Goal: Task Accomplishment & Management: Manage account settings

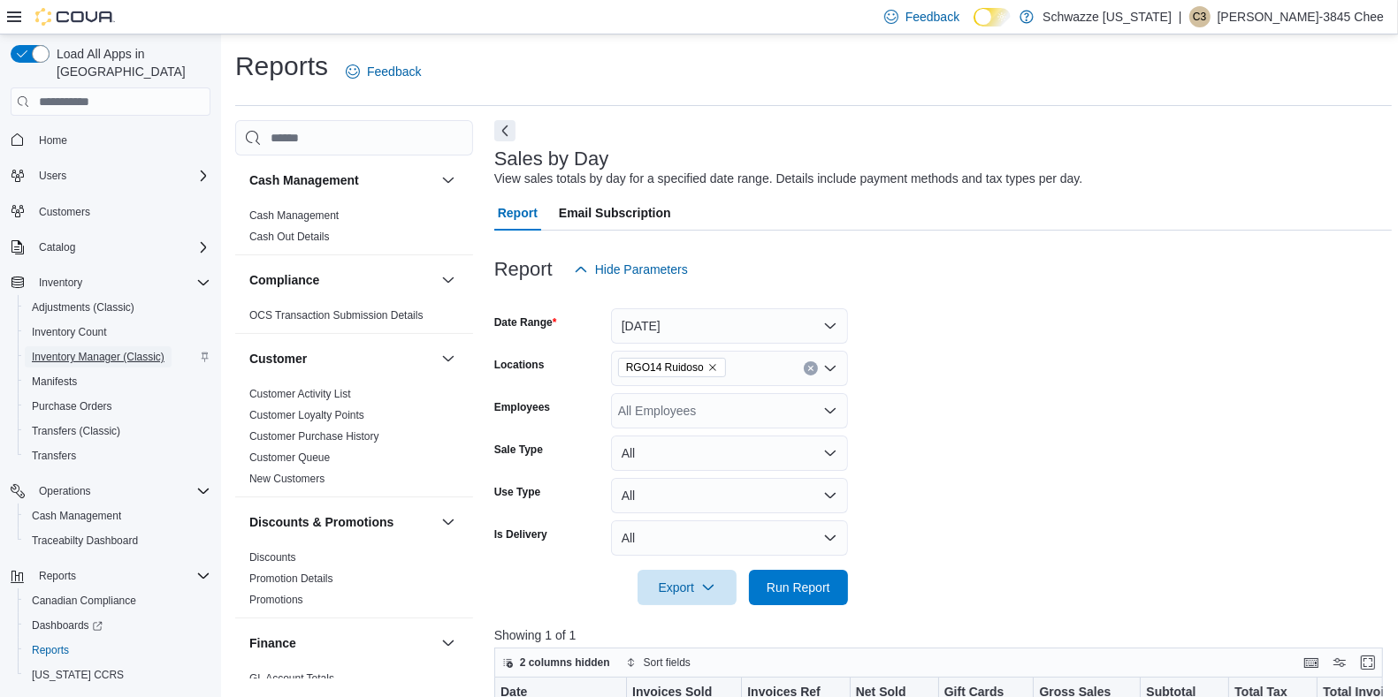
click at [103, 350] on span "Inventory Manager (Classic)" at bounding box center [98, 357] width 133 height 14
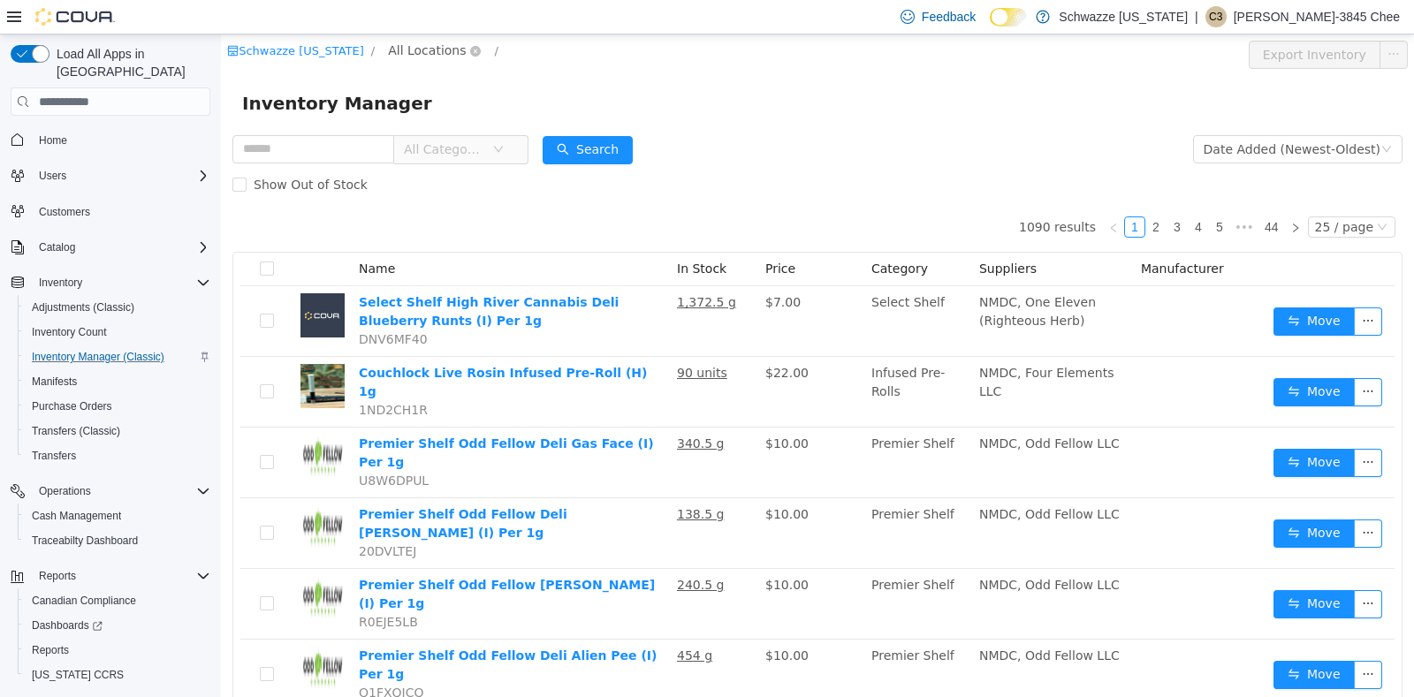
click at [423, 53] on span "All Locations" at bounding box center [427, 50] width 78 height 19
type input "***"
click at [461, 179] on span "RGO14 Ruidoso" at bounding box center [484, 177] width 96 height 14
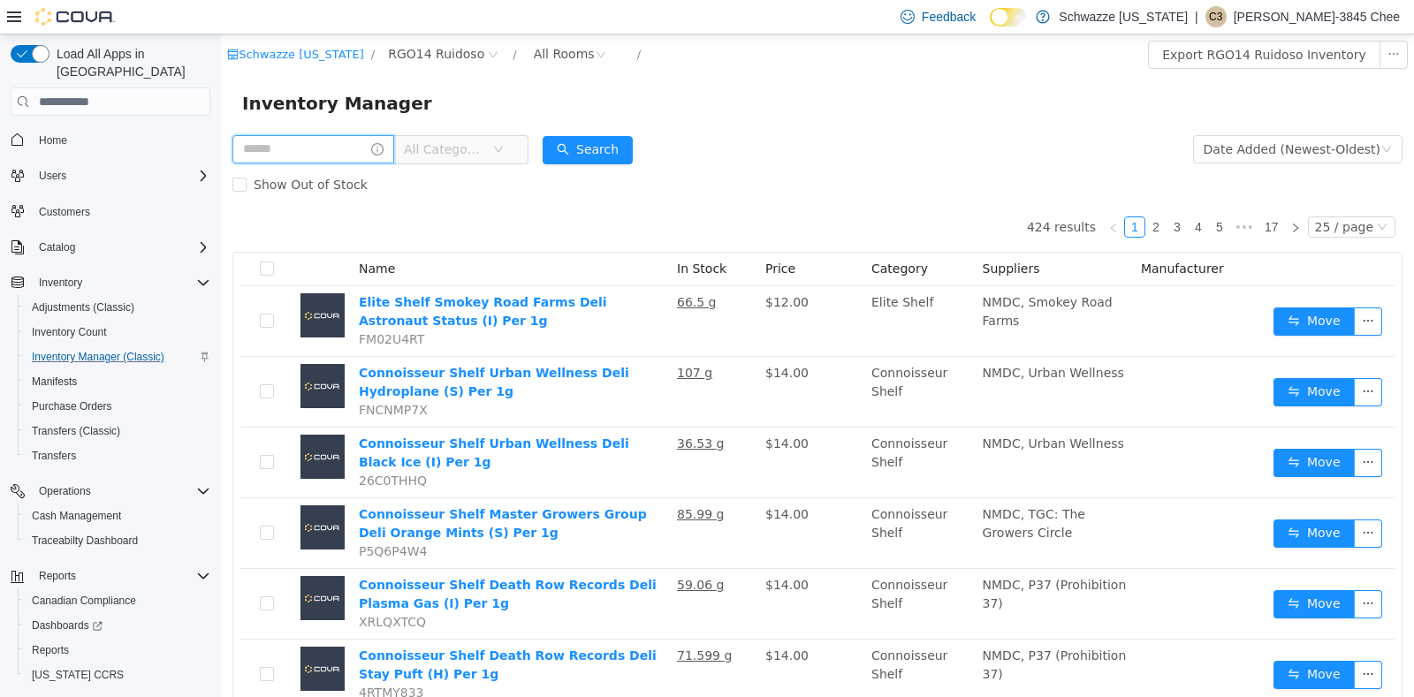
click at [278, 146] on input "text" at bounding box center [313, 149] width 162 height 28
click at [621, 136] on button "Search" at bounding box center [605, 150] width 90 height 28
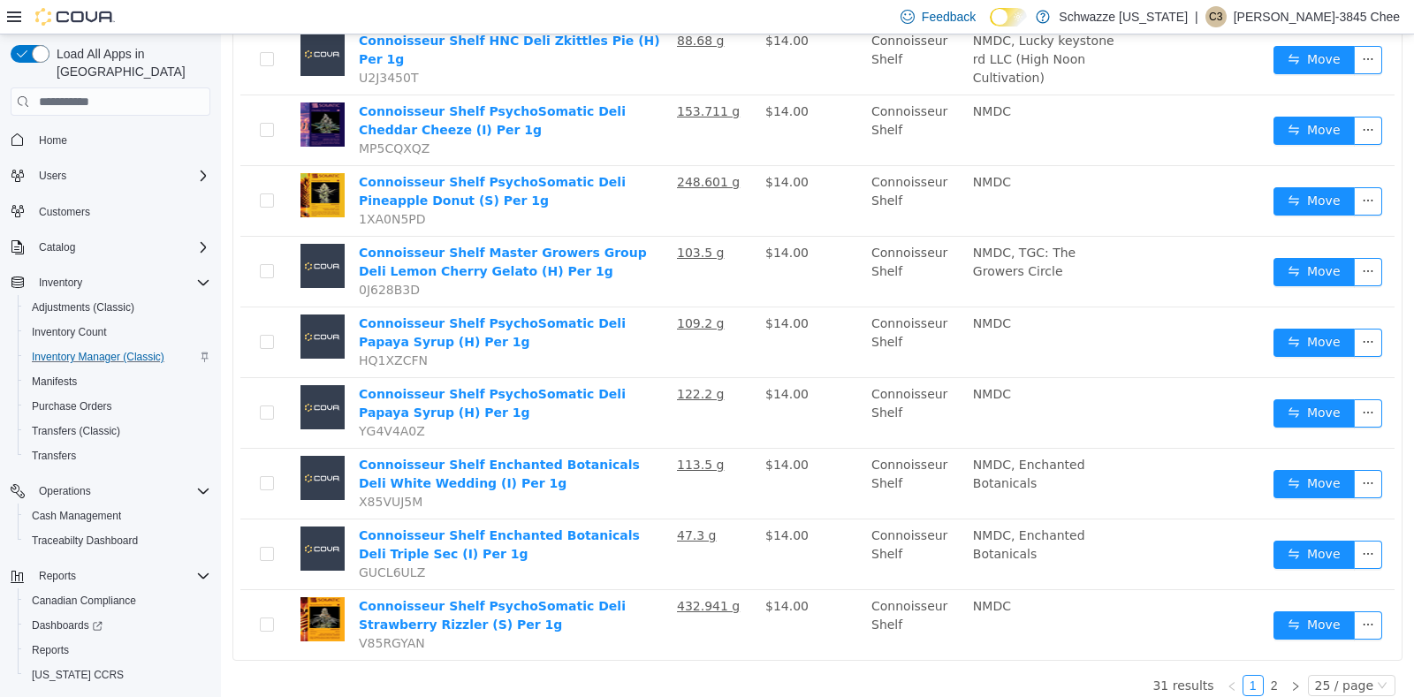
scroll to position [1387, 0]
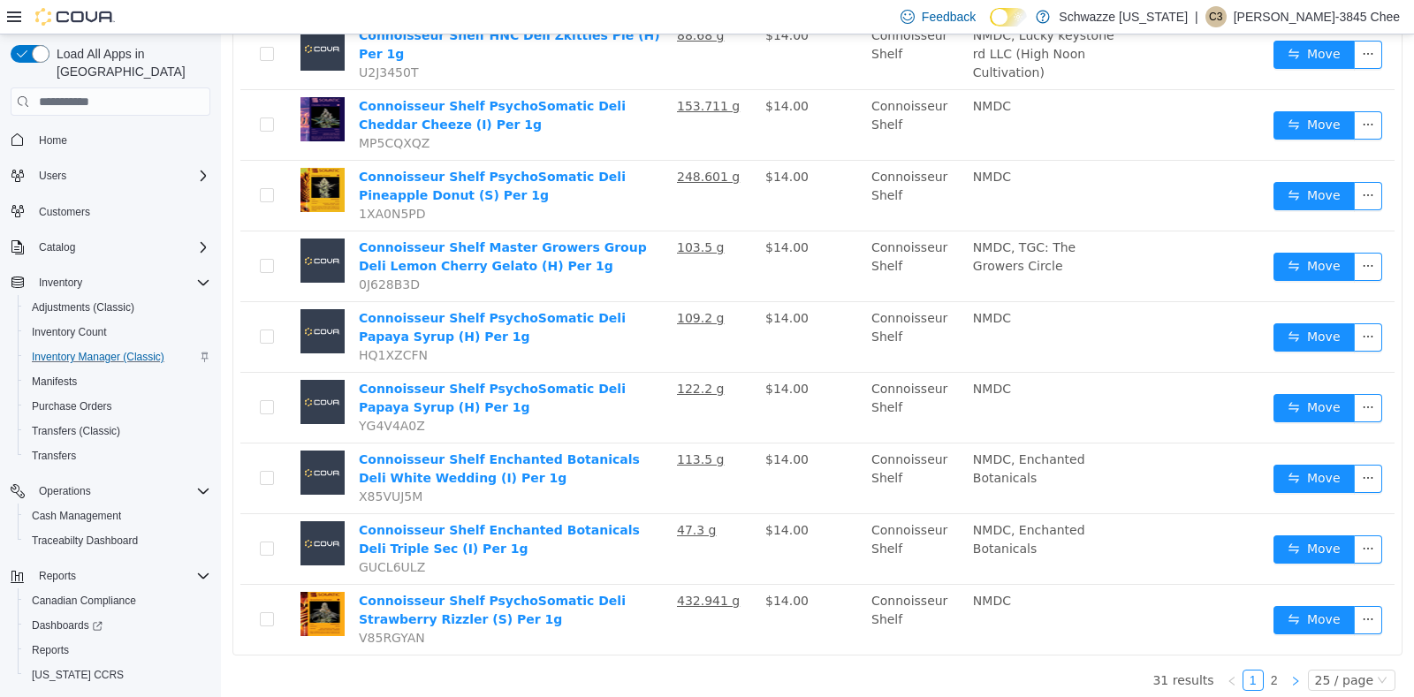
click at [1293, 677] on icon "icon: right" at bounding box center [1295, 681] width 5 height 9
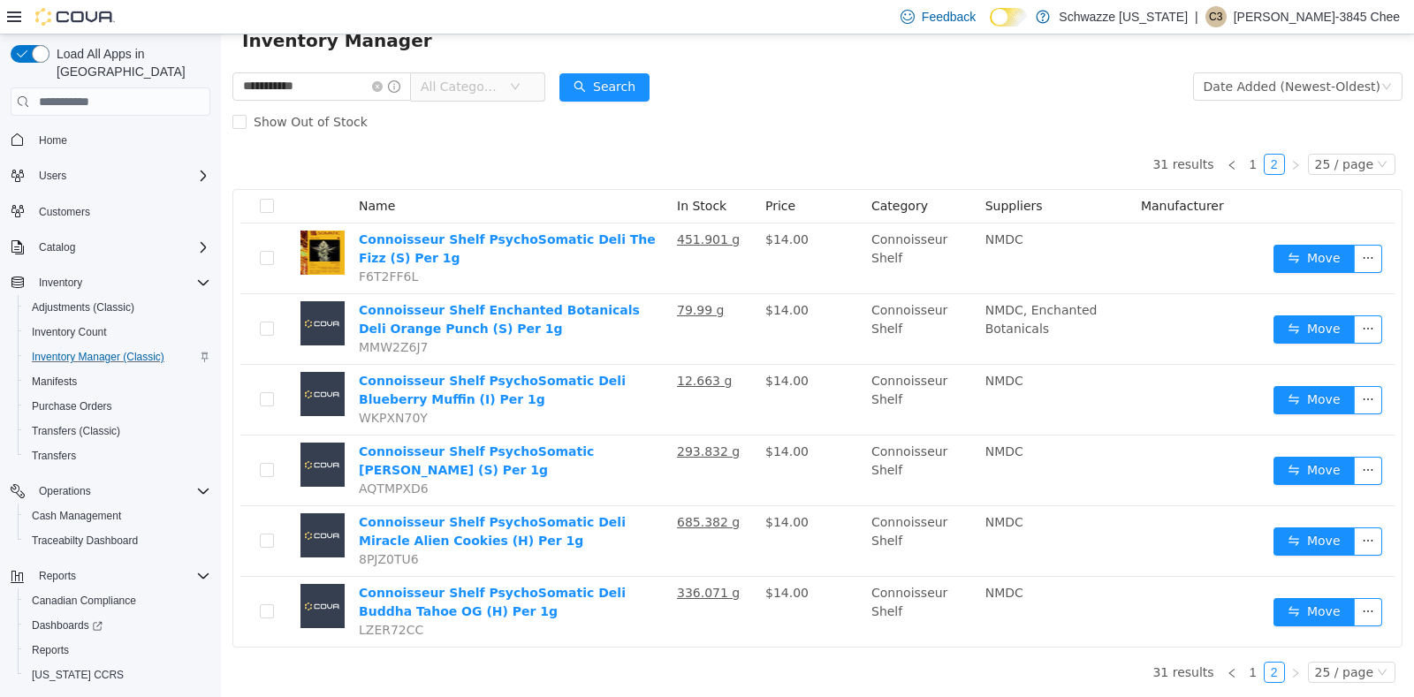
scroll to position [61, 0]
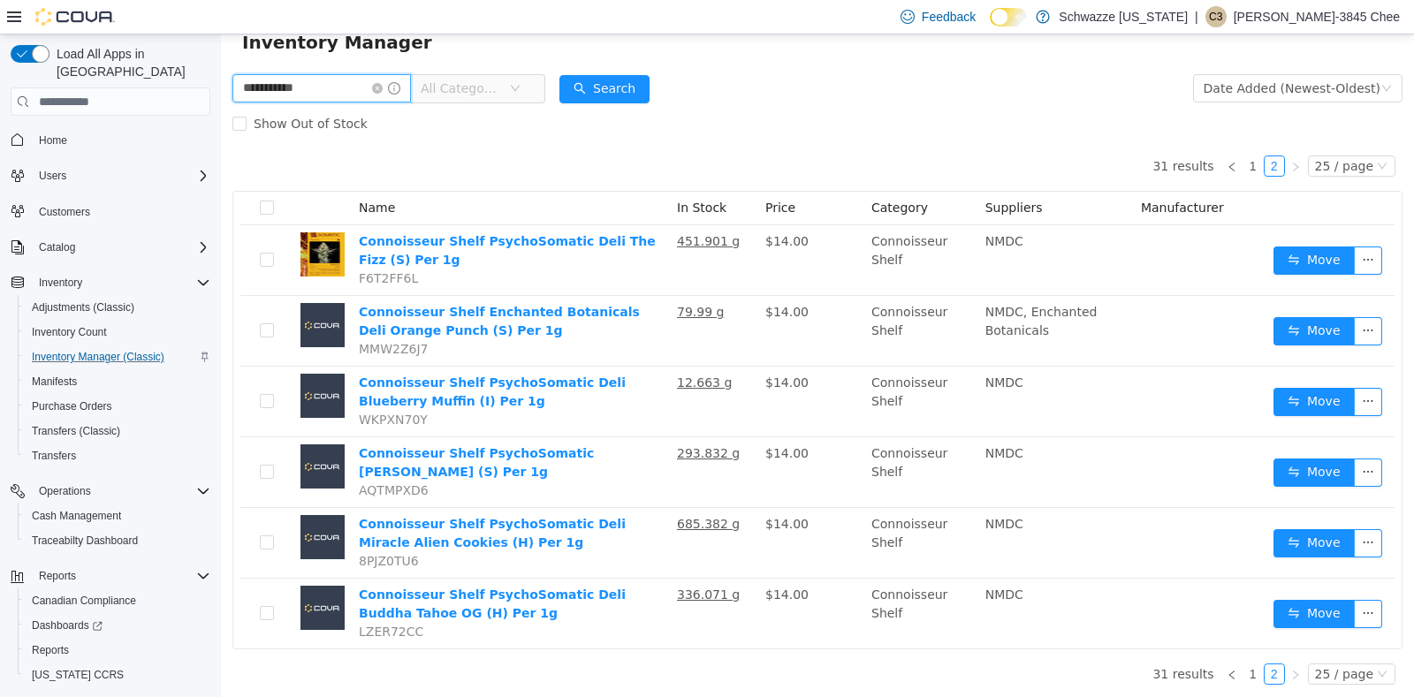
click at [319, 82] on input "**********" at bounding box center [321, 88] width 179 height 28
type input "*"
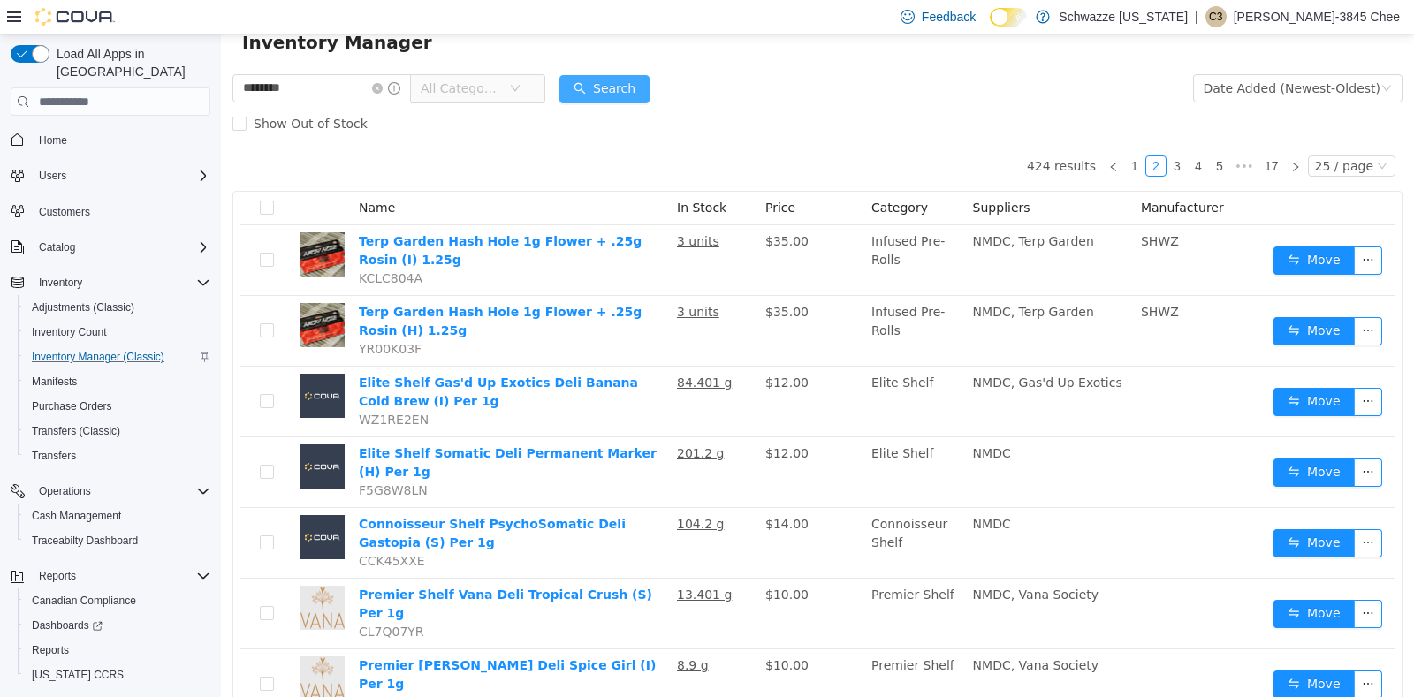
click at [595, 87] on button "Search" at bounding box center [605, 89] width 90 height 28
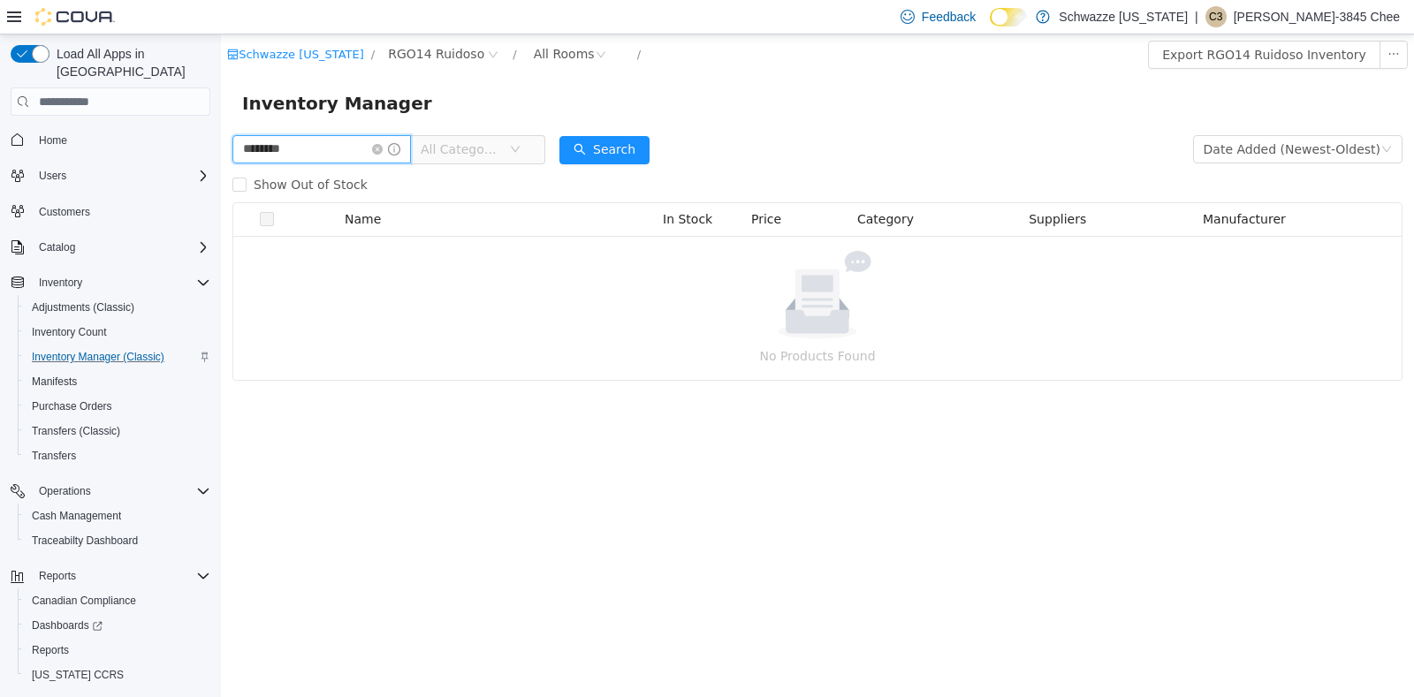
click at [358, 150] on input "********" at bounding box center [321, 149] width 179 height 28
click at [619, 154] on button "Search" at bounding box center [605, 150] width 90 height 28
click at [363, 150] on input "**********" at bounding box center [321, 149] width 179 height 28
type input "*"
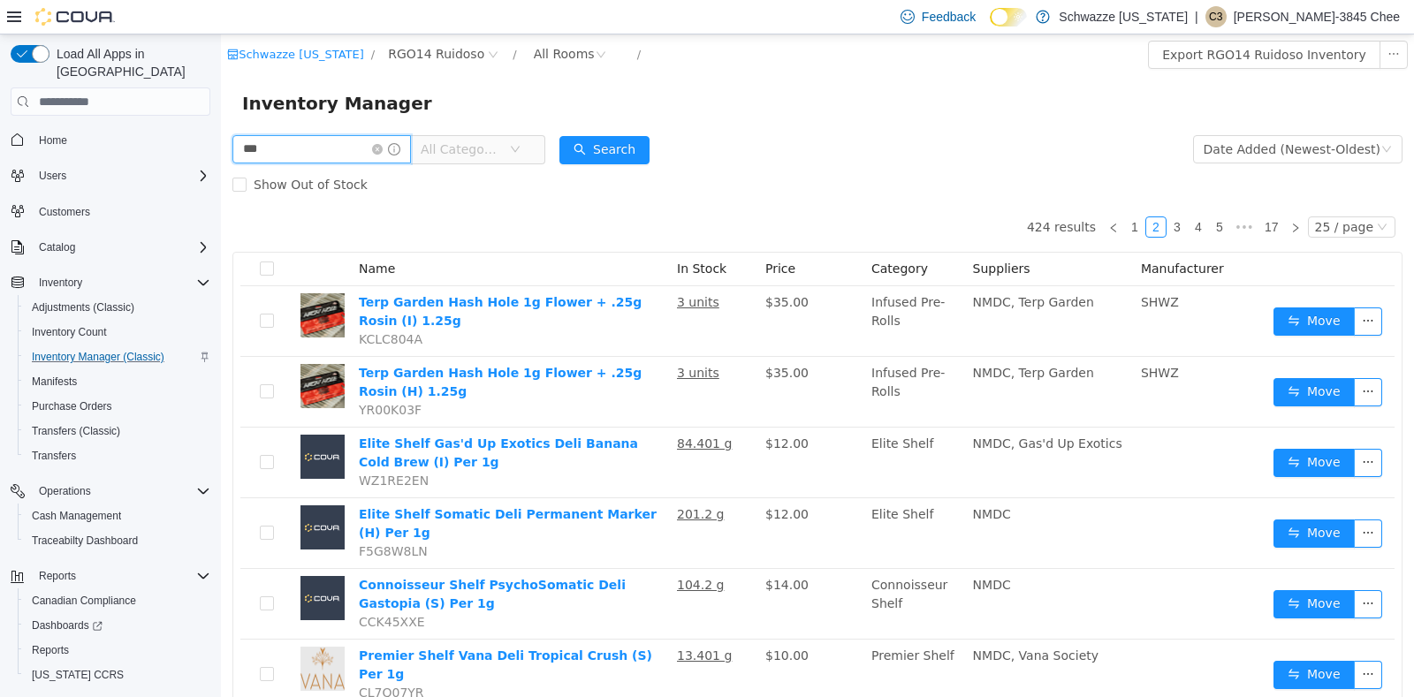
type input "**********"
click at [627, 155] on button "Search" at bounding box center [605, 150] width 90 height 28
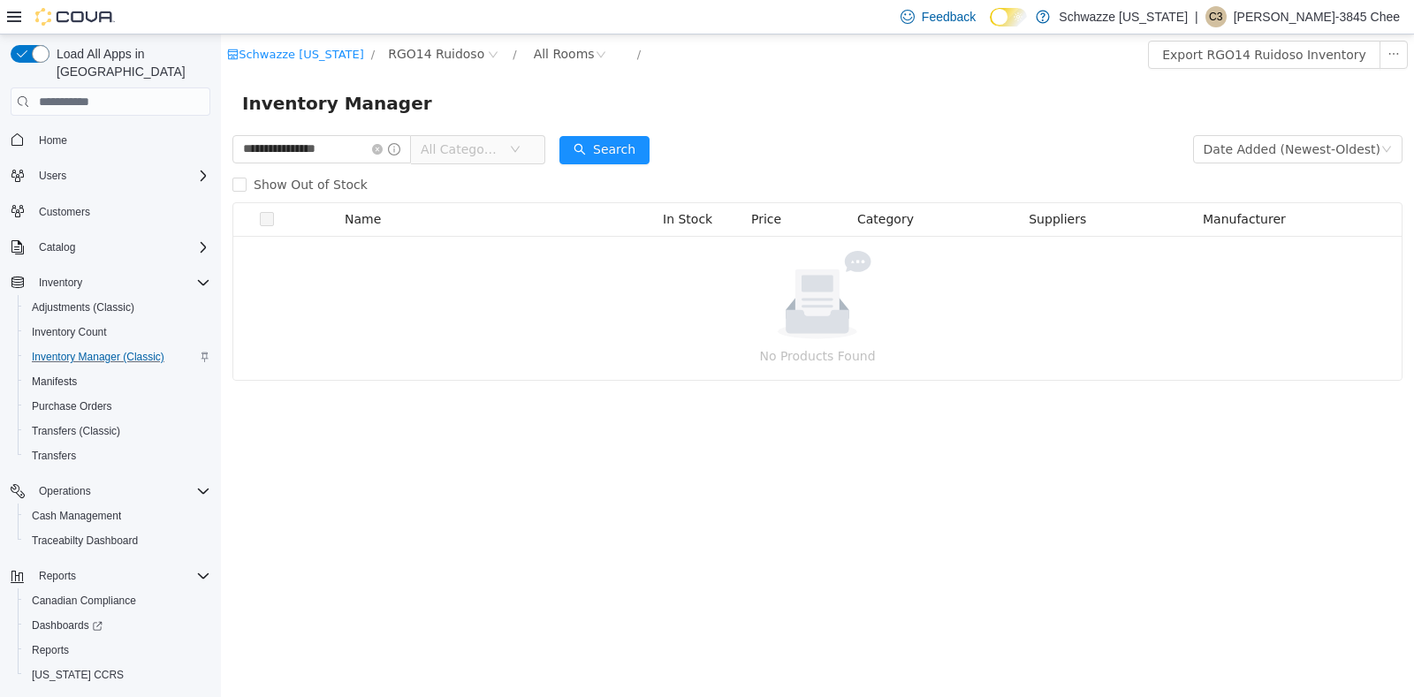
click at [509, 153] on span "All Categories" at bounding box center [465, 149] width 88 height 27
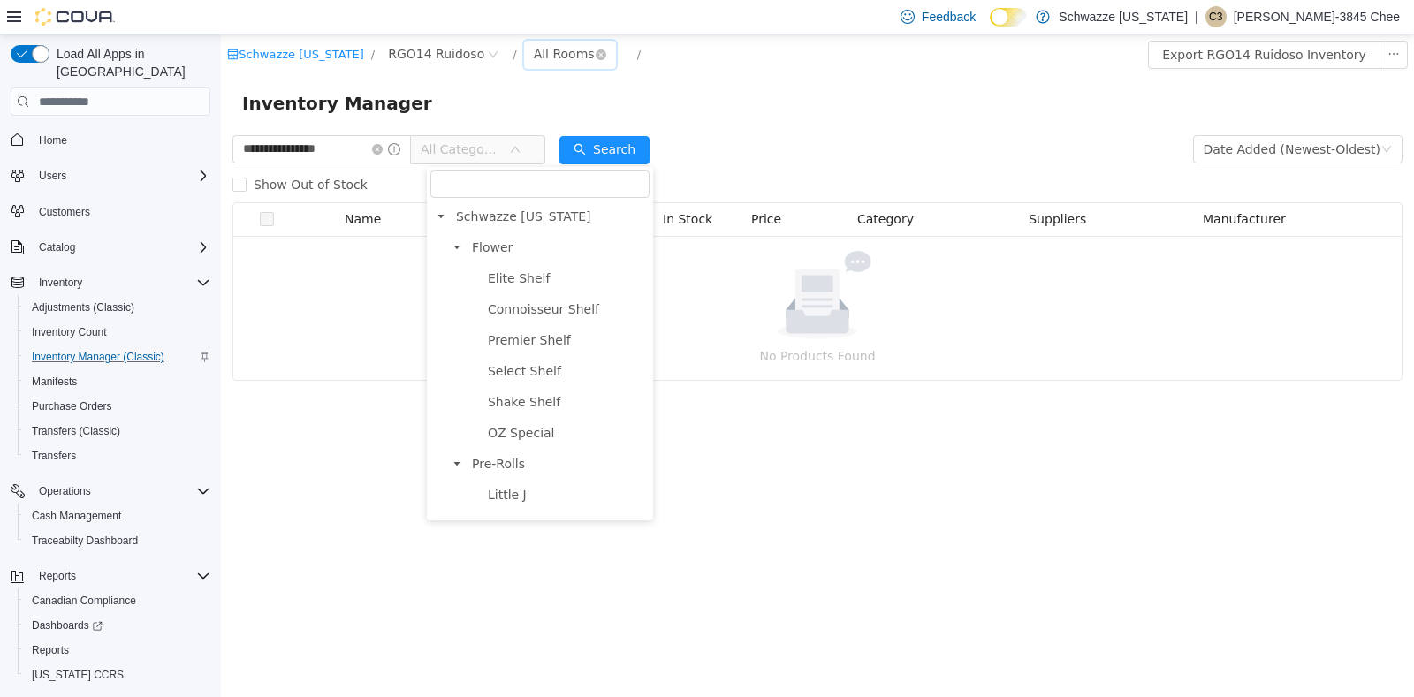
click at [545, 48] on div "All Rooms" at bounding box center [564, 54] width 61 height 27
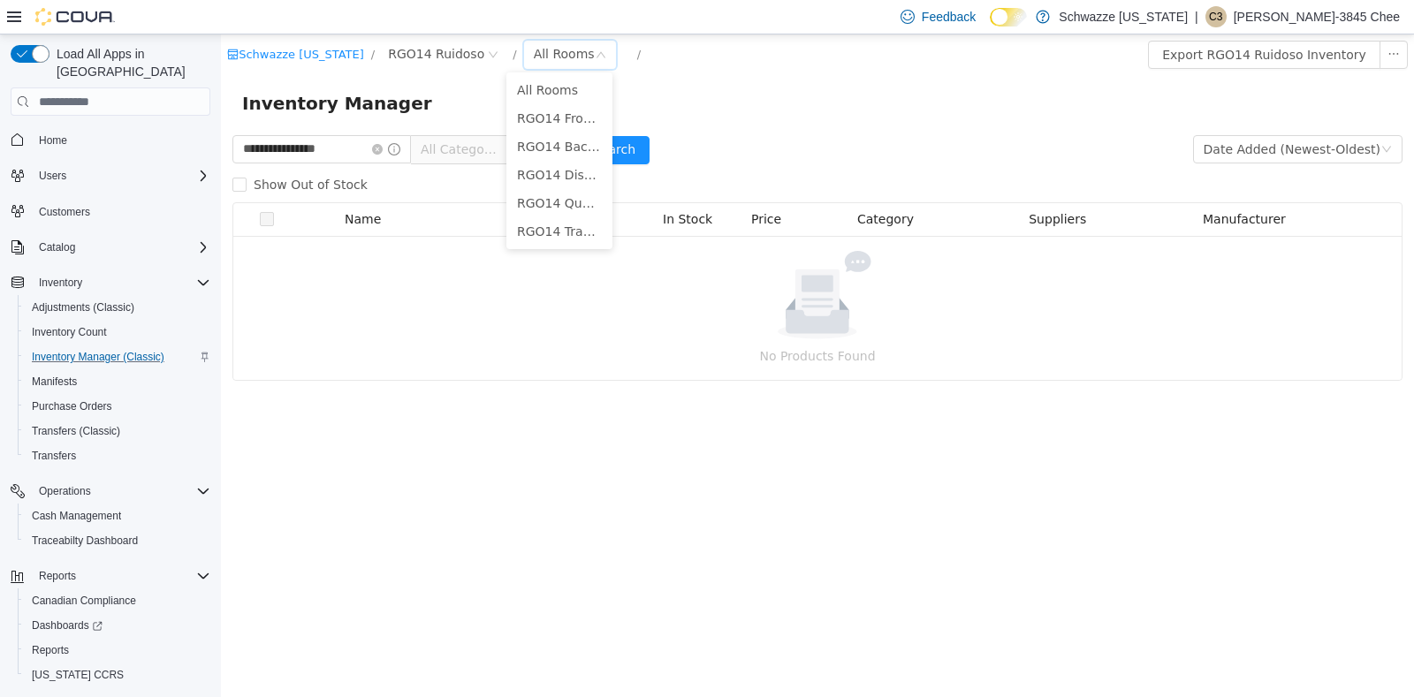
click at [784, 53] on div "Schwazze New Mexico / RGO14 Ruidoso / All Rooms /" at bounding box center [719, 55] width 984 height 28
click at [531, 157] on span "All Categories" at bounding box center [470, 149] width 121 height 28
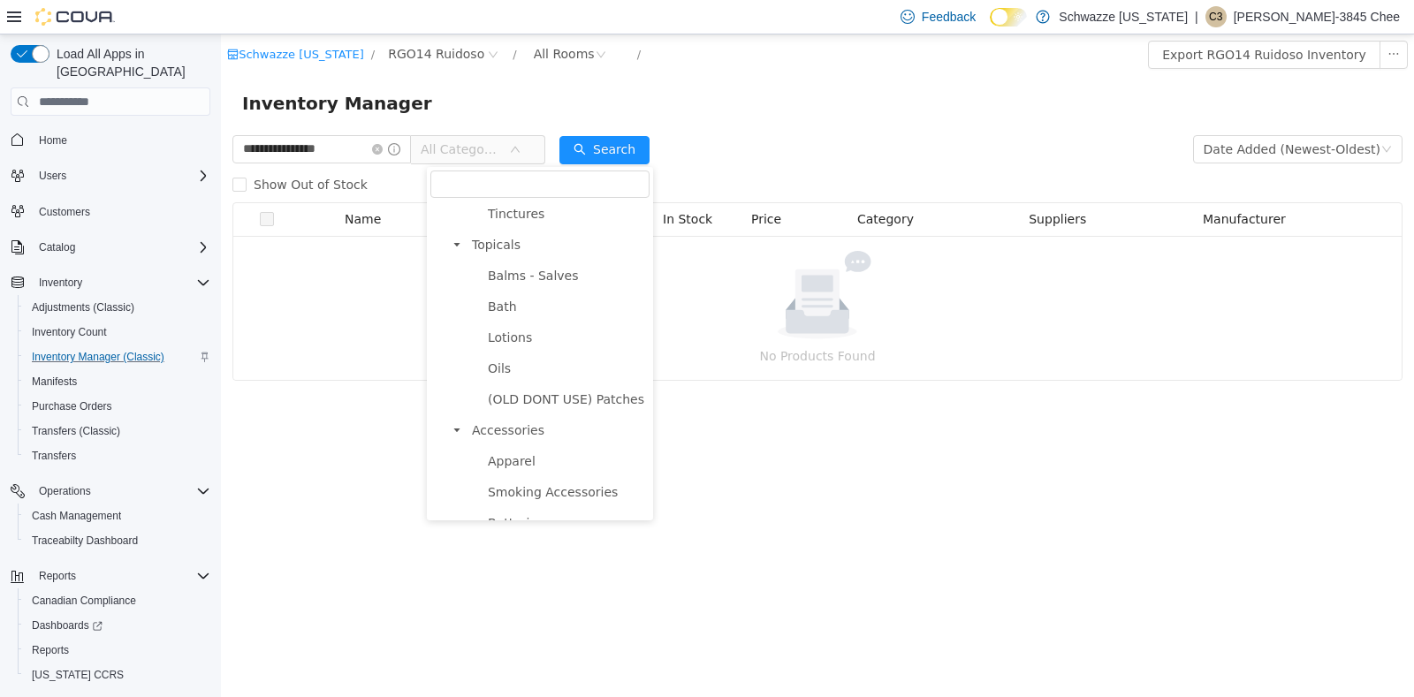
scroll to position [931, 0]
click at [542, 455] on span "Gummies" at bounding box center [567, 462] width 166 height 24
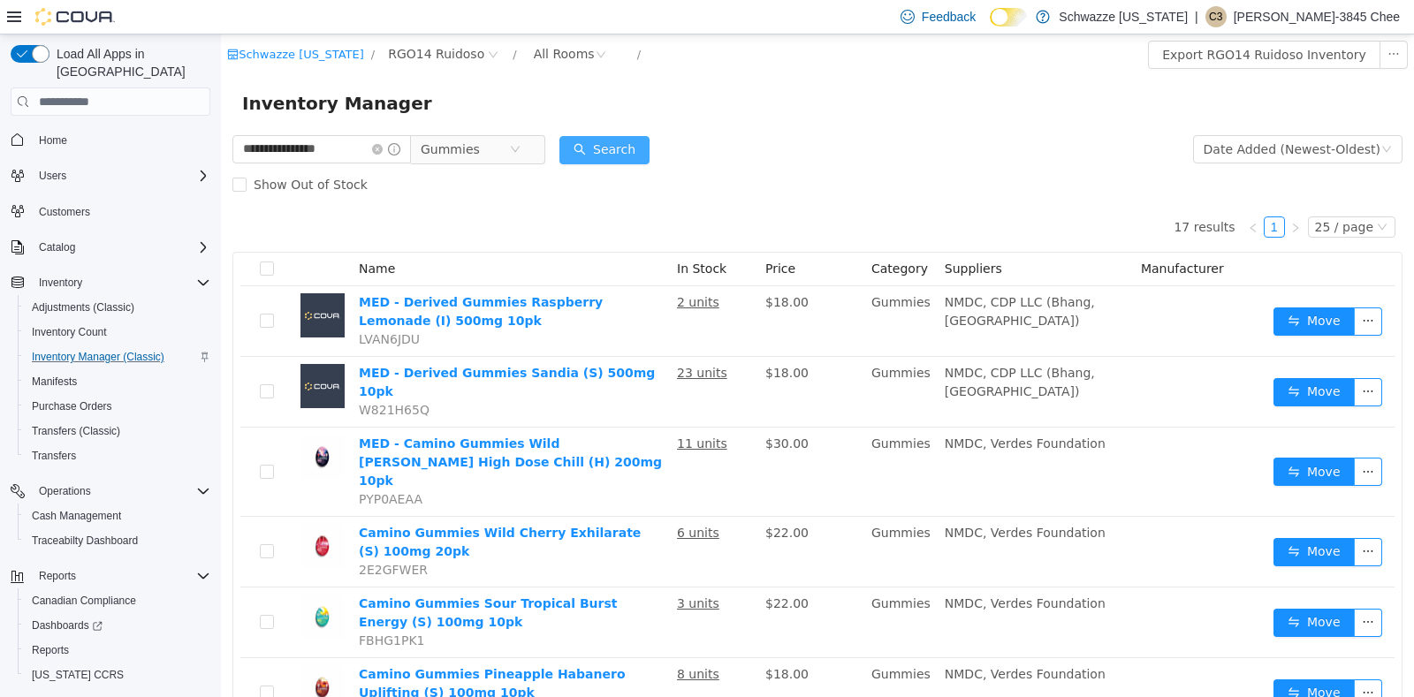
click at [610, 152] on button "Search" at bounding box center [605, 150] width 90 height 28
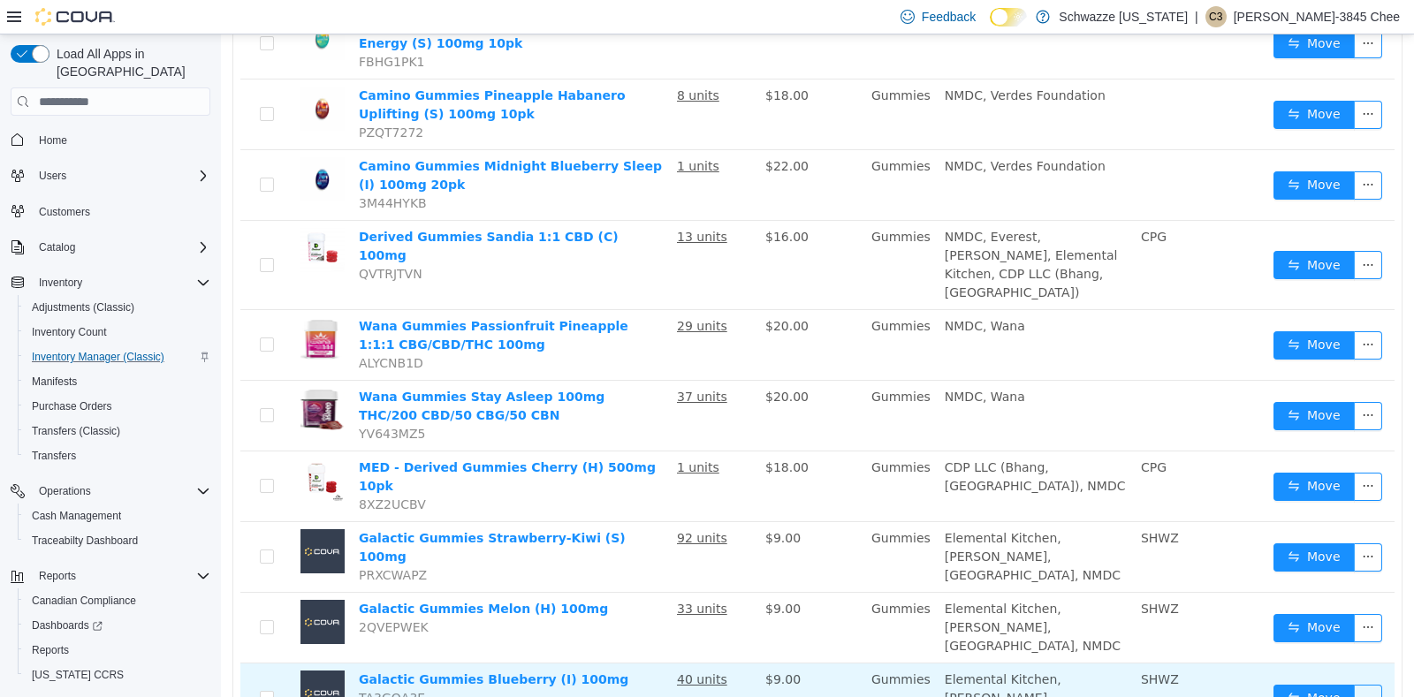
click at [1302, 664] on td "Move" at bounding box center [1331, 699] width 128 height 71
click at [1309, 685] on button "Move" at bounding box center [1314, 699] width 81 height 28
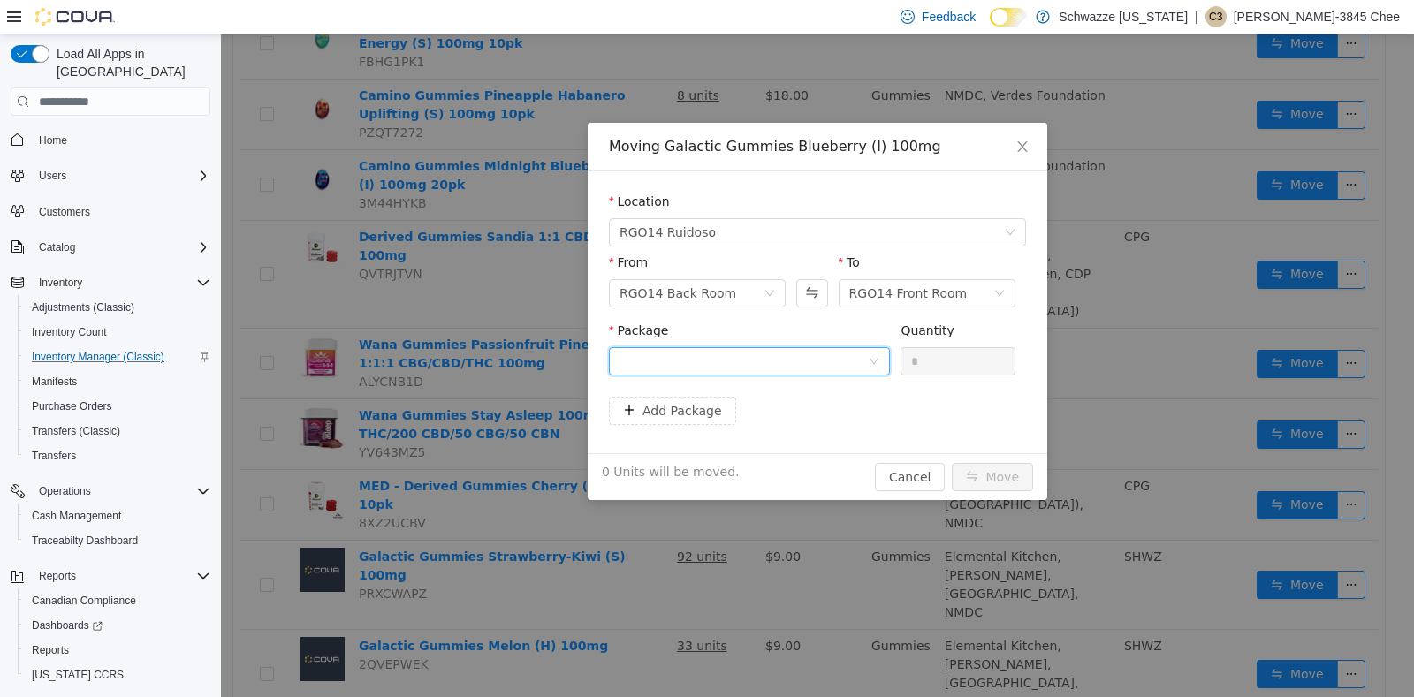
click at [875, 363] on icon "icon: down" at bounding box center [874, 362] width 9 height 6
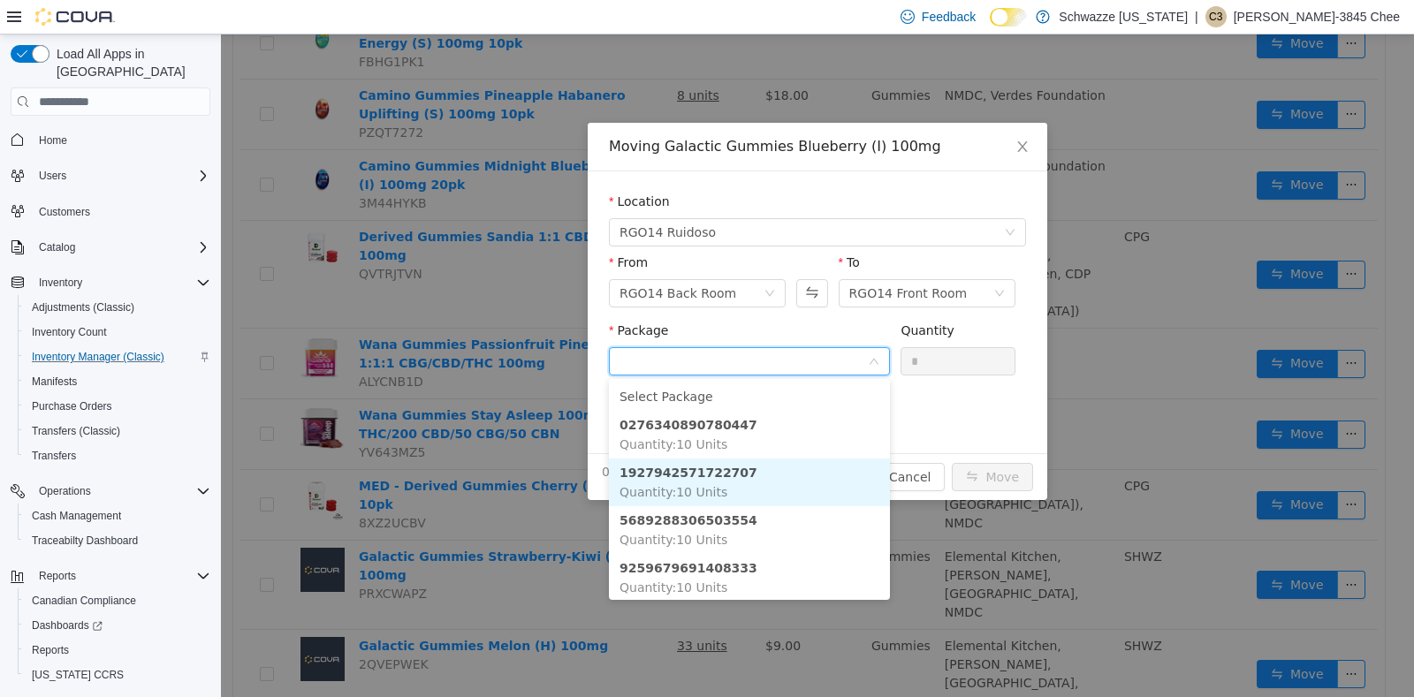
click at [705, 474] on strong "1927942571722707" at bounding box center [689, 473] width 138 height 14
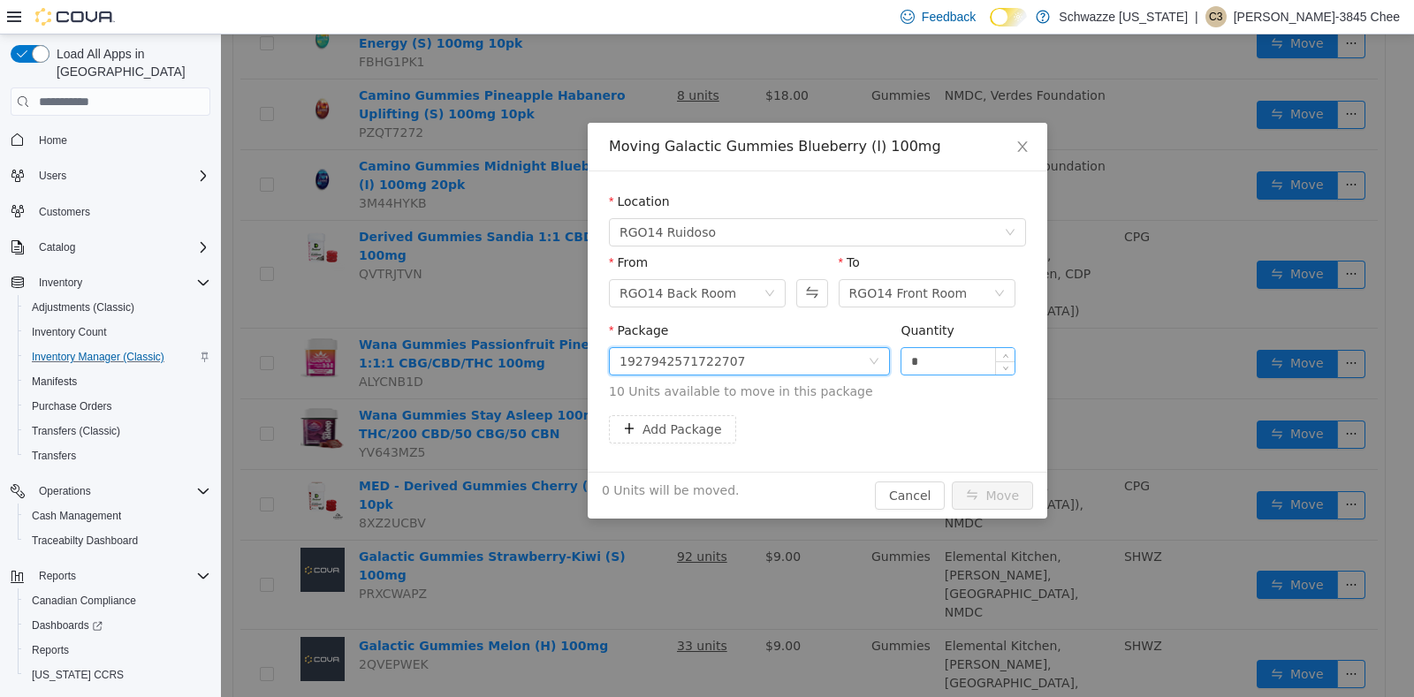
click at [953, 350] on input "*" at bounding box center [958, 361] width 113 height 27
type input "**"
click at [995, 488] on button "Move" at bounding box center [992, 496] width 81 height 28
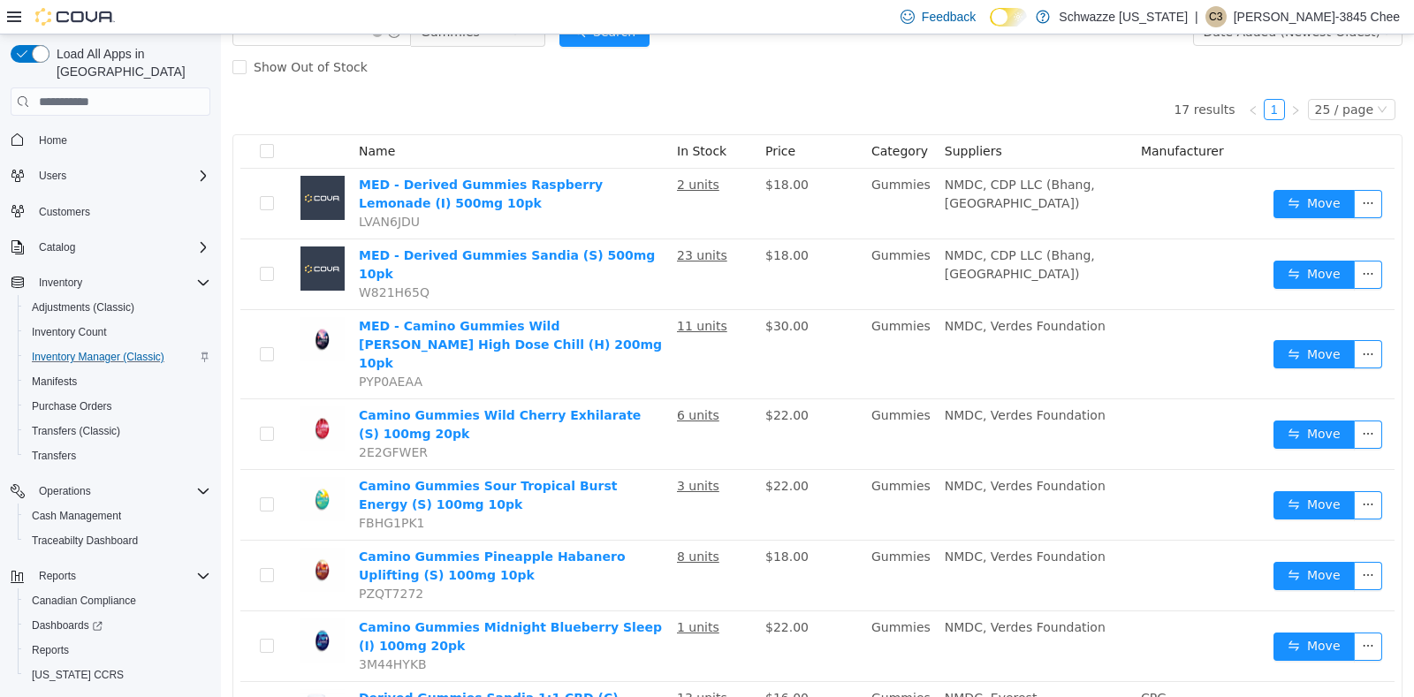
scroll to position [0, 0]
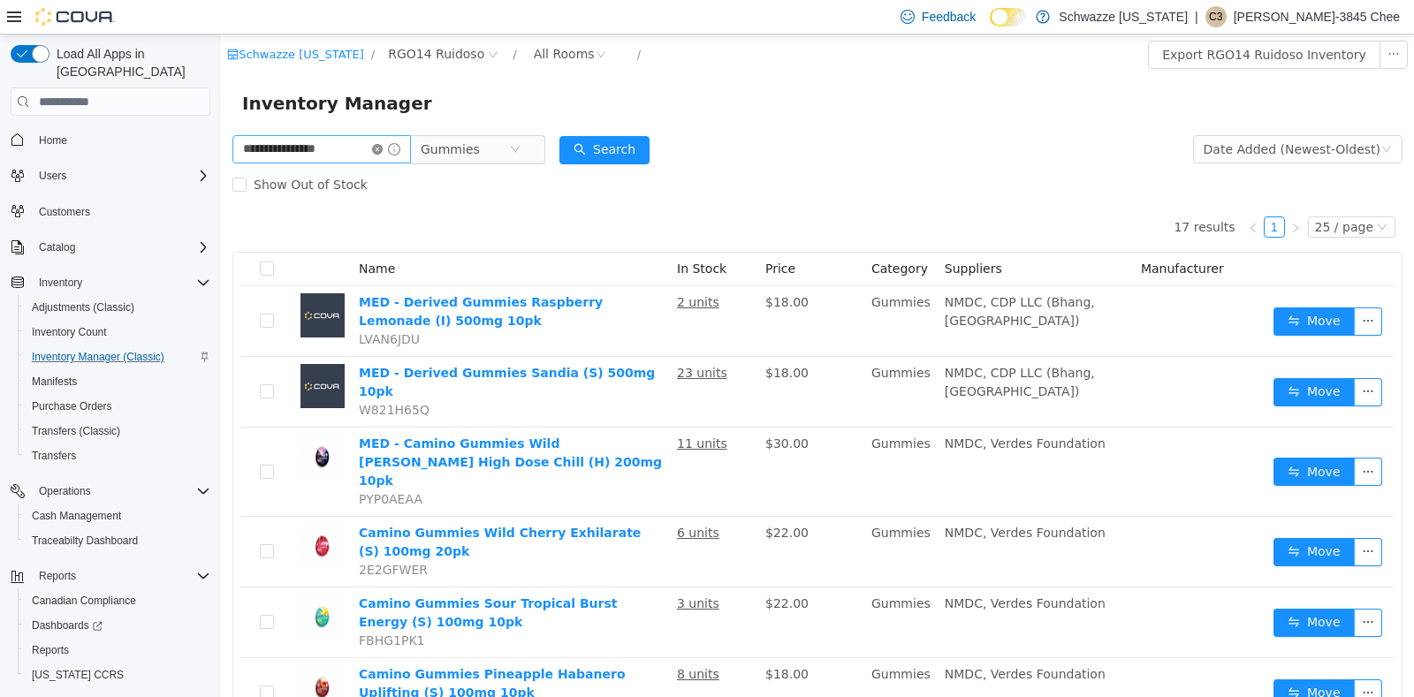
click at [383, 150] on icon "icon: close-circle" at bounding box center [377, 149] width 11 height 11
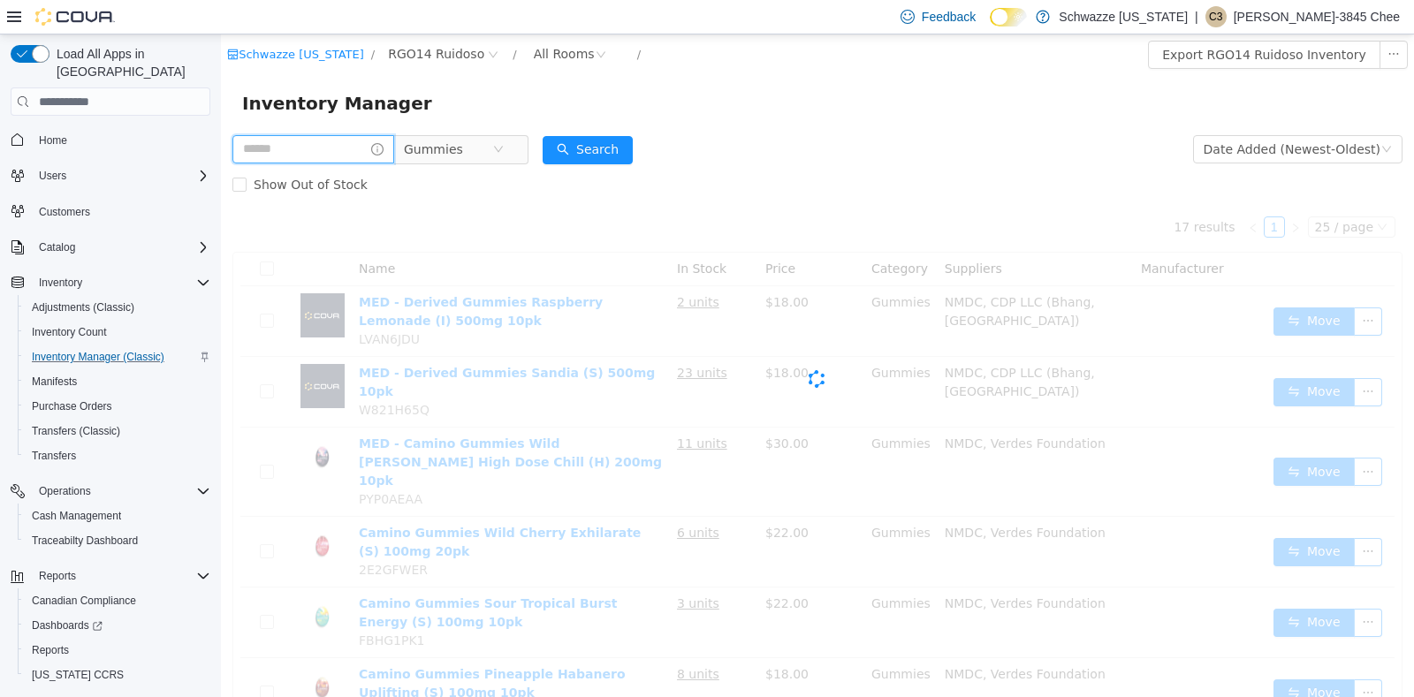
click at [353, 151] on input "text" at bounding box center [313, 149] width 162 height 28
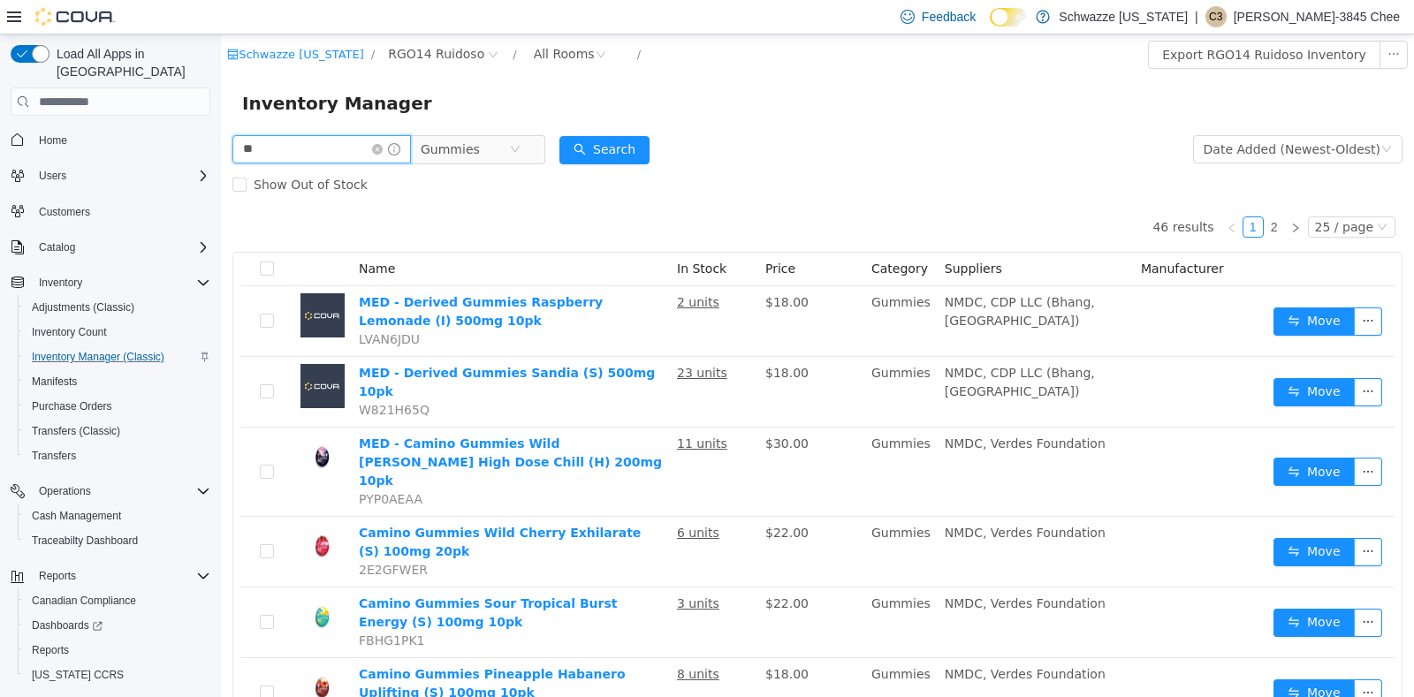
type input "******"
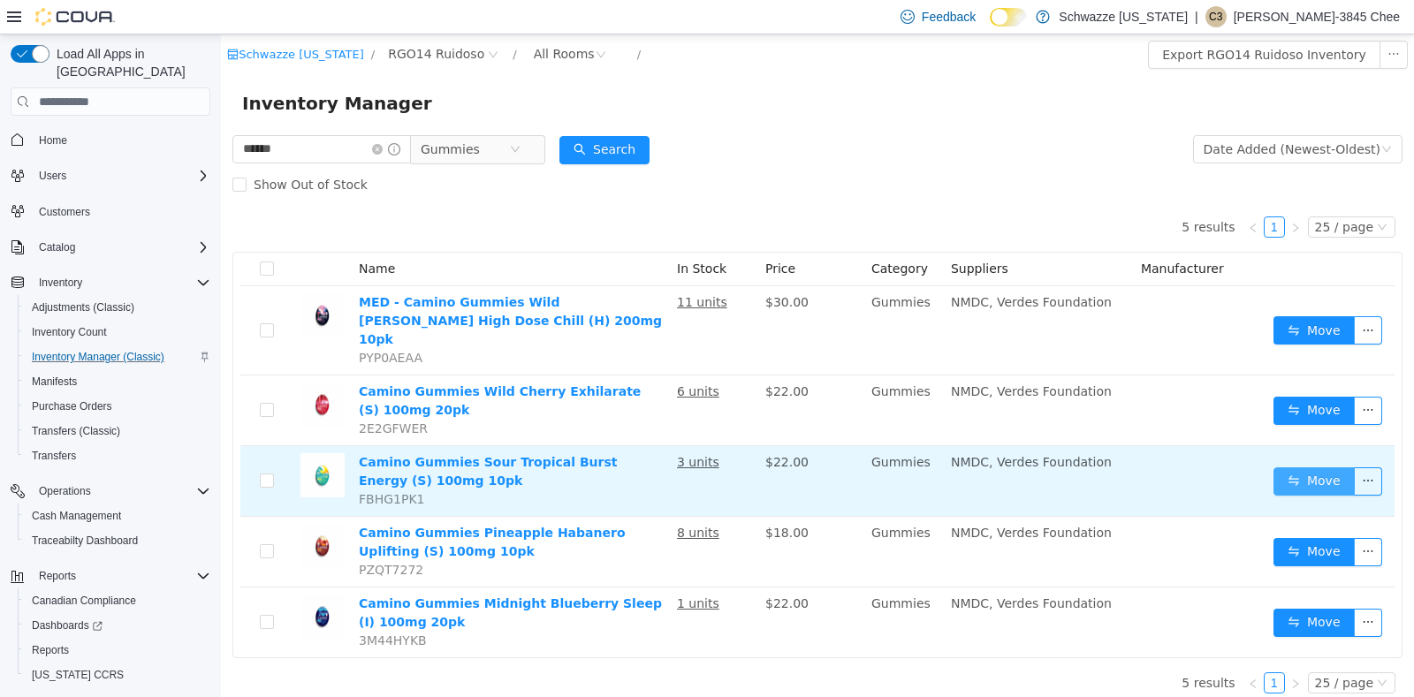
click at [1331, 468] on button "Move" at bounding box center [1314, 482] width 81 height 28
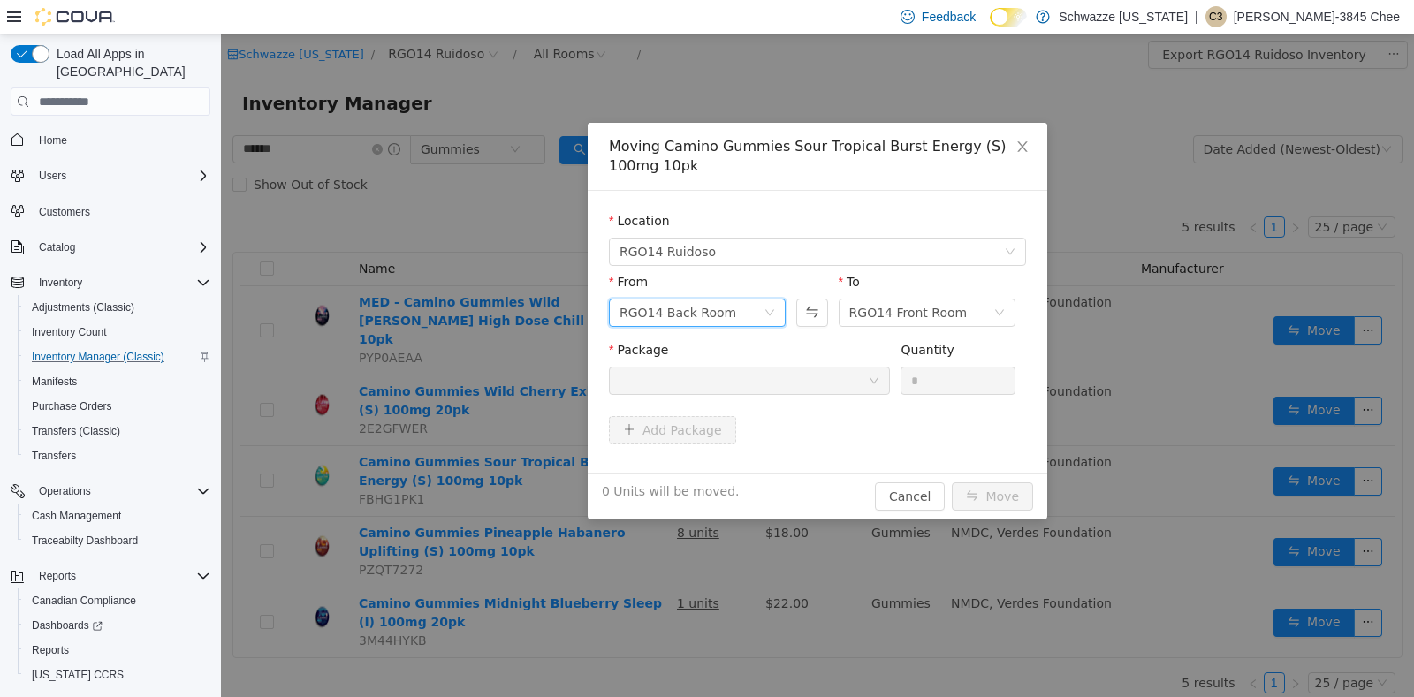
click at [750, 300] on div "RGO14 Back Room" at bounding box center [692, 313] width 144 height 27
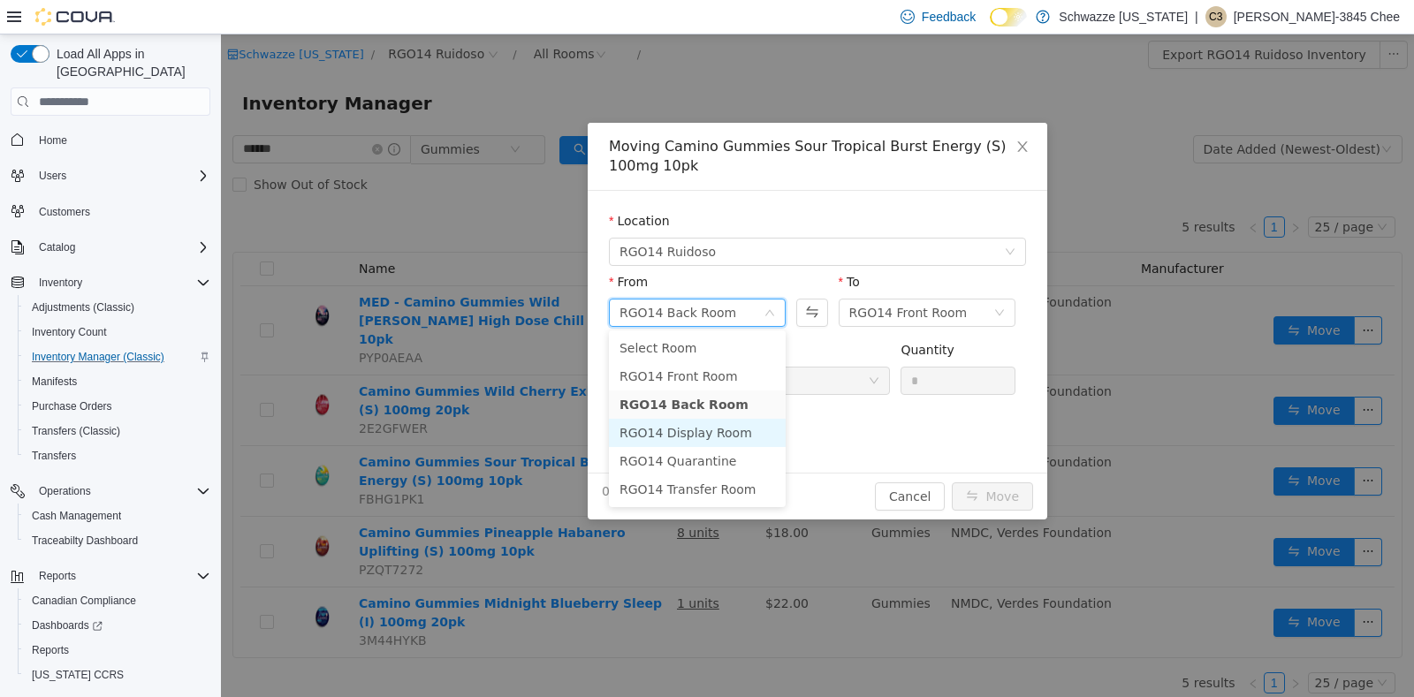
click at [723, 442] on li "RGO14 Display Room" at bounding box center [697, 433] width 177 height 28
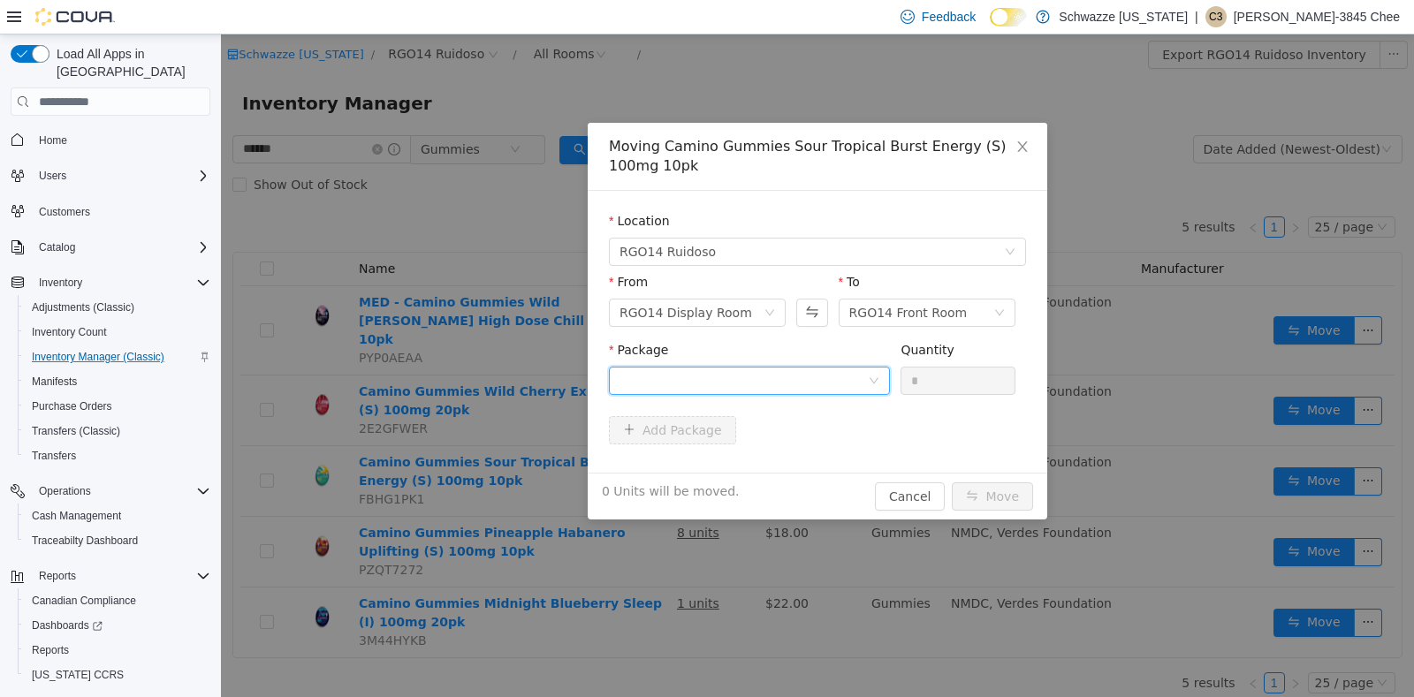
click at [794, 386] on div at bounding box center [744, 381] width 248 height 27
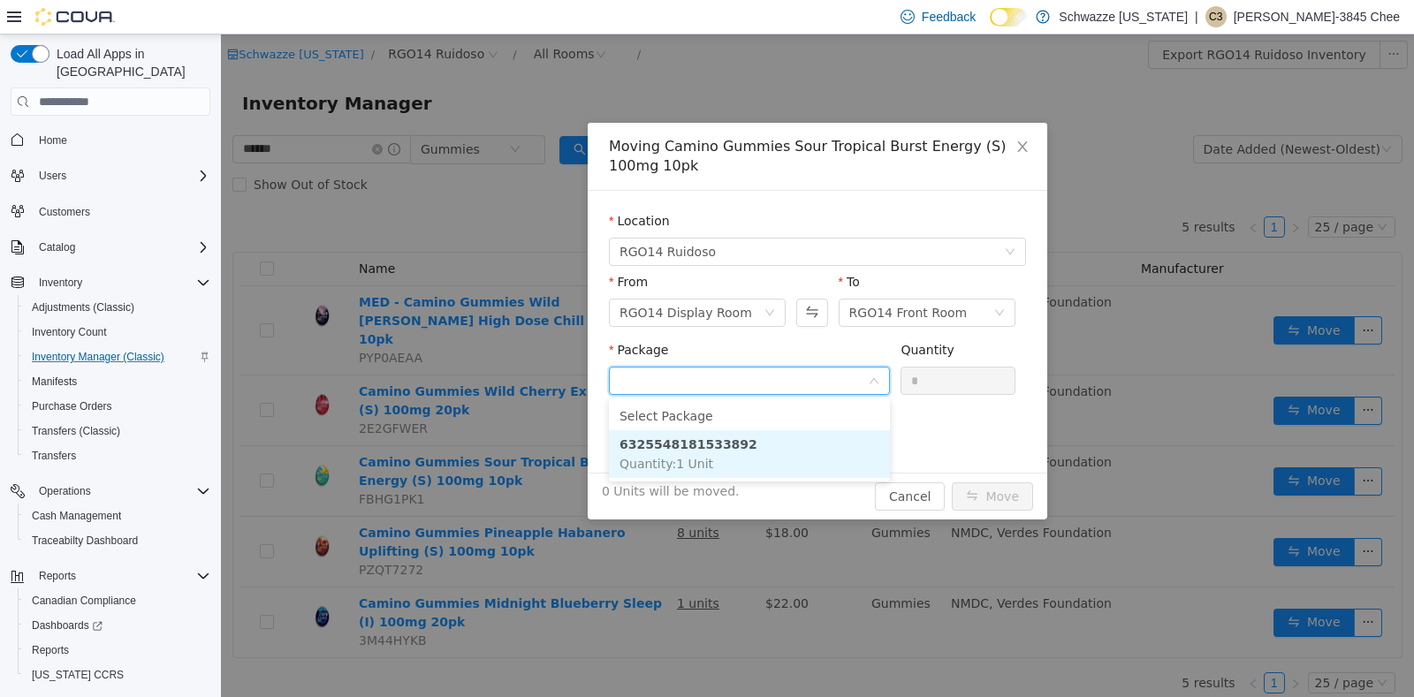
click at [758, 459] on li "6325548181533892 Quantity : 1 Unit" at bounding box center [749, 454] width 281 height 48
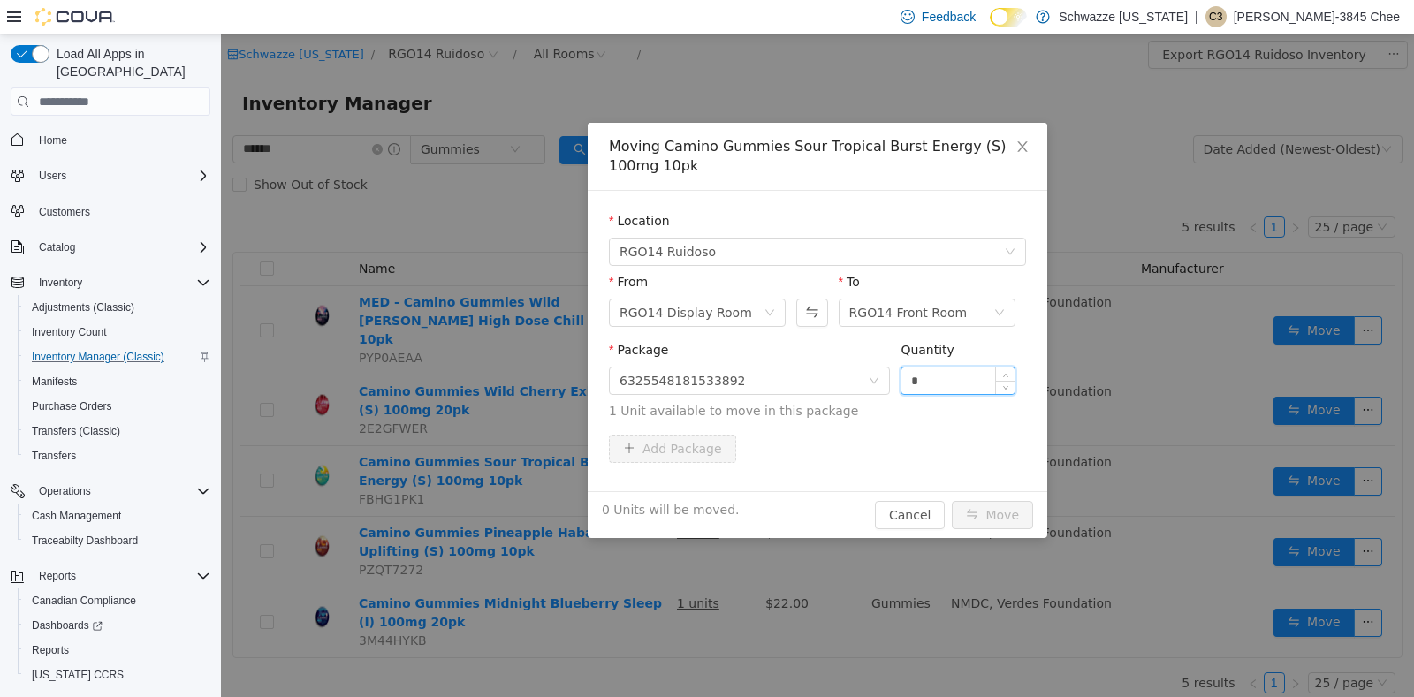
click at [927, 384] on input "*" at bounding box center [958, 381] width 113 height 27
type input "*"
click at [1007, 516] on button "Move" at bounding box center [992, 515] width 81 height 28
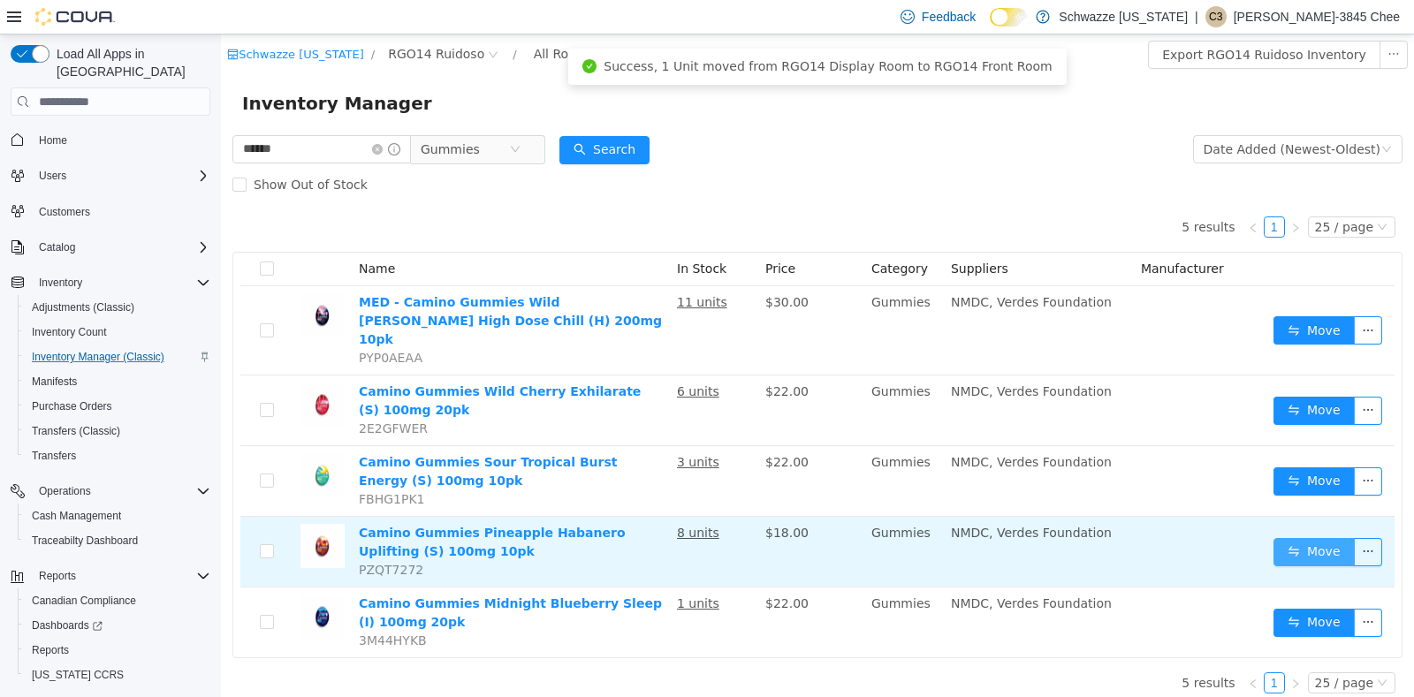
click at [1306, 538] on button "Move" at bounding box center [1314, 552] width 81 height 28
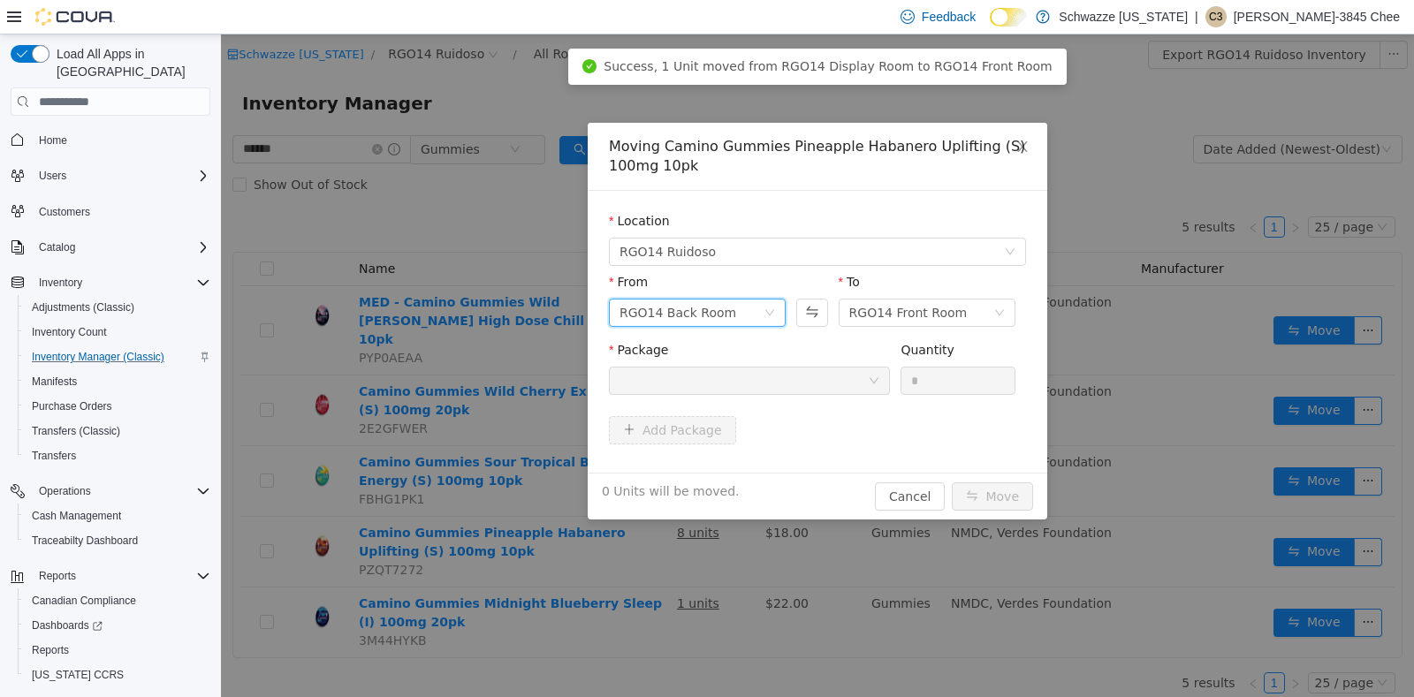
click at [726, 302] on div "RGO14 Back Room" at bounding box center [692, 313] width 144 height 27
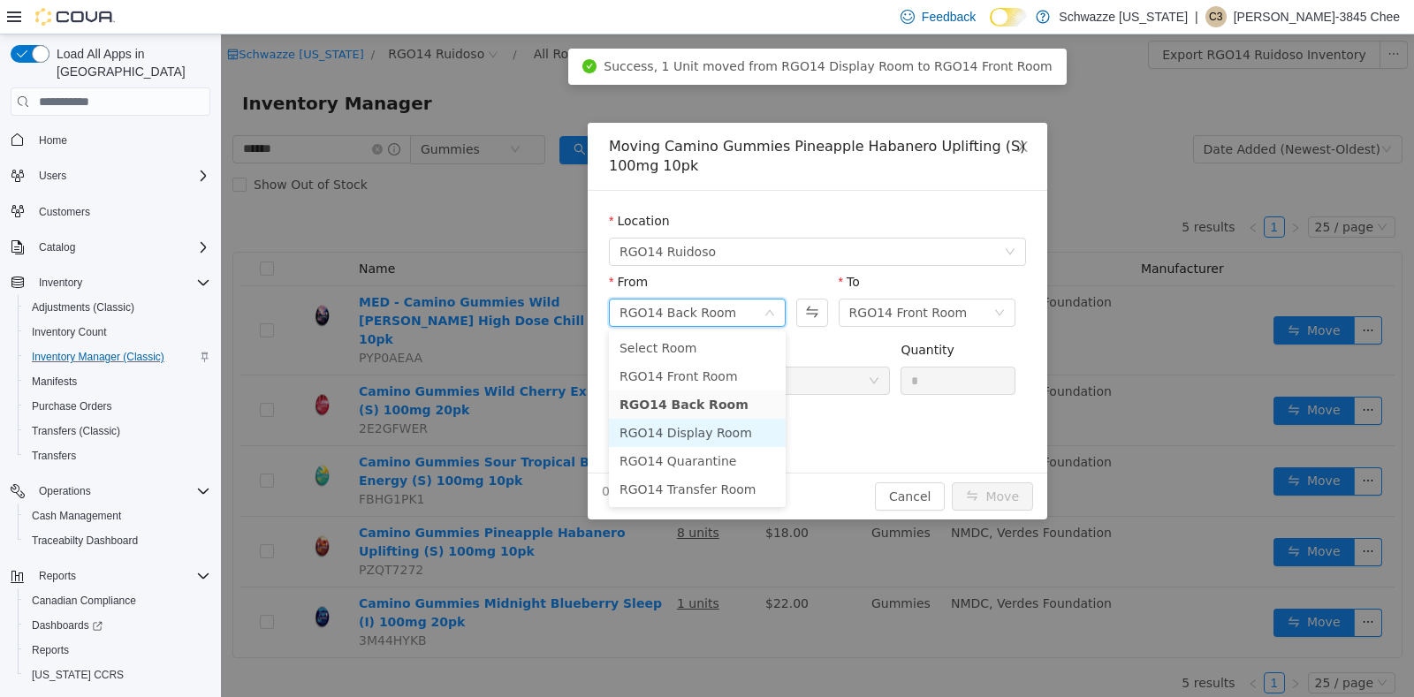
click at [720, 426] on li "RGO14 Display Room" at bounding box center [697, 433] width 177 height 28
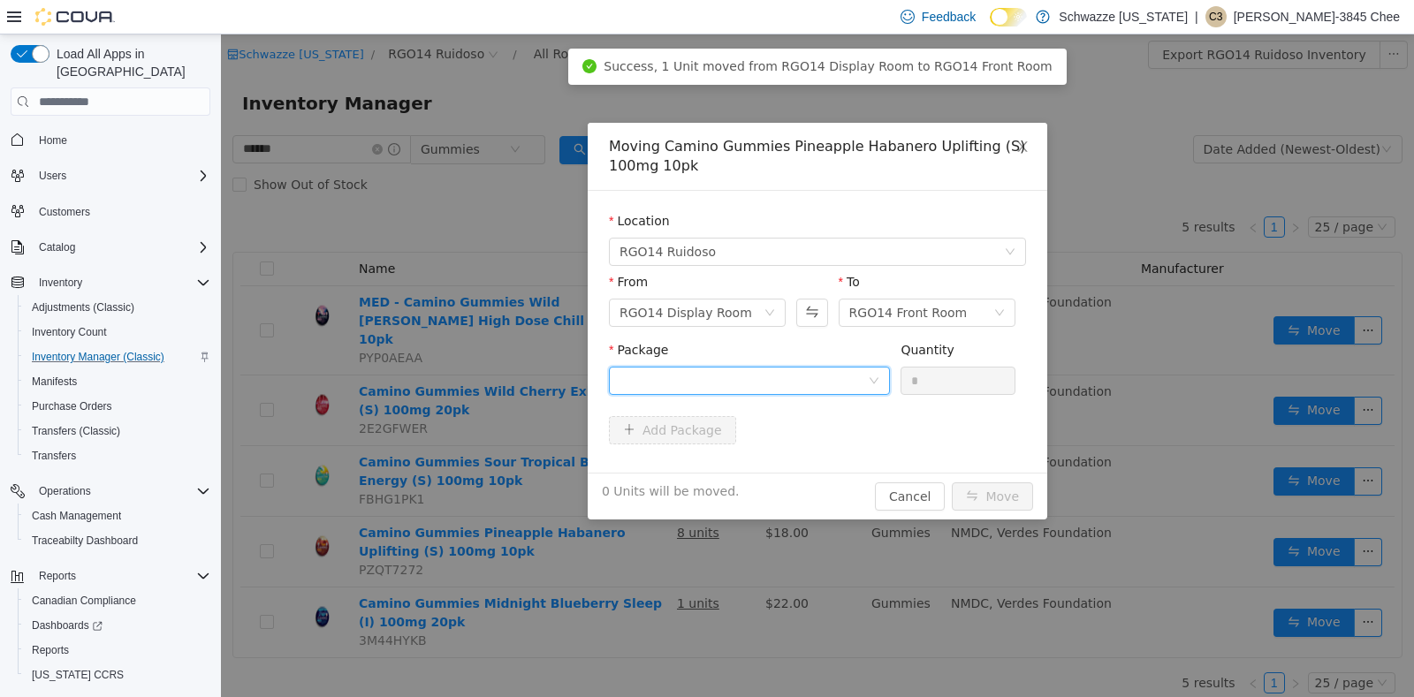
click at [775, 387] on div at bounding box center [744, 381] width 248 height 27
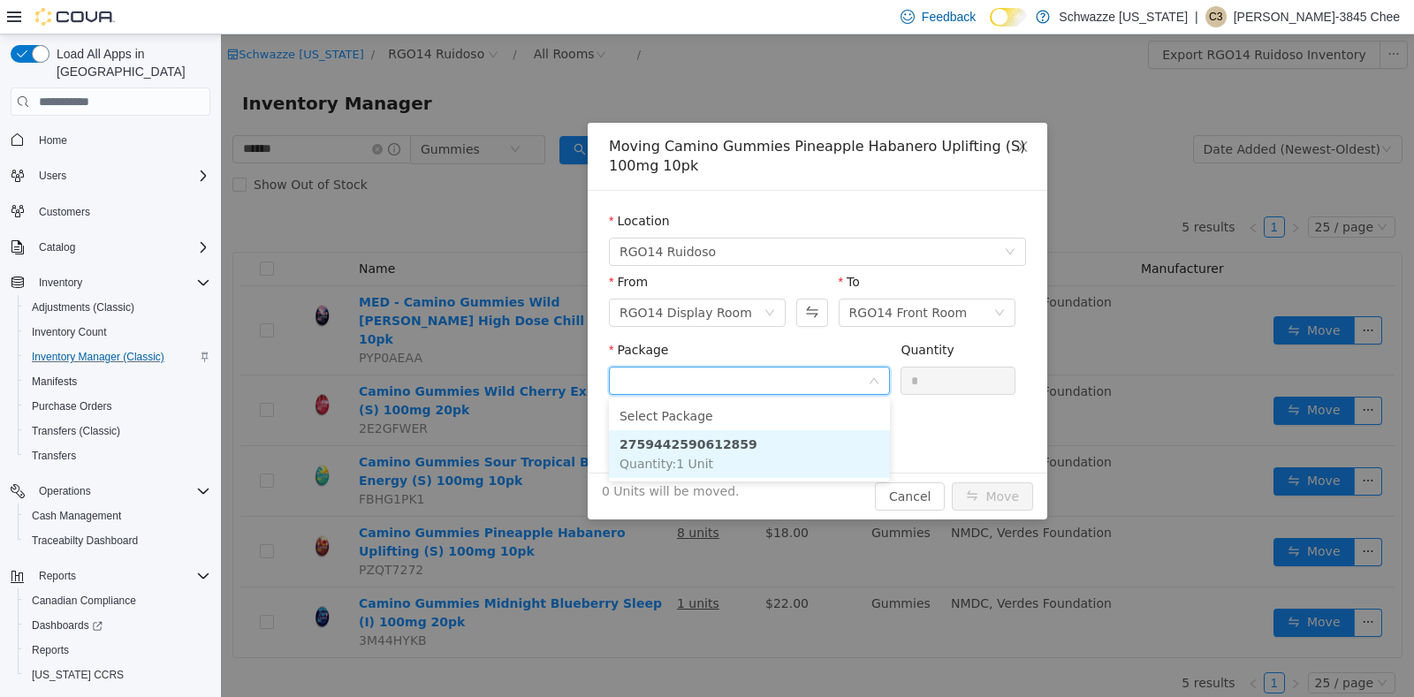
click at [771, 451] on li "2759442590612859 Quantity : 1 Unit" at bounding box center [749, 454] width 281 height 48
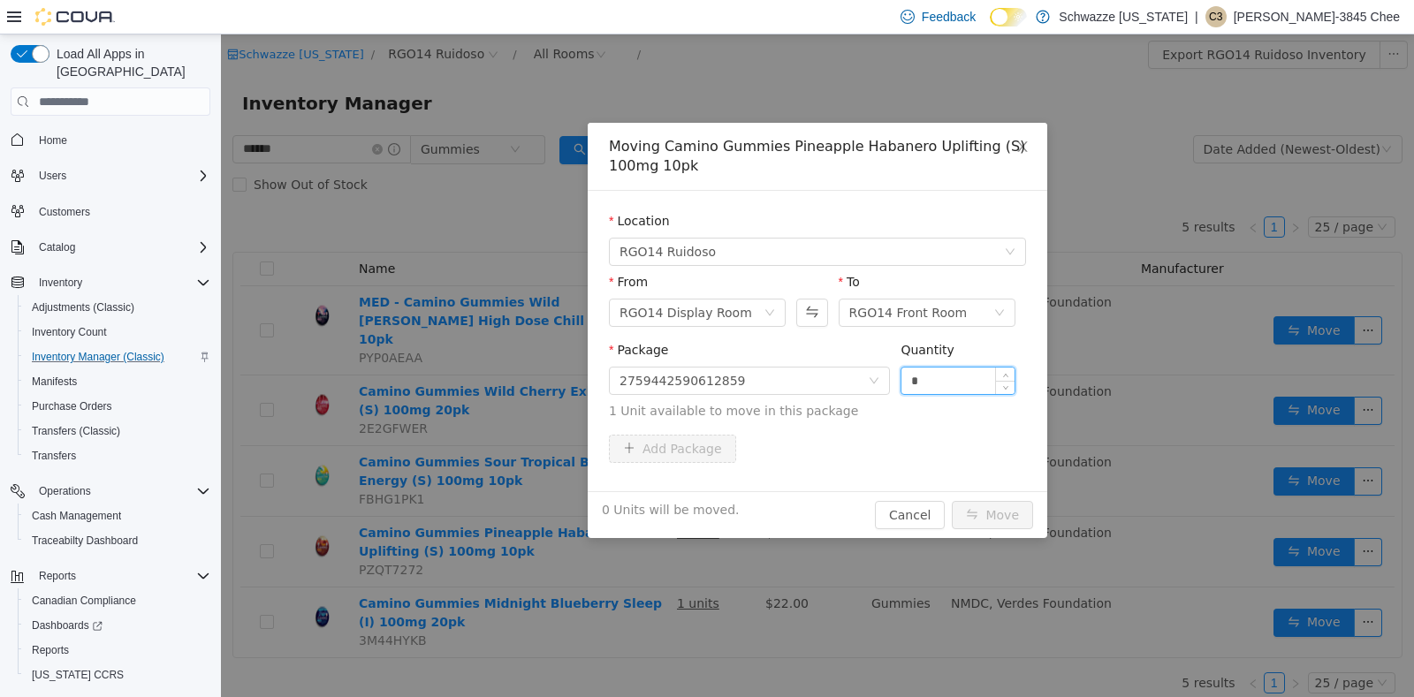
click at [941, 386] on input "*" at bounding box center [958, 381] width 113 height 27
type input "*"
click at [973, 507] on button "Move" at bounding box center [992, 515] width 81 height 28
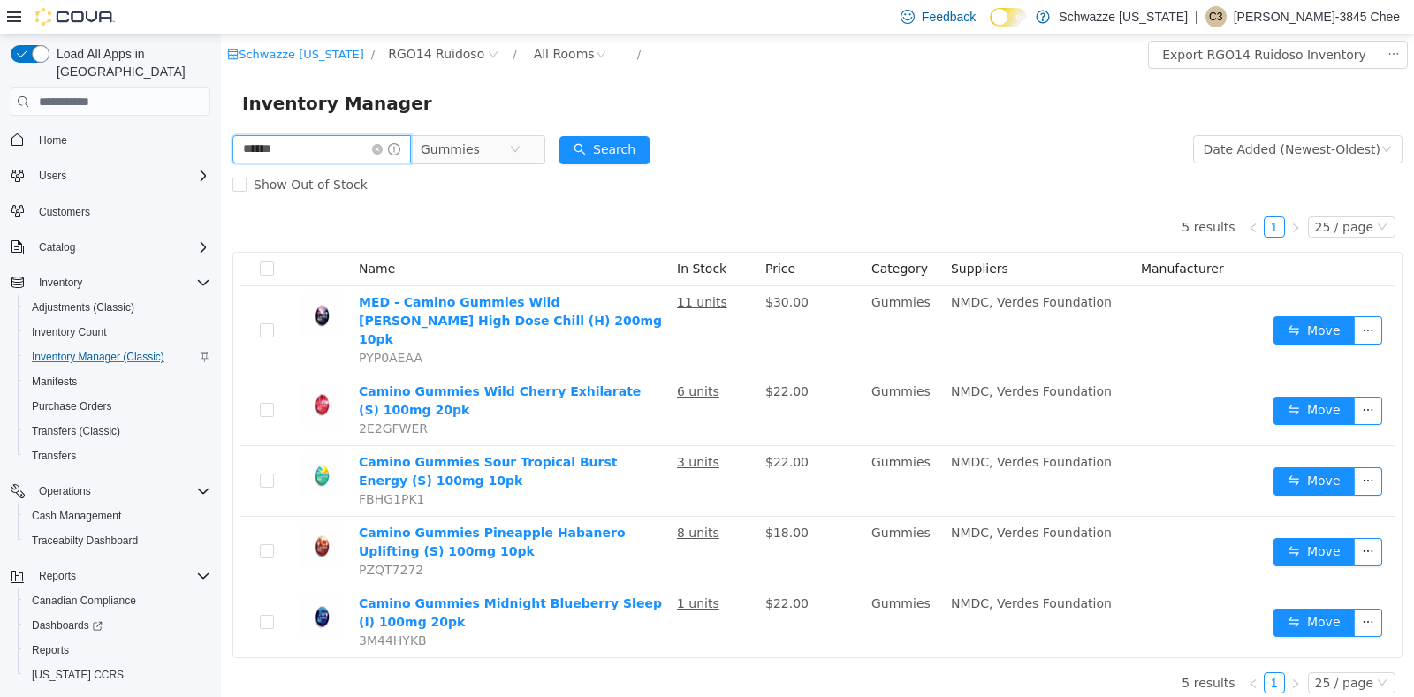
click at [306, 148] on input "******" at bounding box center [321, 149] width 179 height 28
click at [509, 155] on span "Gummies" at bounding box center [465, 149] width 88 height 27
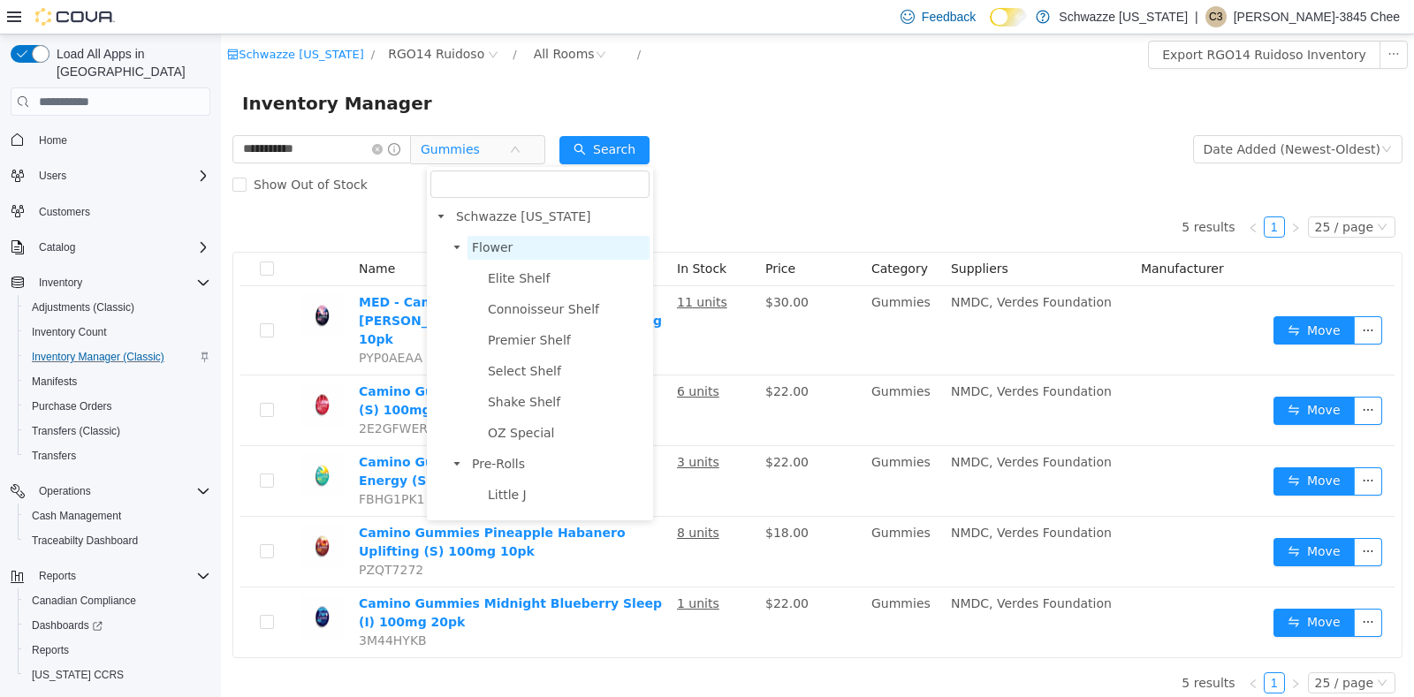
click at [477, 246] on span "Flower" at bounding box center [492, 247] width 41 height 14
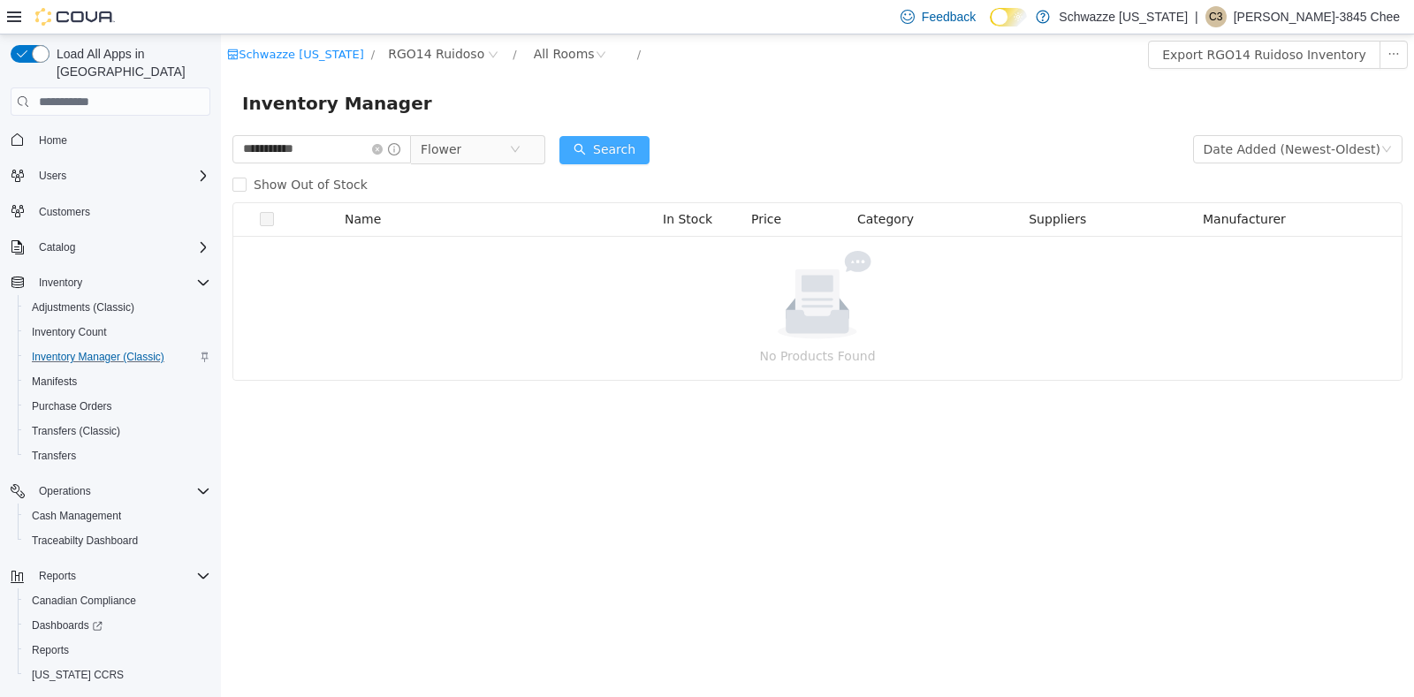
click at [631, 136] on button "Search" at bounding box center [605, 150] width 90 height 28
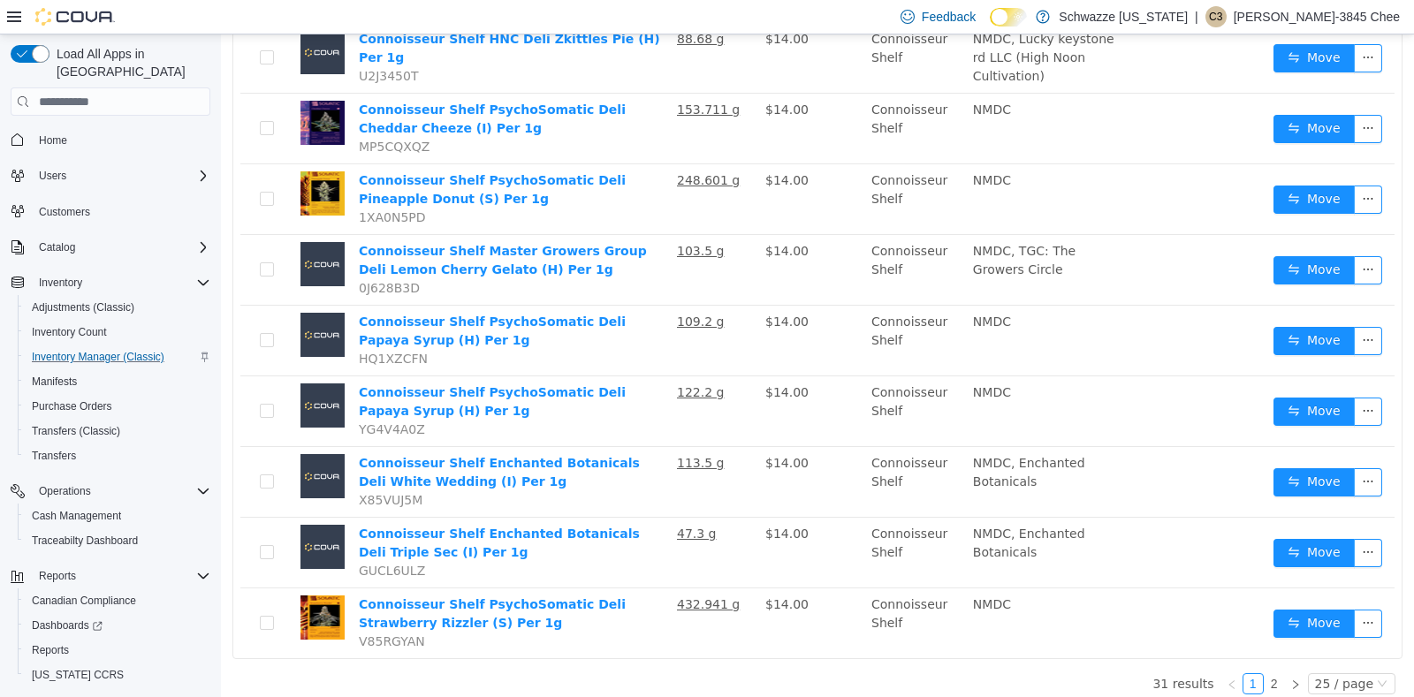
scroll to position [1387, 0]
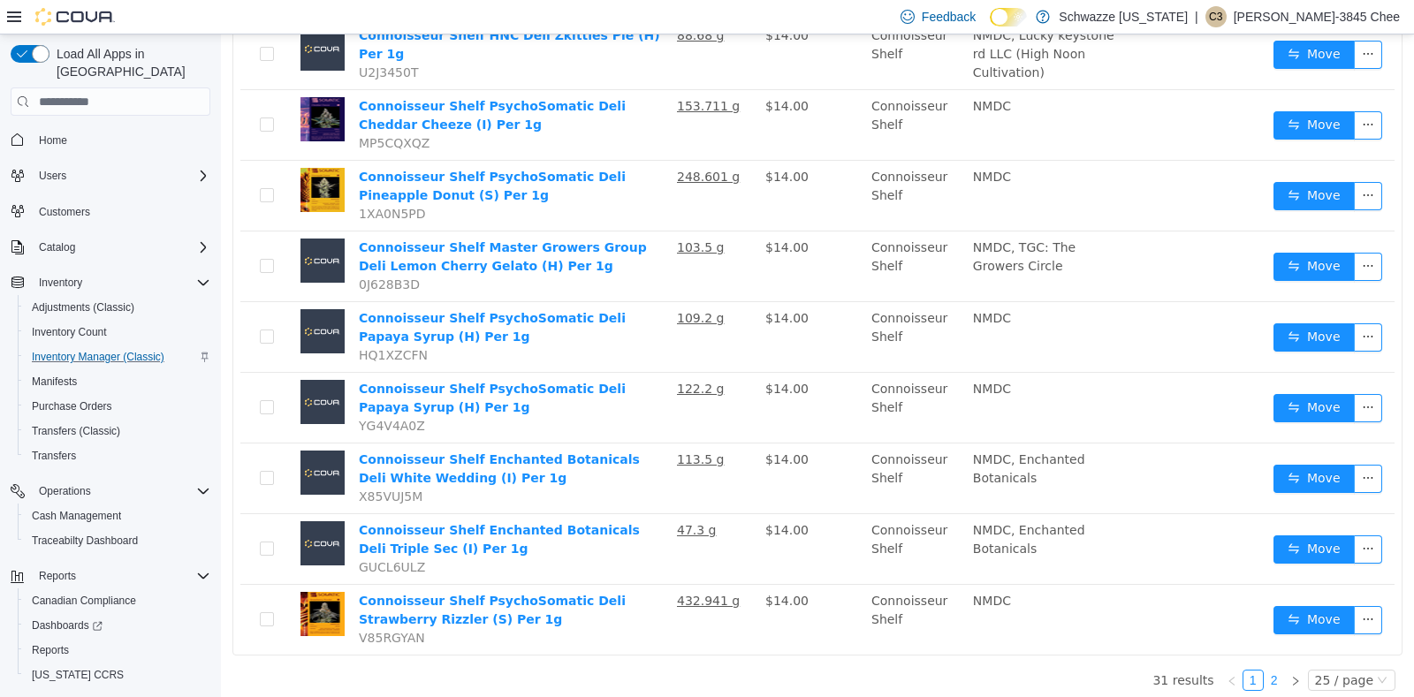
click at [1267, 674] on link "2" at bounding box center [1274, 680] width 19 height 19
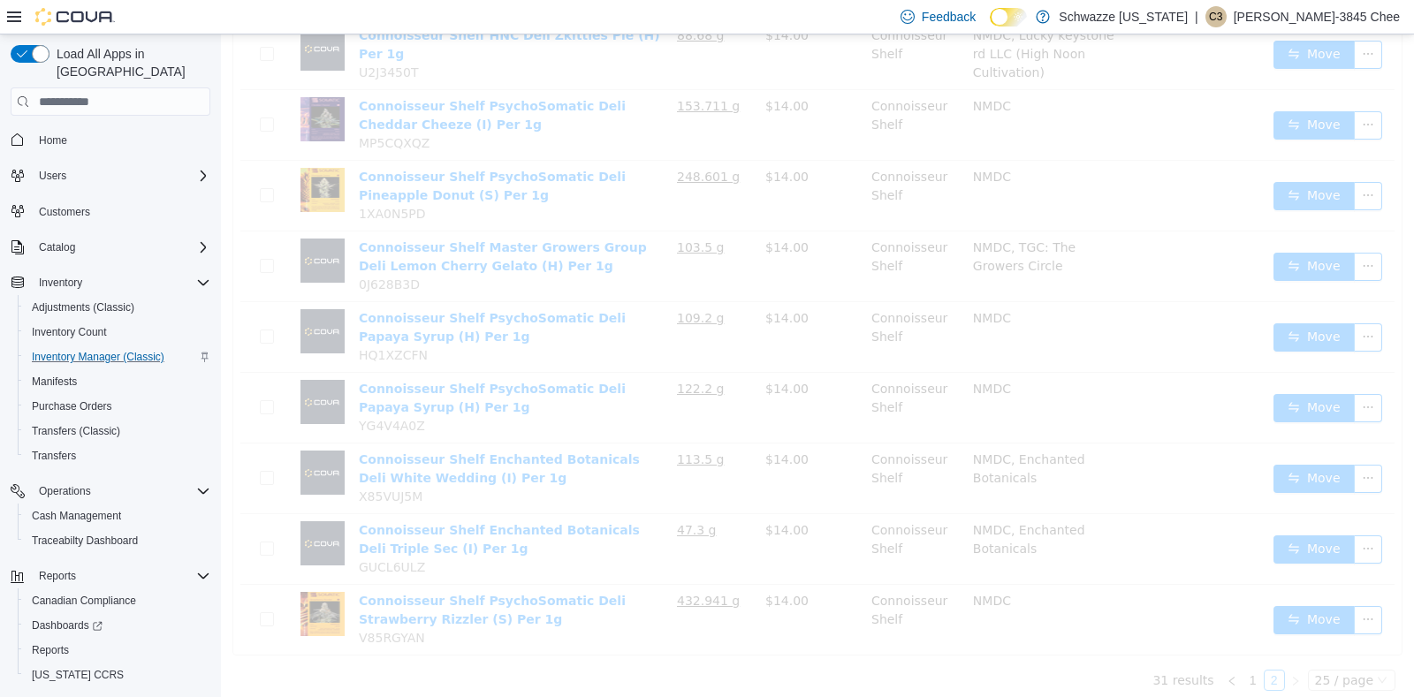
scroll to position [61, 0]
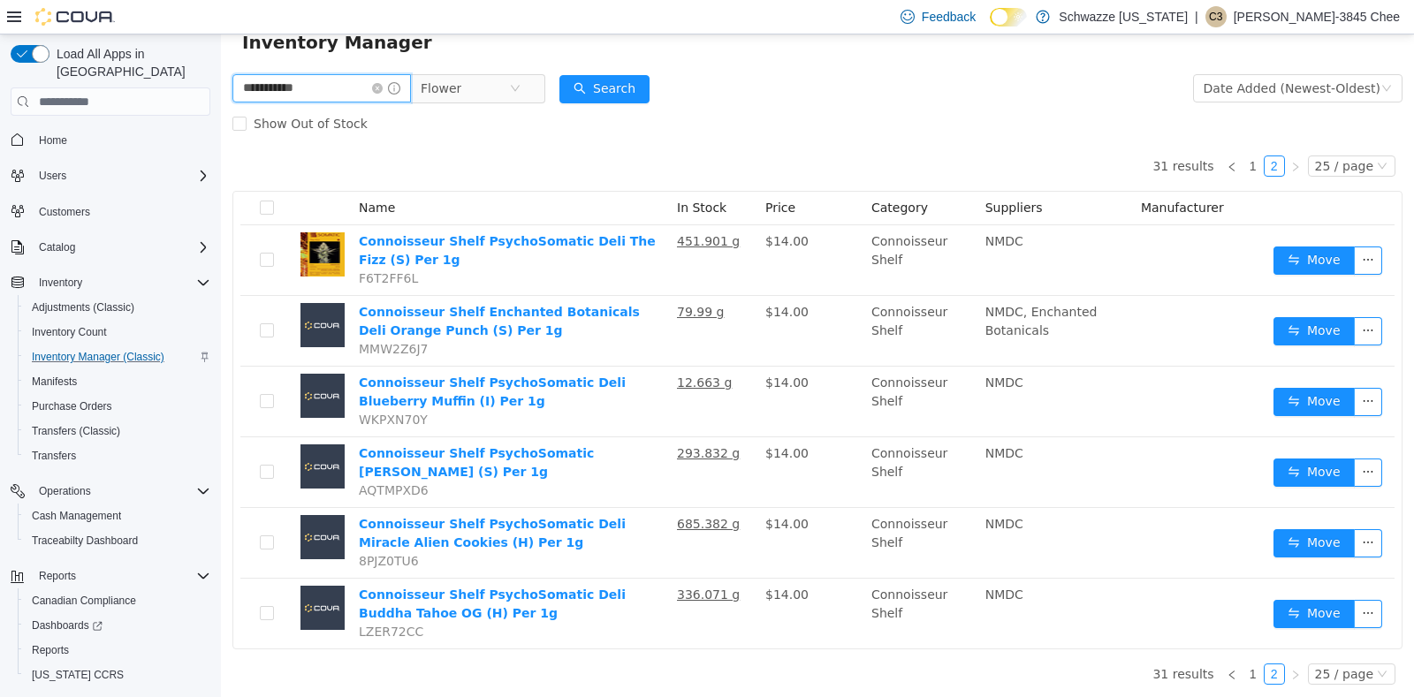
click at [343, 89] on input "**********" at bounding box center [321, 88] width 179 height 28
type input "*"
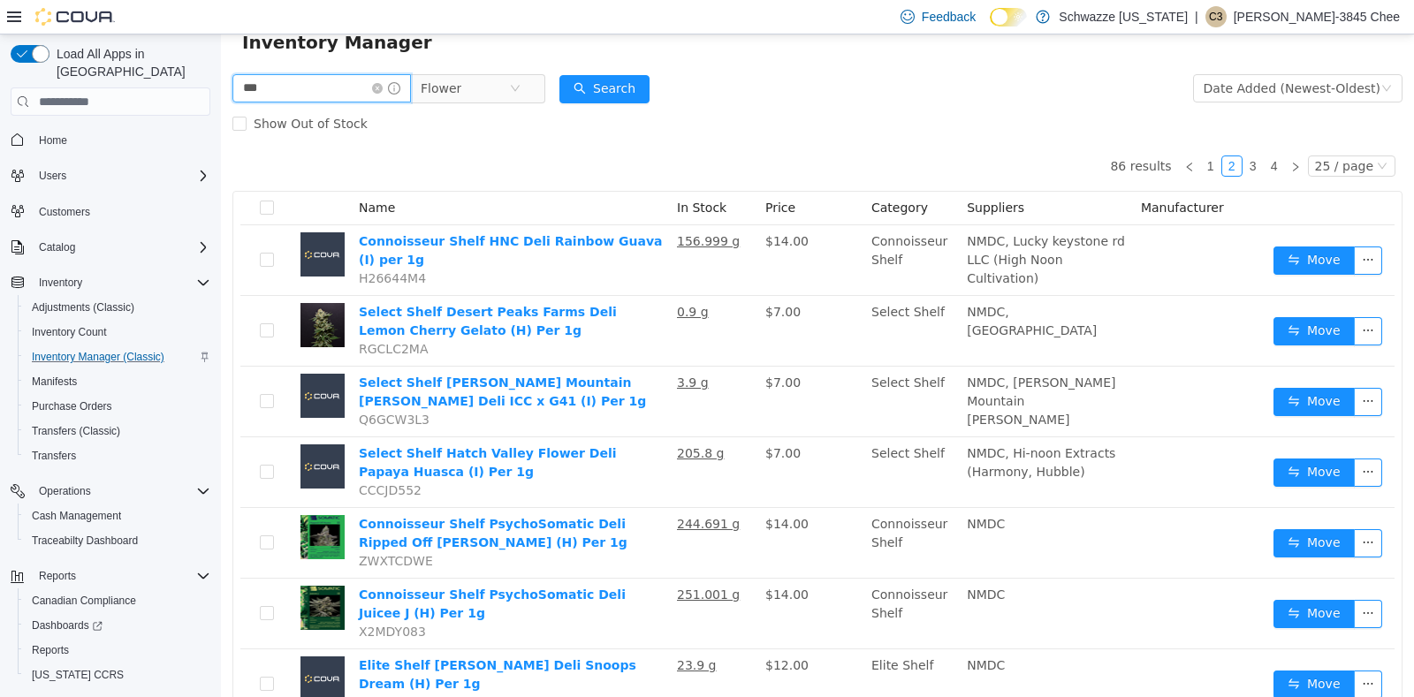
type input "*********"
click at [521, 92] on icon "icon: close-circle" at bounding box center [515, 88] width 11 height 11
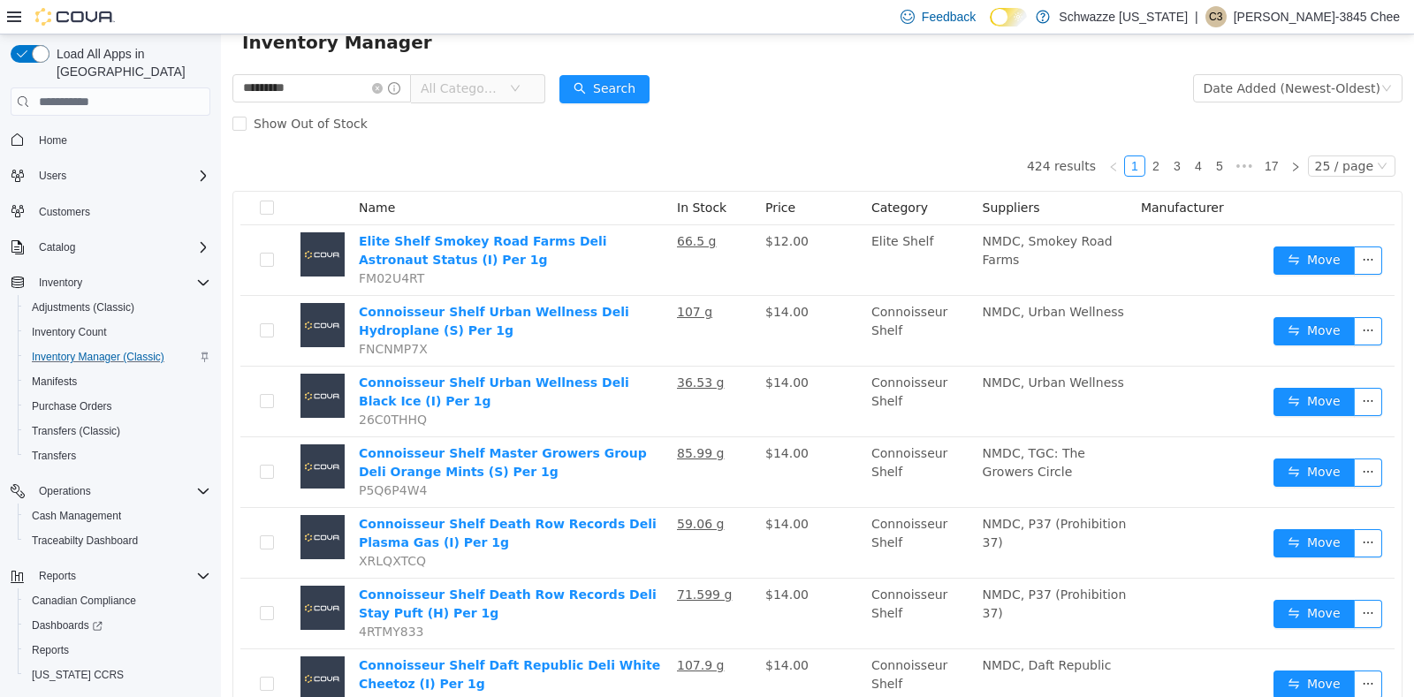
click at [521, 92] on icon "icon: down" at bounding box center [515, 88] width 11 height 11
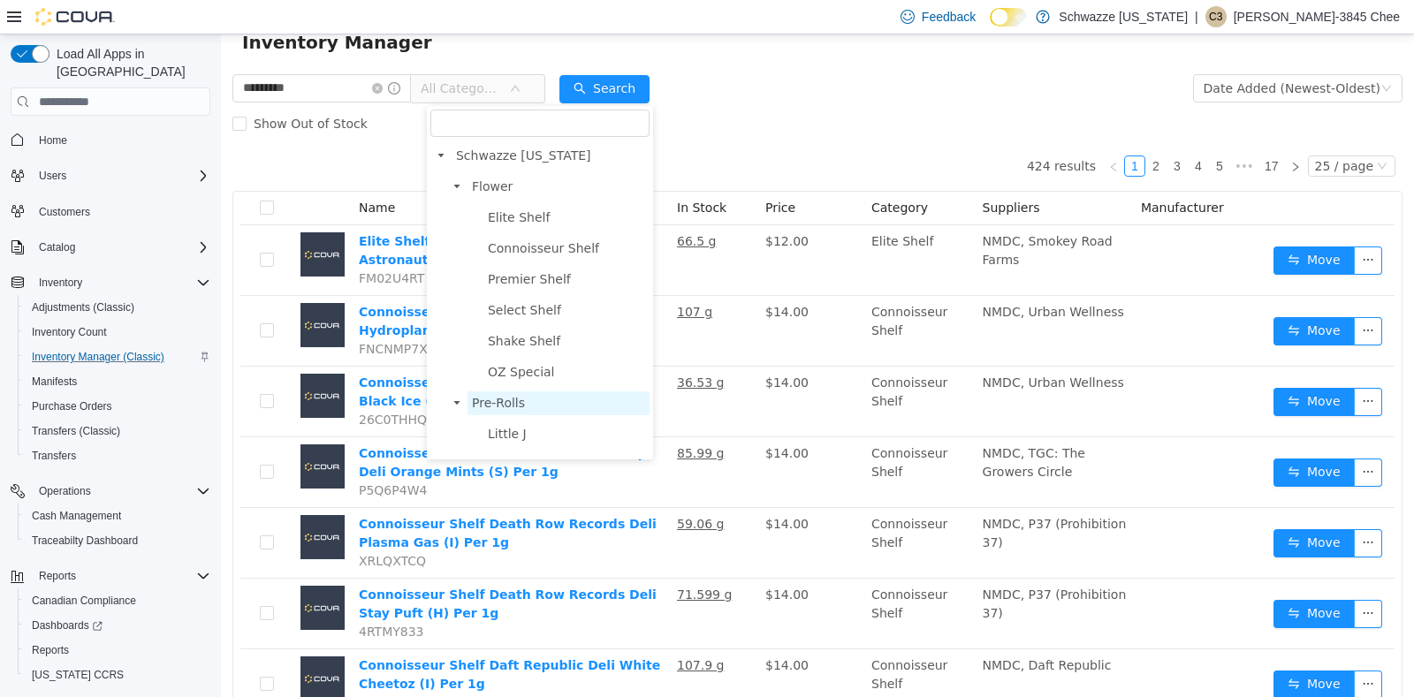
click at [530, 394] on span "Pre-Rolls" at bounding box center [559, 404] width 182 height 24
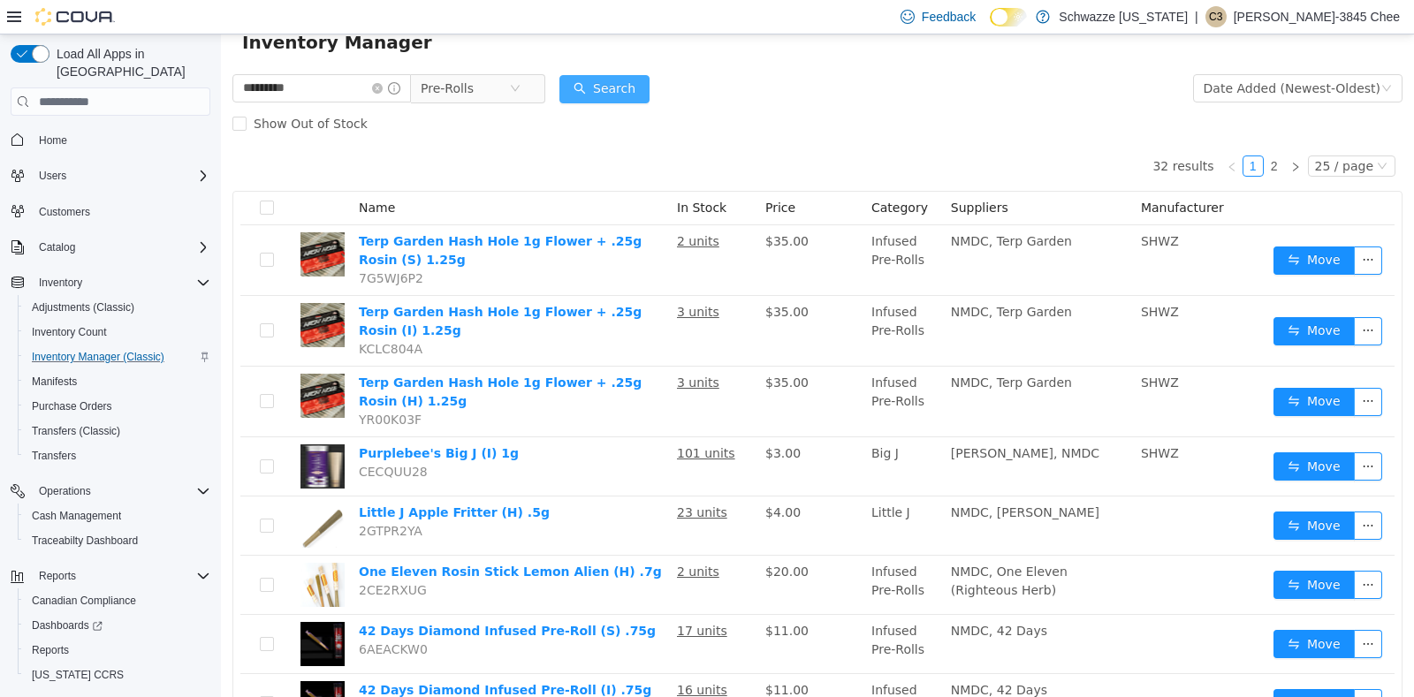
click at [611, 82] on button "Search" at bounding box center [605, 89] width 90 height 28
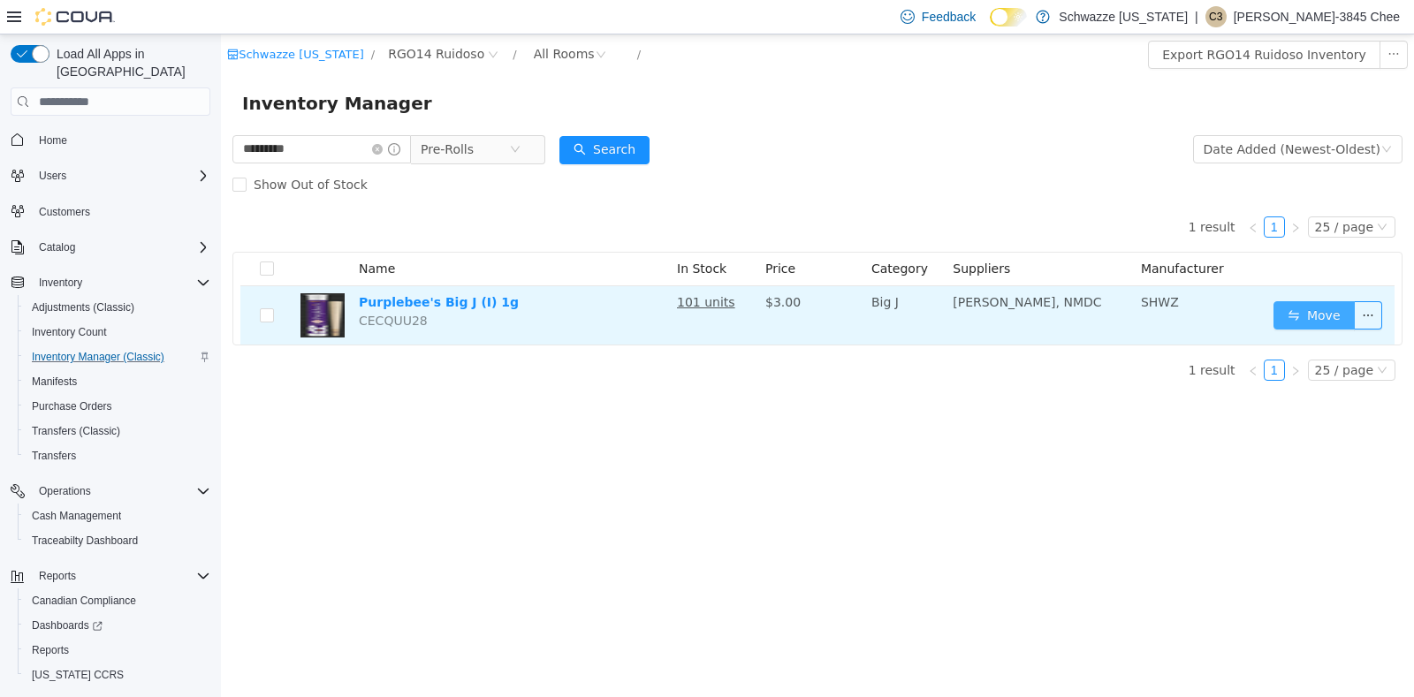
click at [1307, 311] on button "Move" at bounding box center [1314, 315] width 81 height 28
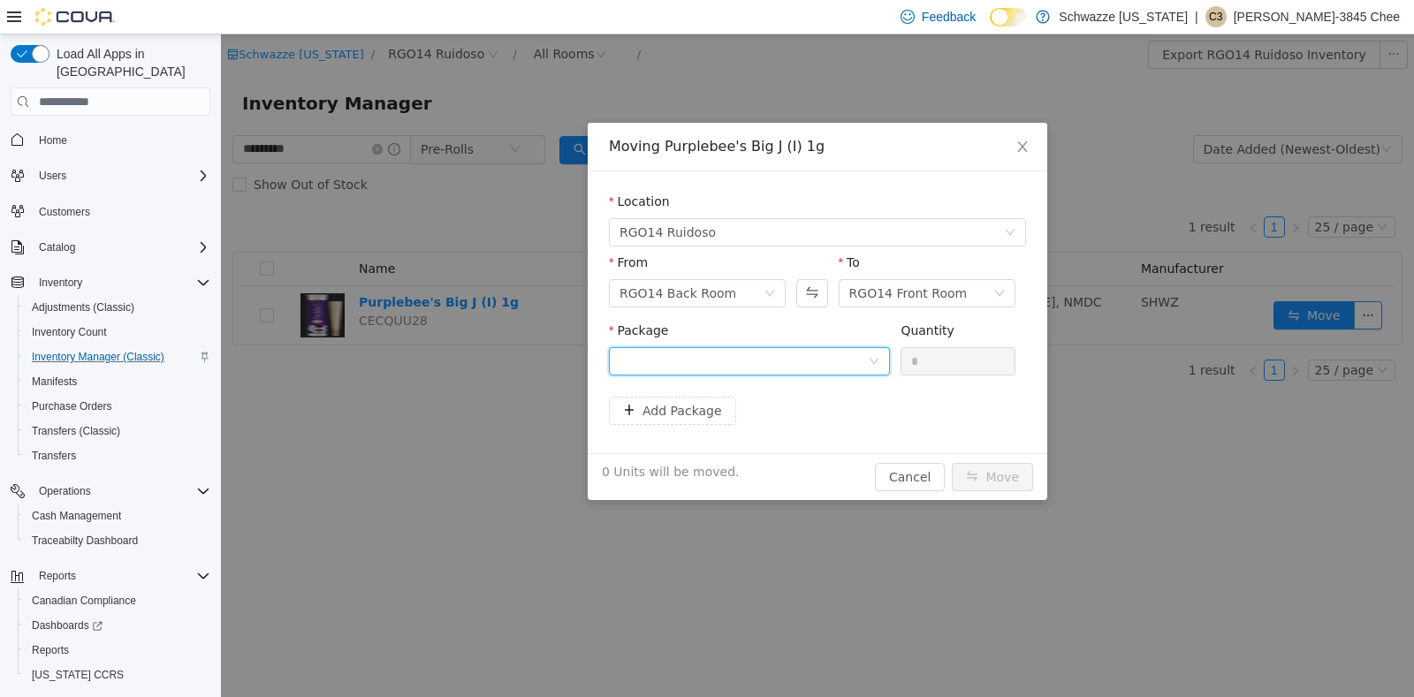
click at [855, 355] on div at bounding box center [744, 361] width 248 height 27
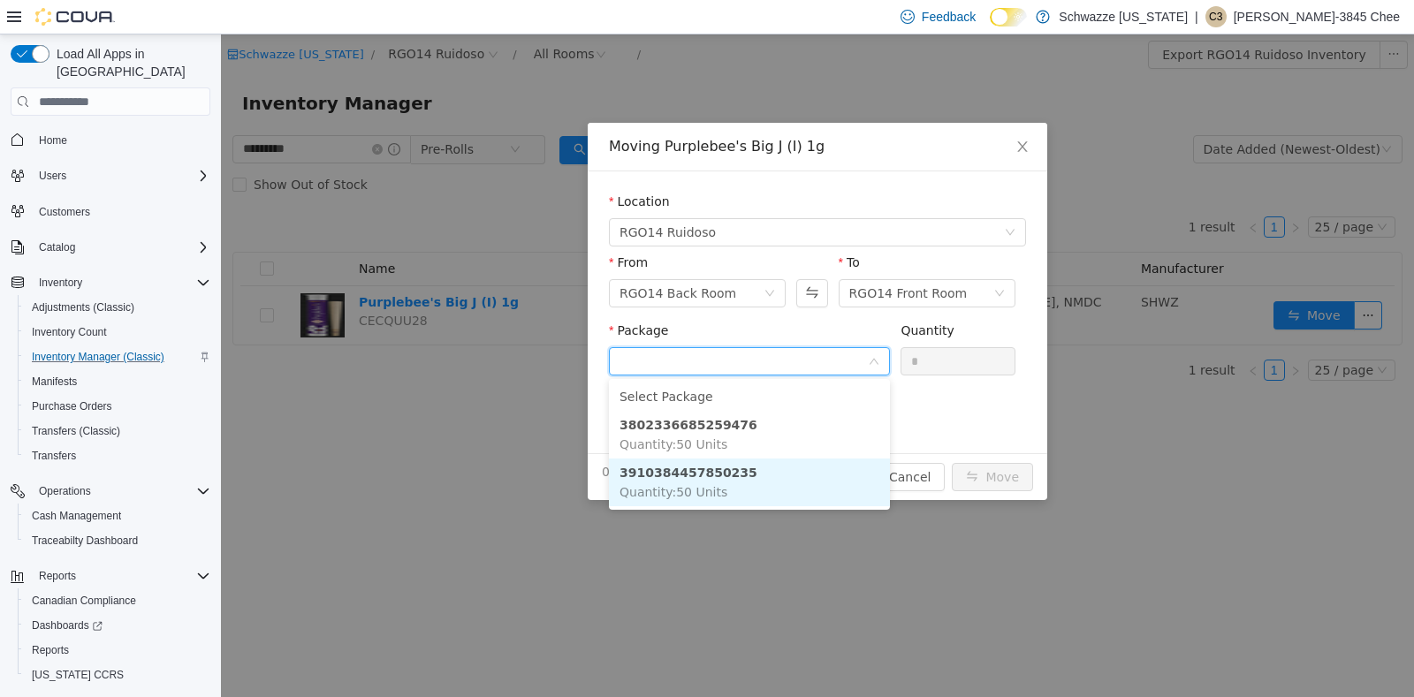
click at [725, 471] on strong "3910384457850235" at bounding box center [689, 473] width 138 height 14
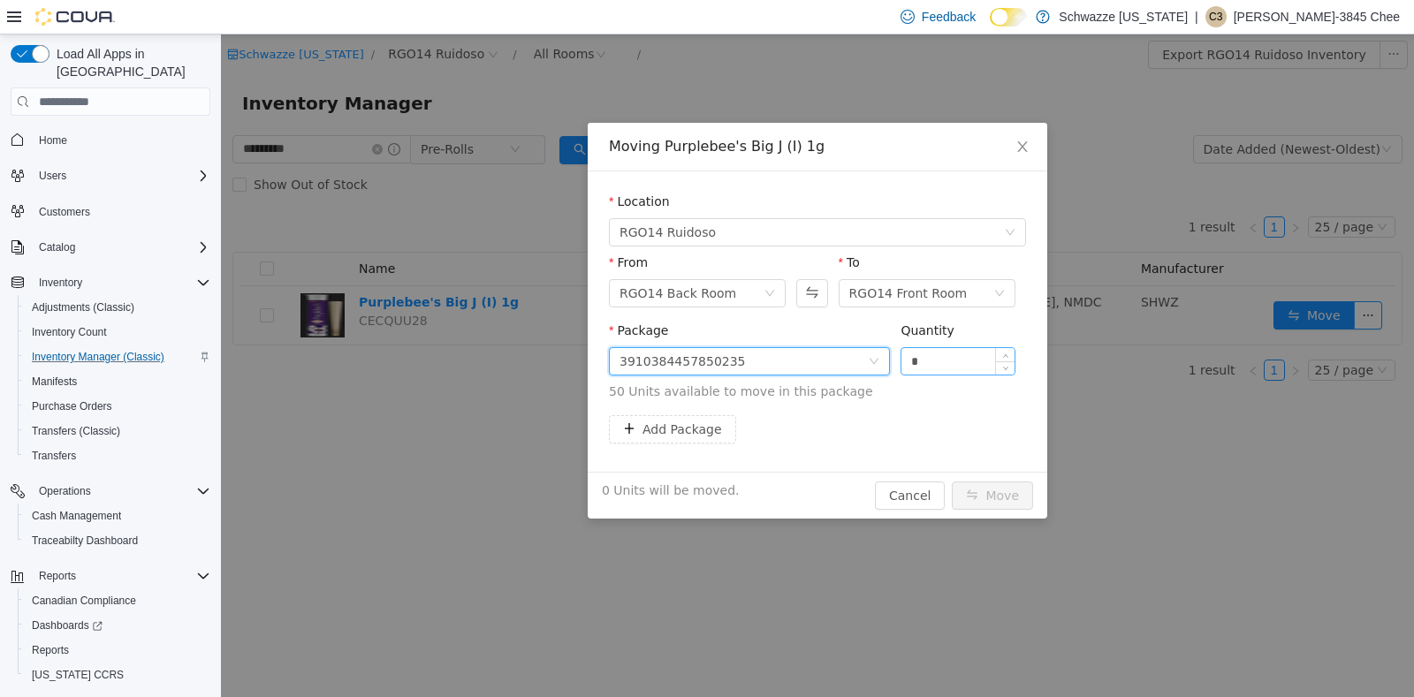
click at [938, 356] on input "*" at bounding box center [958, 361] width 113 height 27
type input "**"
click at [999, 484] on button "Move" at bounding box center [992, 496] width 81 height 28
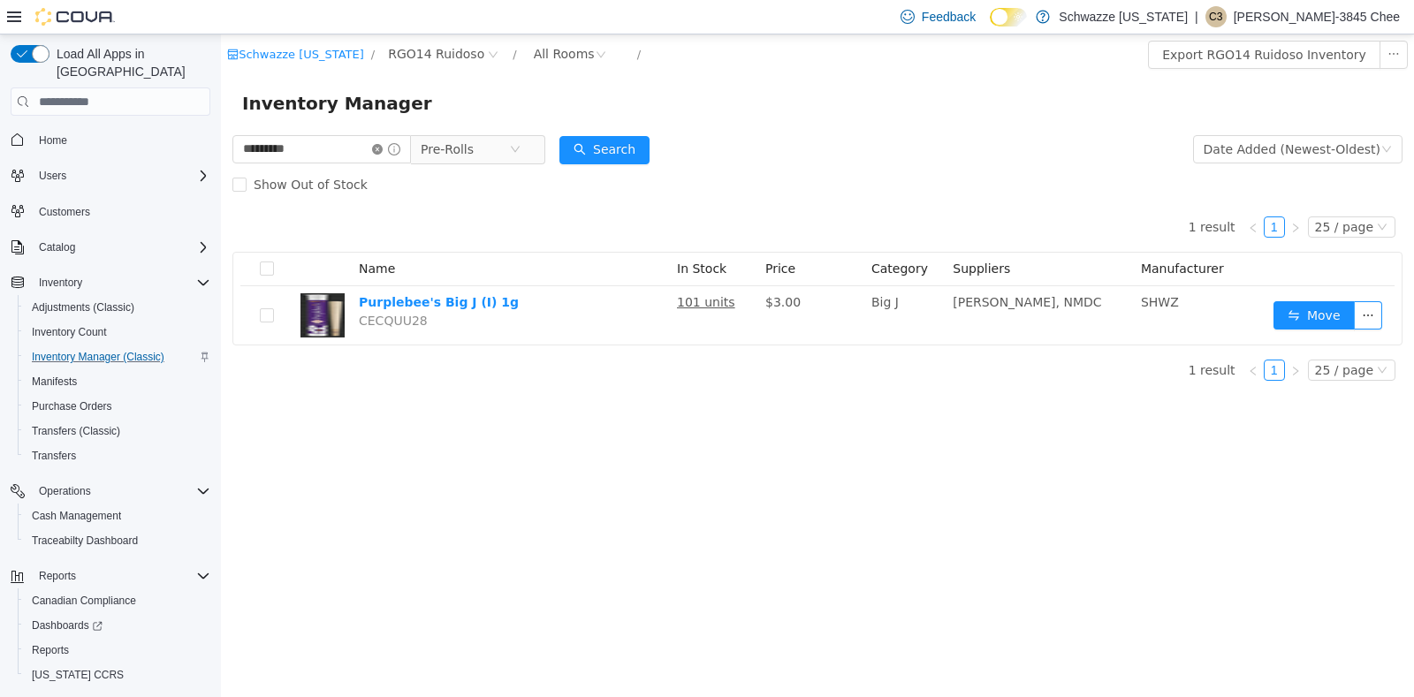
click at [383, 149] on icon "icon: close-circle" at bounding box center [377, 149] width 11 height 11
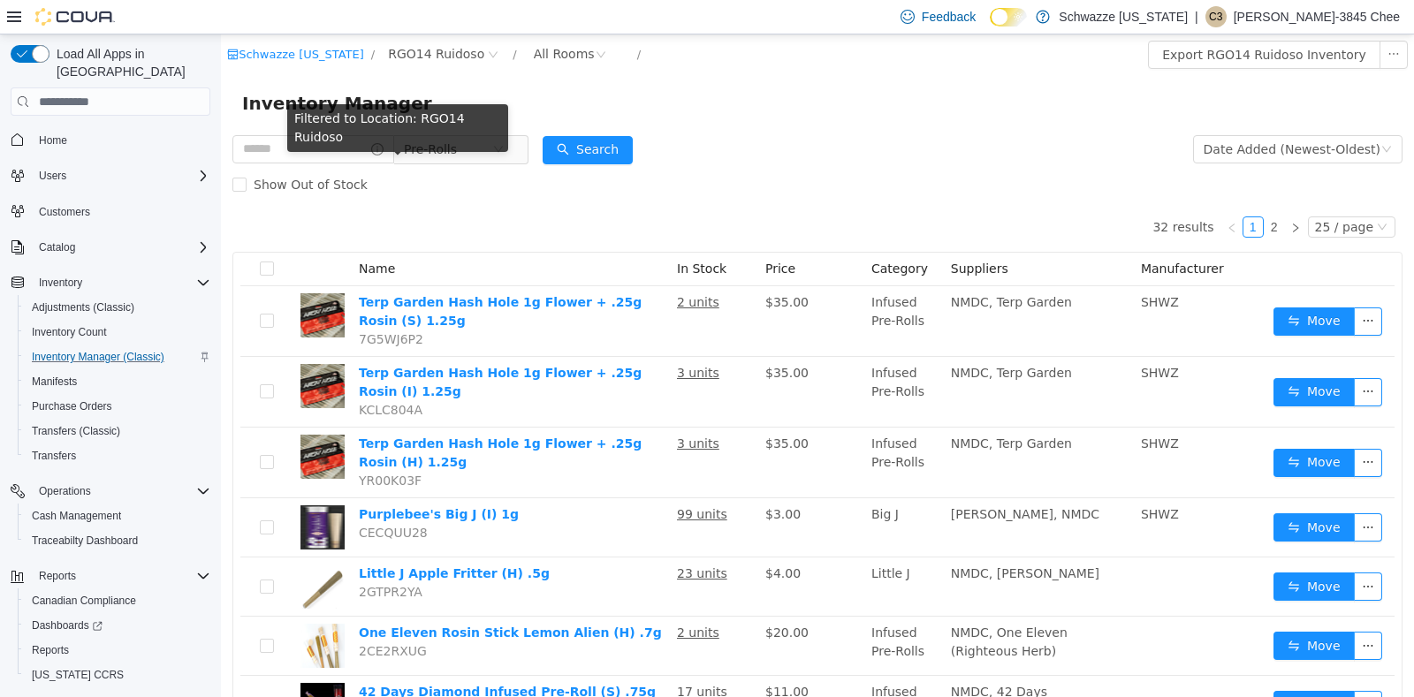
click at [343, 140] on div "Filtered to Location: RGO14 Ruidoso" at bounding box center [397, 131] width 221 height 55
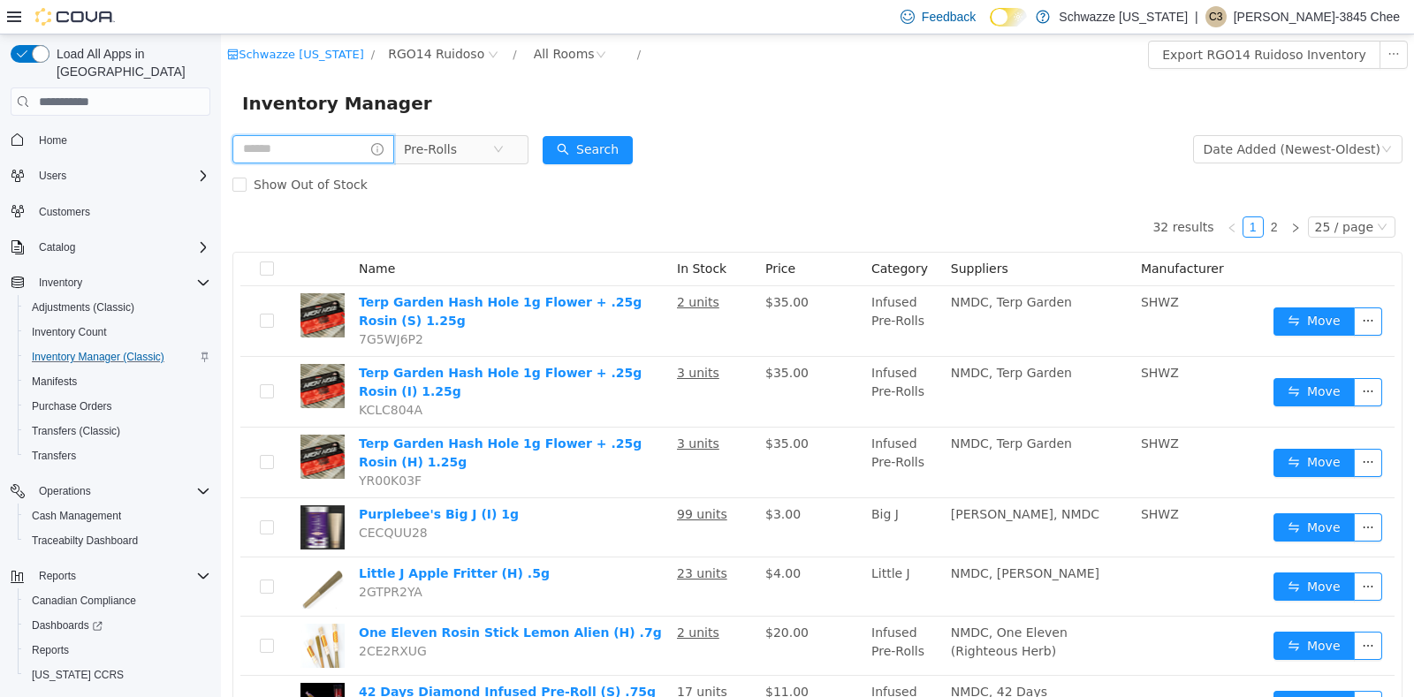
click at [343, 150] on input "text" at bounding box center [313, 149] width 162 height 28
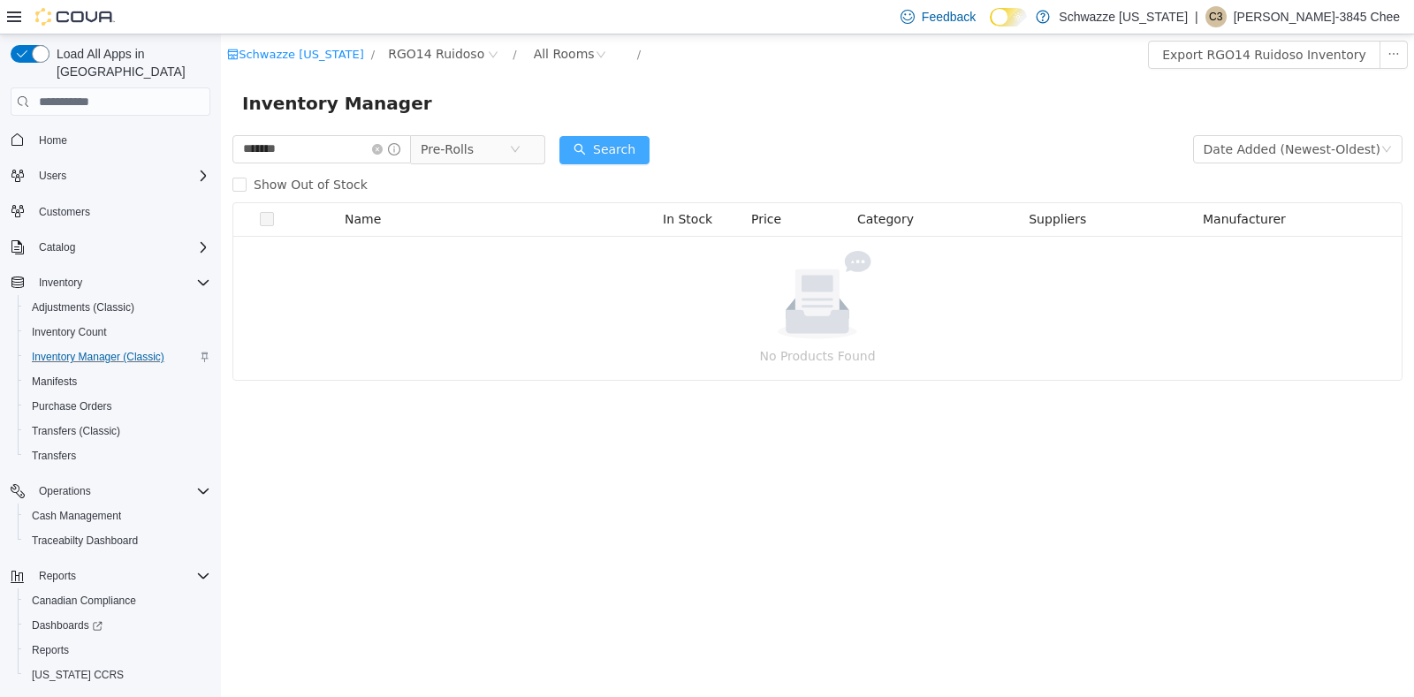
click at [609, 151] on button "Search" at bounding box center [605, 150] width 90 height 28
click at [336, 152] on input "*******" at bounding box center [321, 149] width 179 height 28
click at [509, 152] on span "Pre-Rolls" at bounding box center [465, 149] width 88 height 27
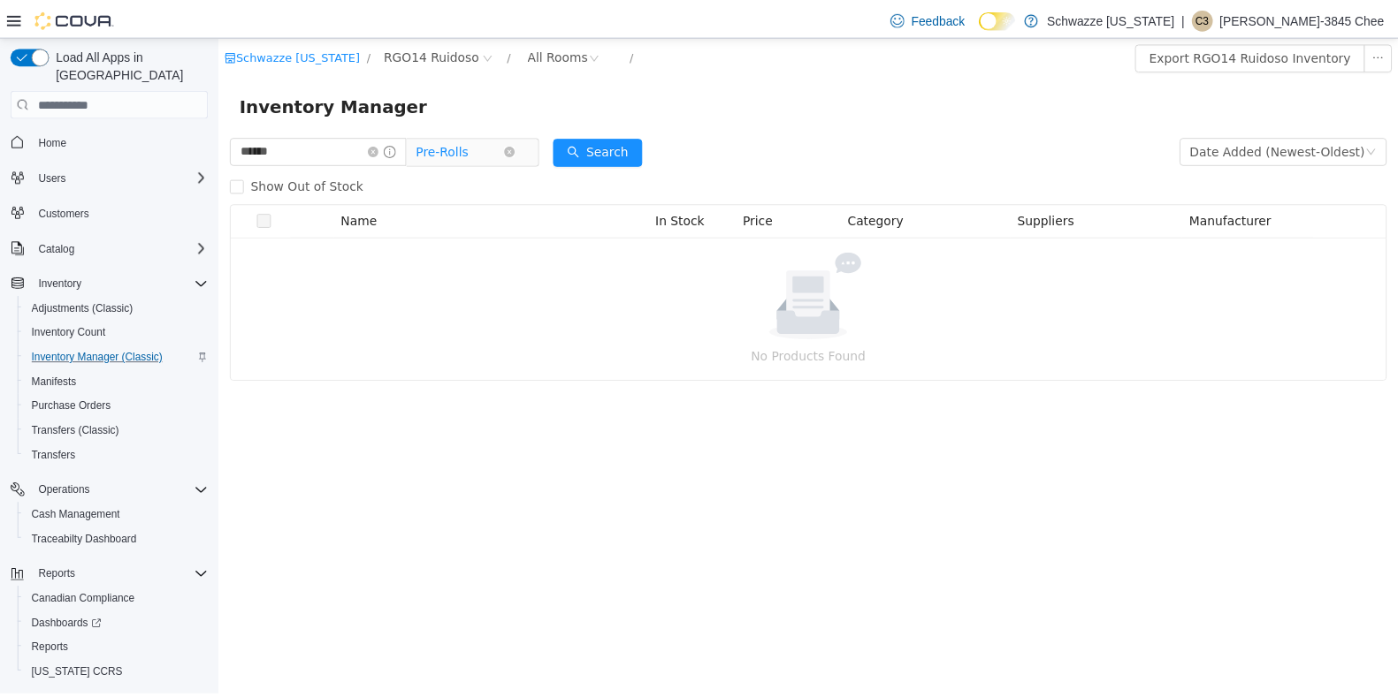
scroll to position [142, 0]
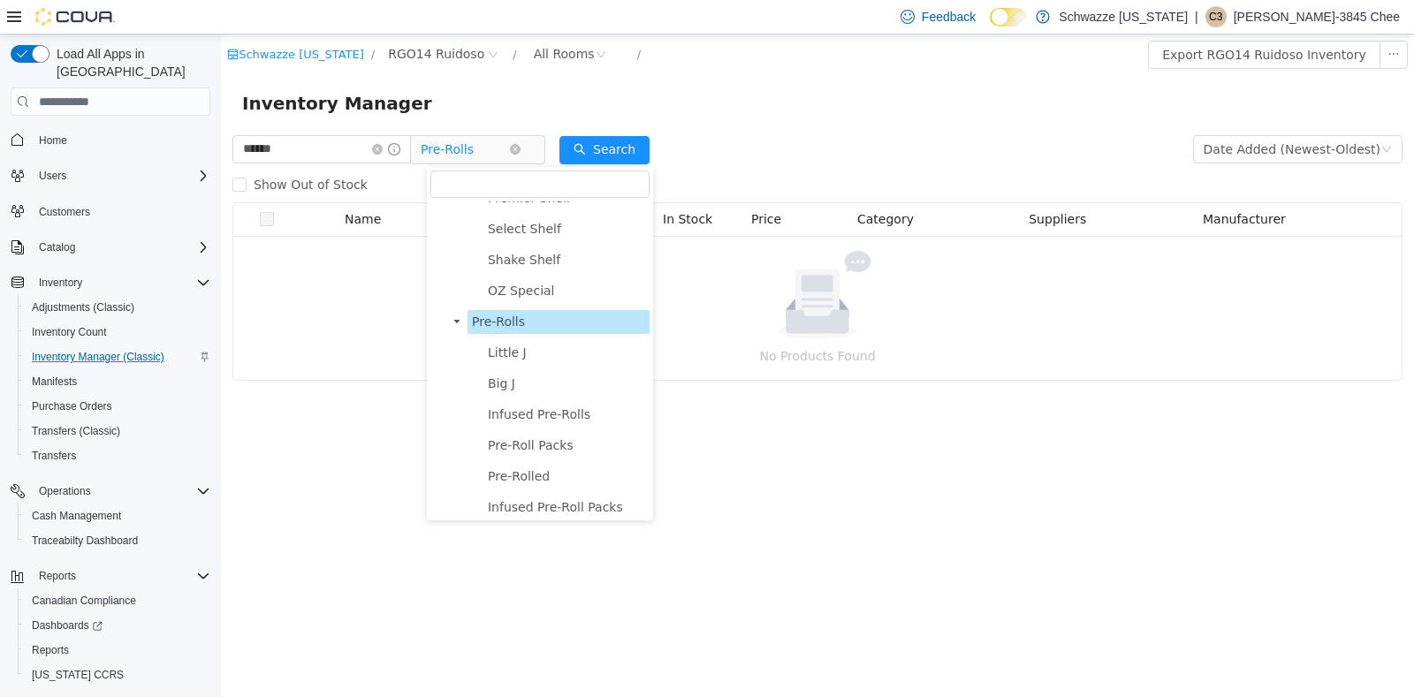
click at [531, 151] on span "Pre-Rolls" at bounding box center [470, 149] width 121 height 28
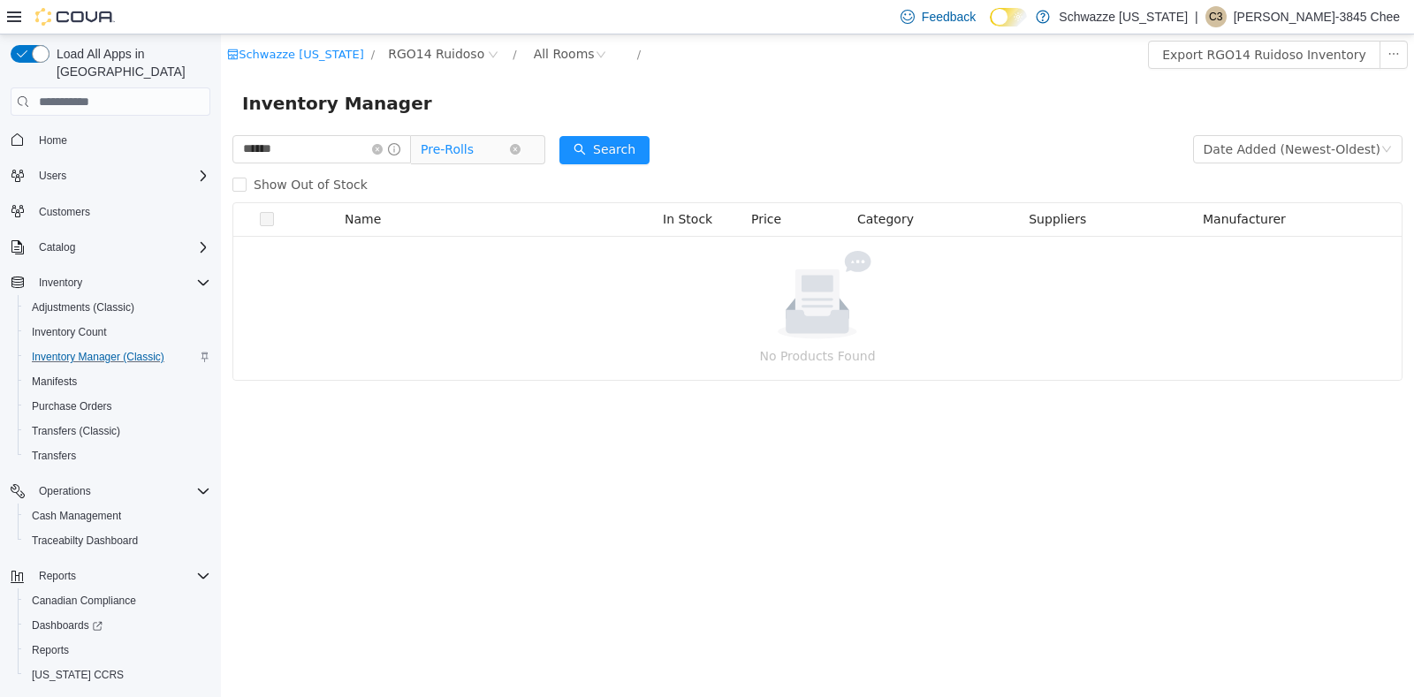
click at [531, 150] on span "Pre-Rolls" at bounding box center [470, 149] width 121 height 28
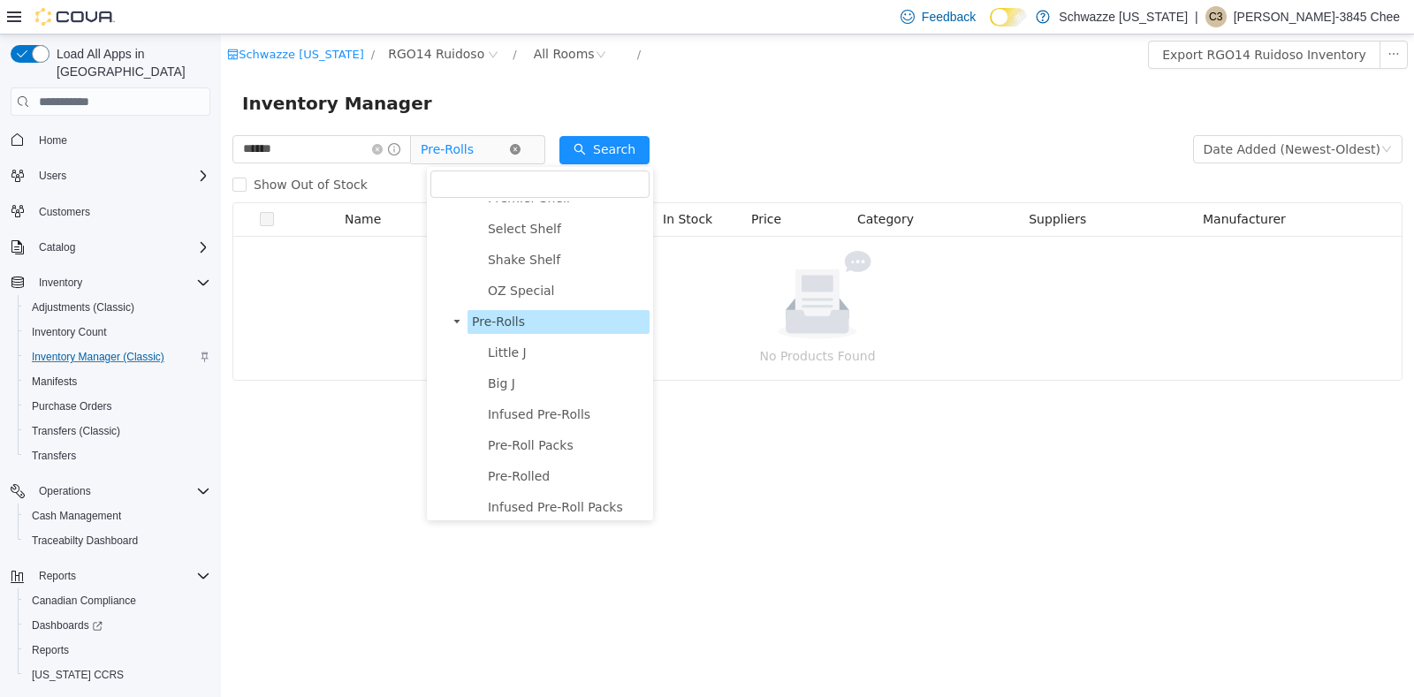
click at [521, 149] on icon "icon: close-circle" at bounding box center [515, 149] width 11 height 11
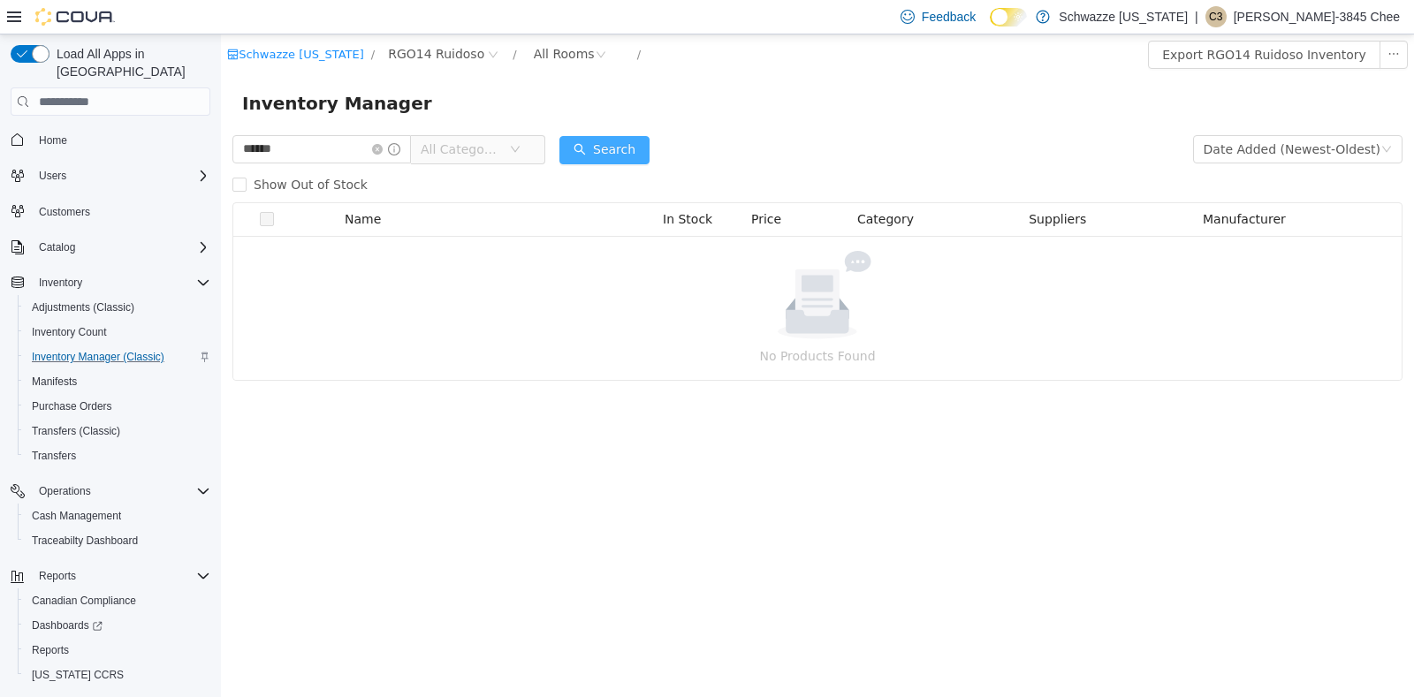
click at [601, 145] on button "Search" at bounding box center [605, 150] width 90 height 28
click at [344, 153] on input "******" at bounding box center [321, 149] width 179 height 28
type input "*******"
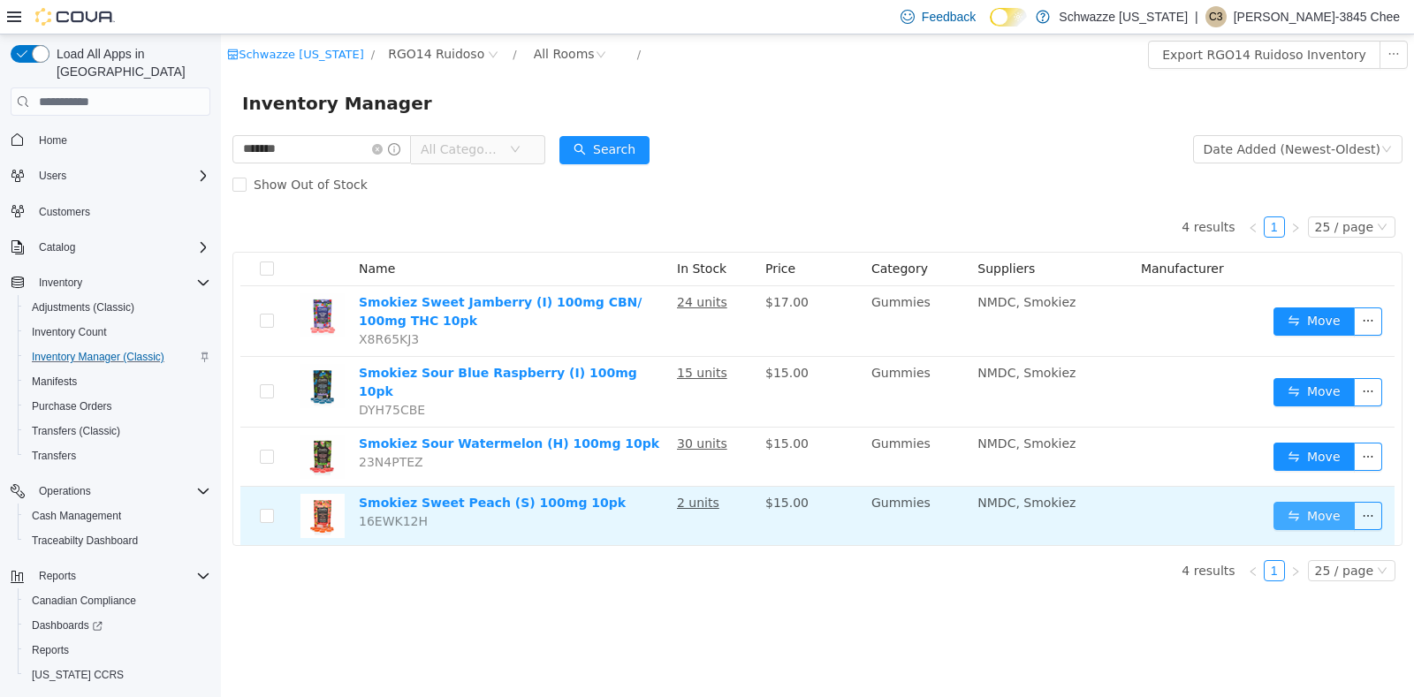
click at [1318, 502] on button "Move" at bounding box center [1314, 516] width 81 height 28
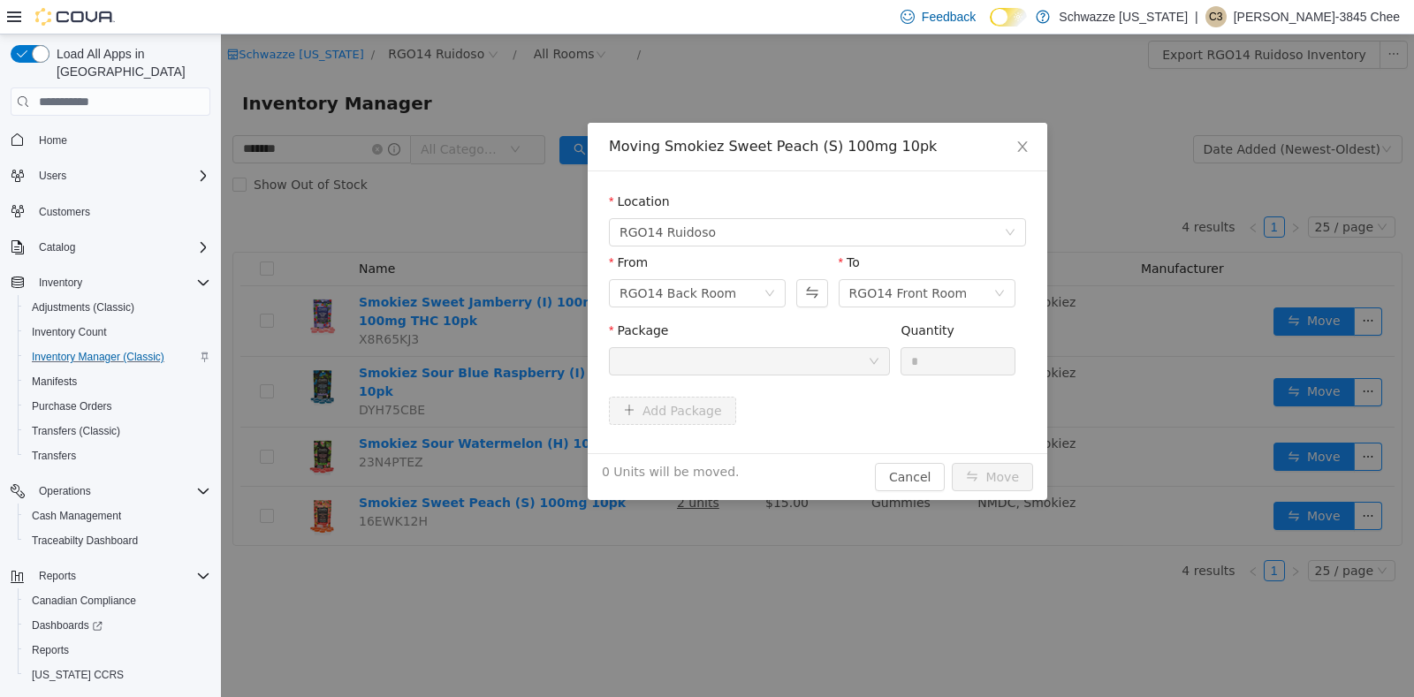
click at [709, 279] on div "RGO14 Back Room" at bounding box center [697, 293] width 177 height 28
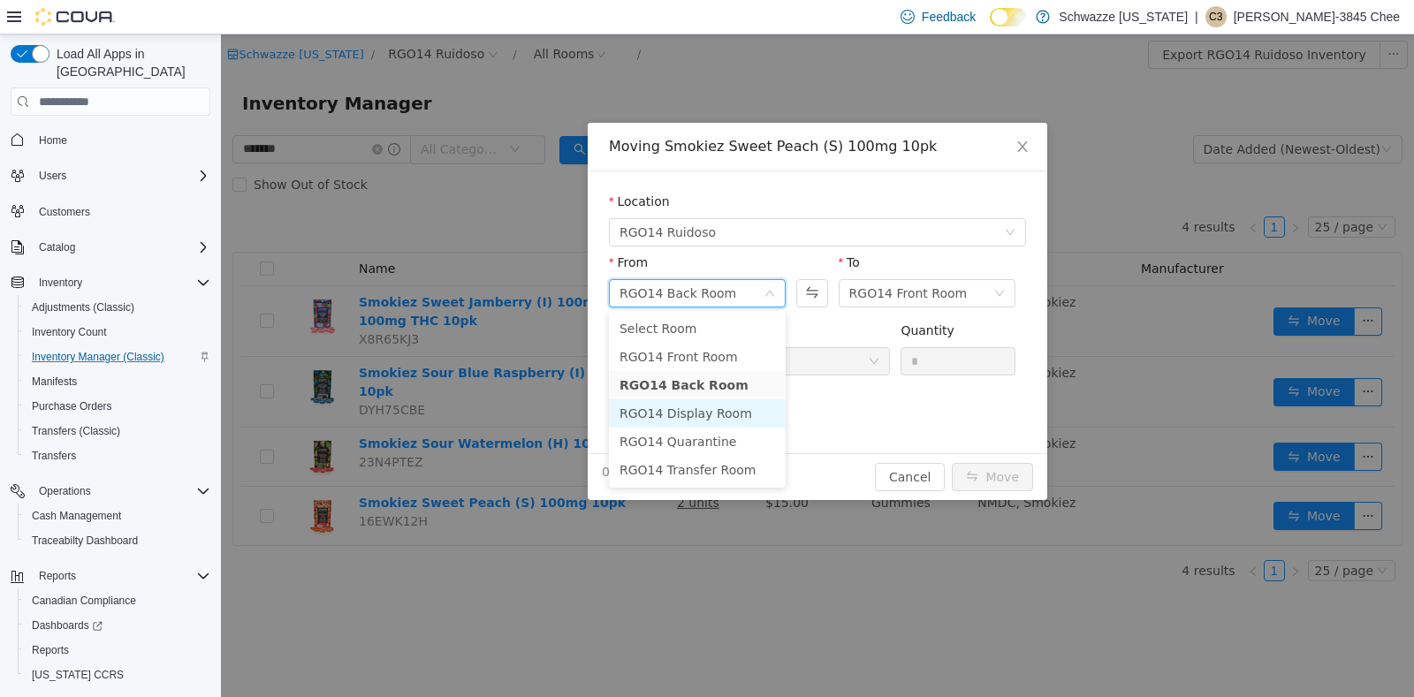
click at [720, 408] on li "RGO14 Display Room" at bounding box center [697, 414] width 177 height 28
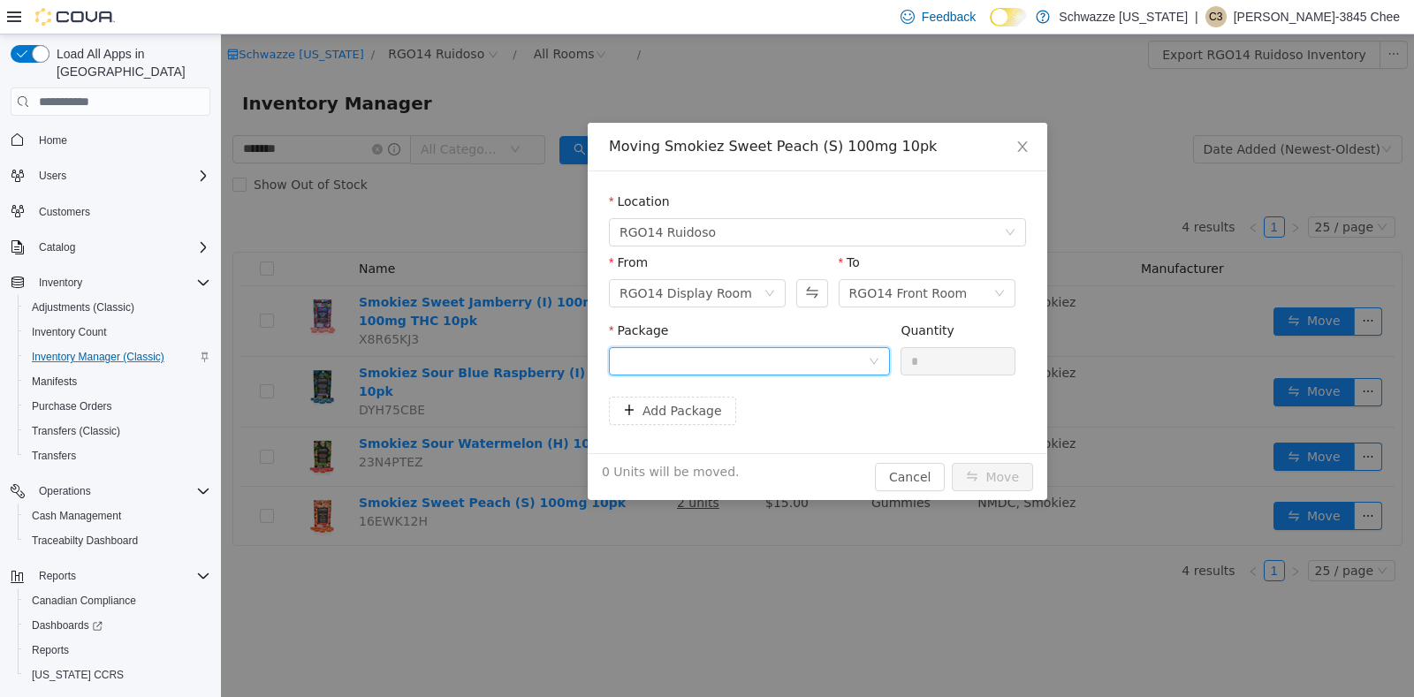
click at [819, 355] on div at bounding box center [744, 361] width 248 height 27
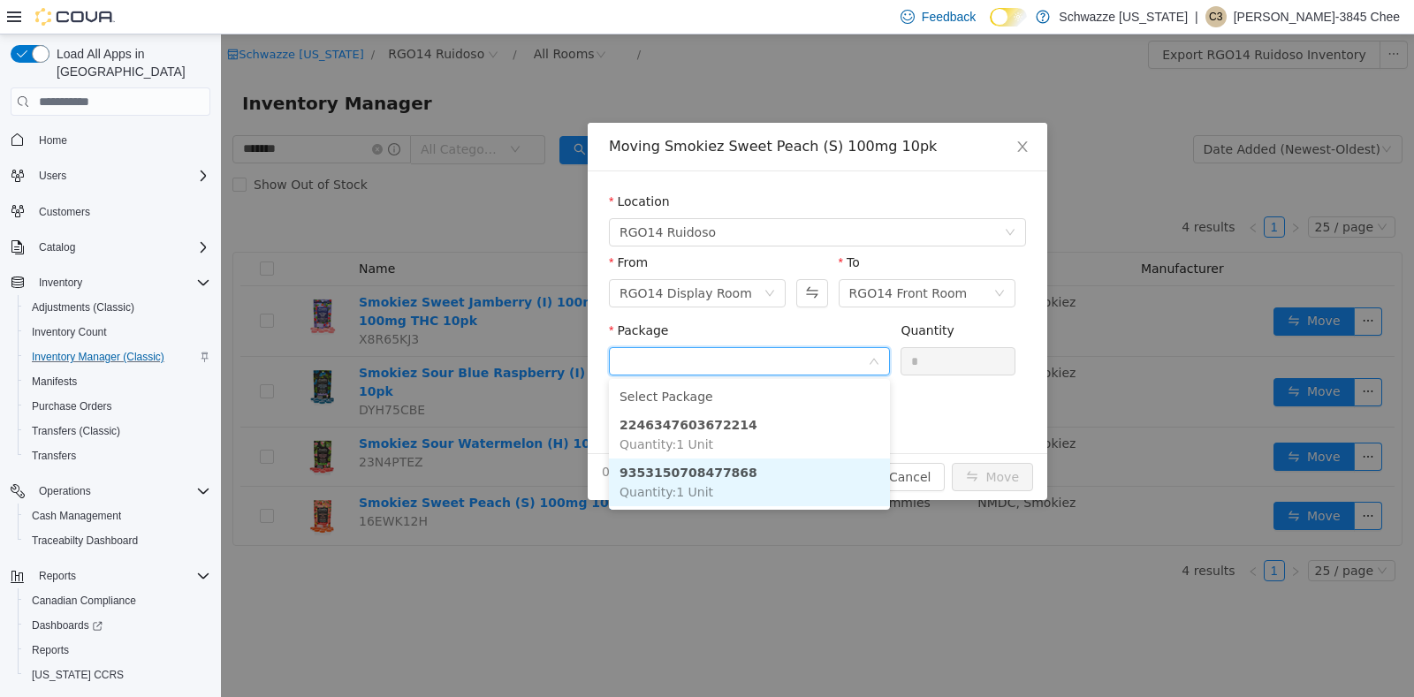
click at [763, 466] on li "9353150708477868 Quantity : 1 Unit" at bounding box center [749, 483] width 281 height 48
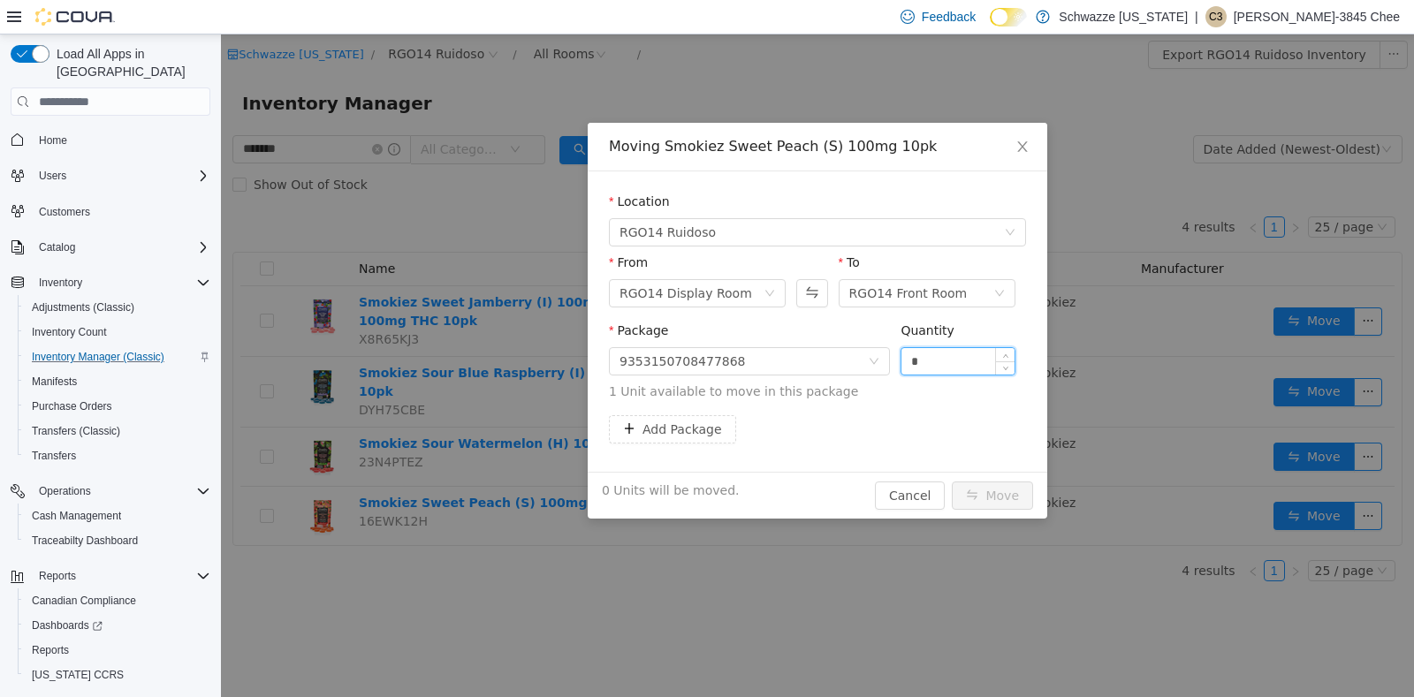
click at [926, 358] on input "*" at bounding box center [958, 361] width 113 height 27
type input "*"
click at [993, 499] on button "Move" at bounding box center [992, 496] width 81 height 28
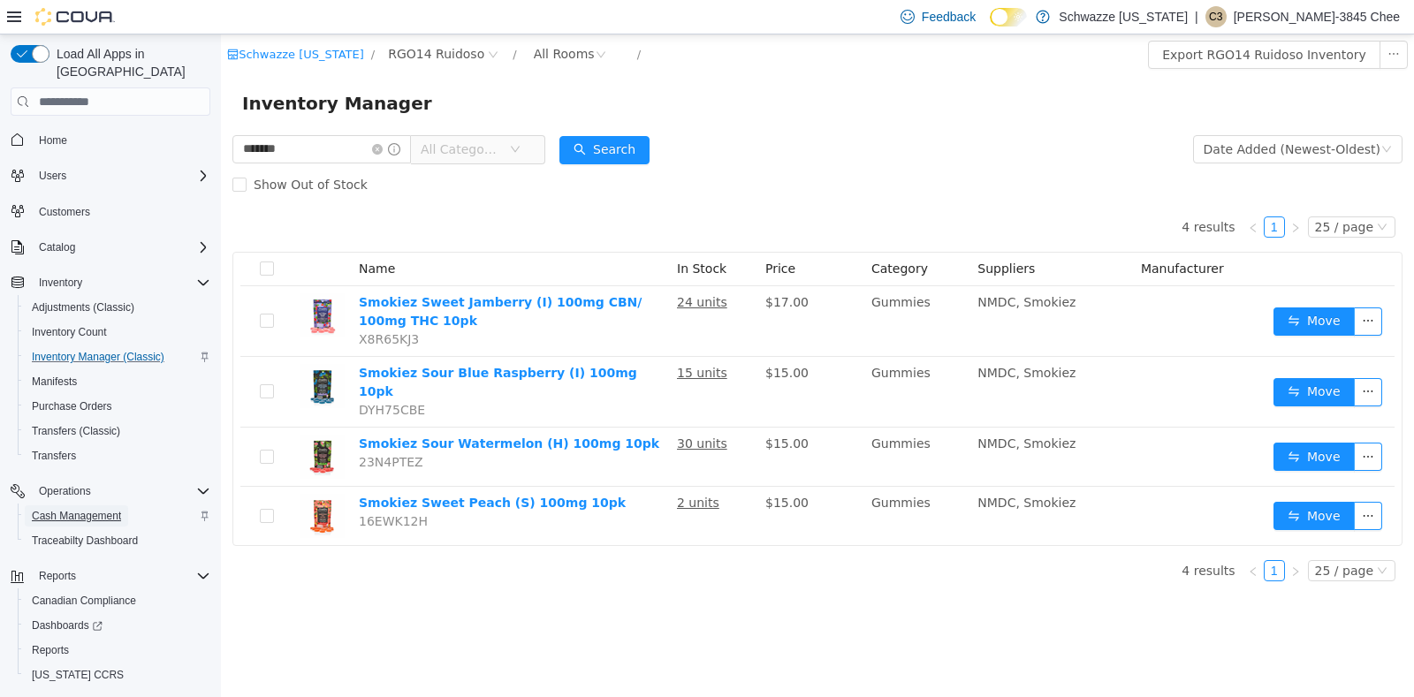
click at [72, 509] on span "Cash Management" at bounding box center [76, 516] width 89 height 14
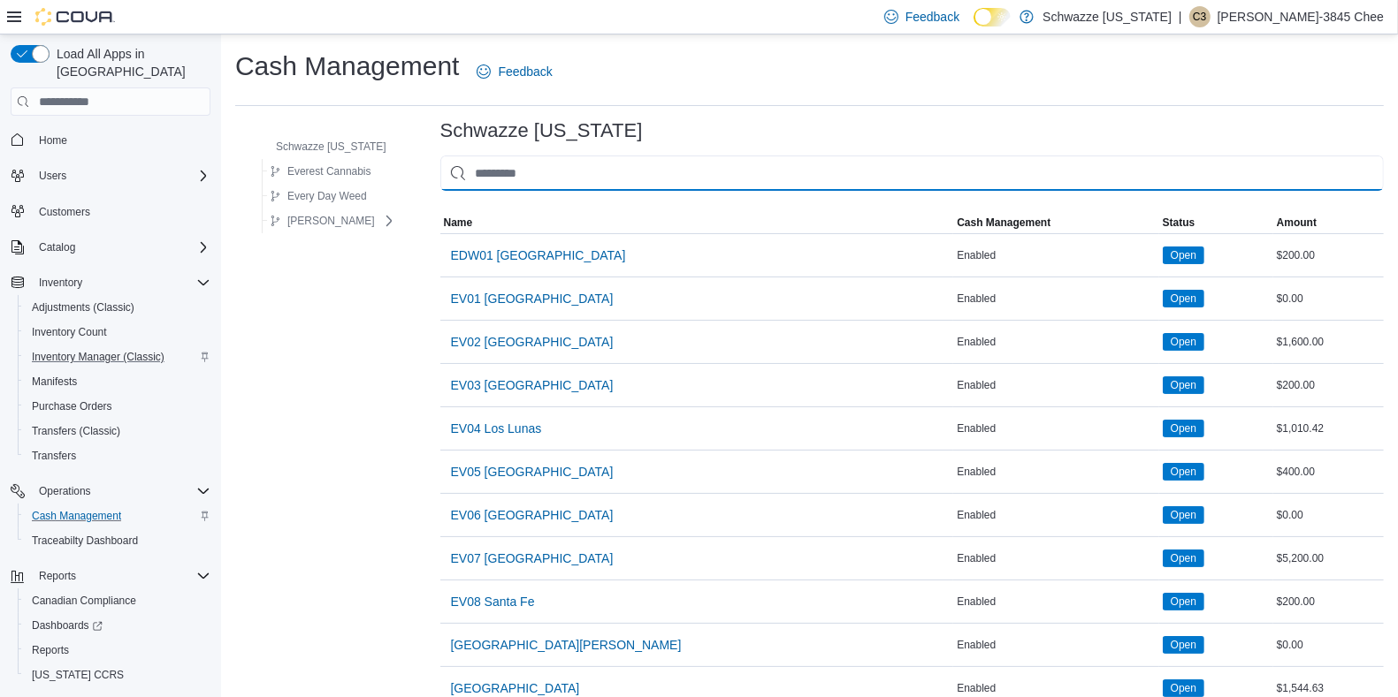
click at [629, 173] on input "This is a search bar. As you type, the results lower in the page will automatic…" at bounding box center [911, 173] width 943 height 35
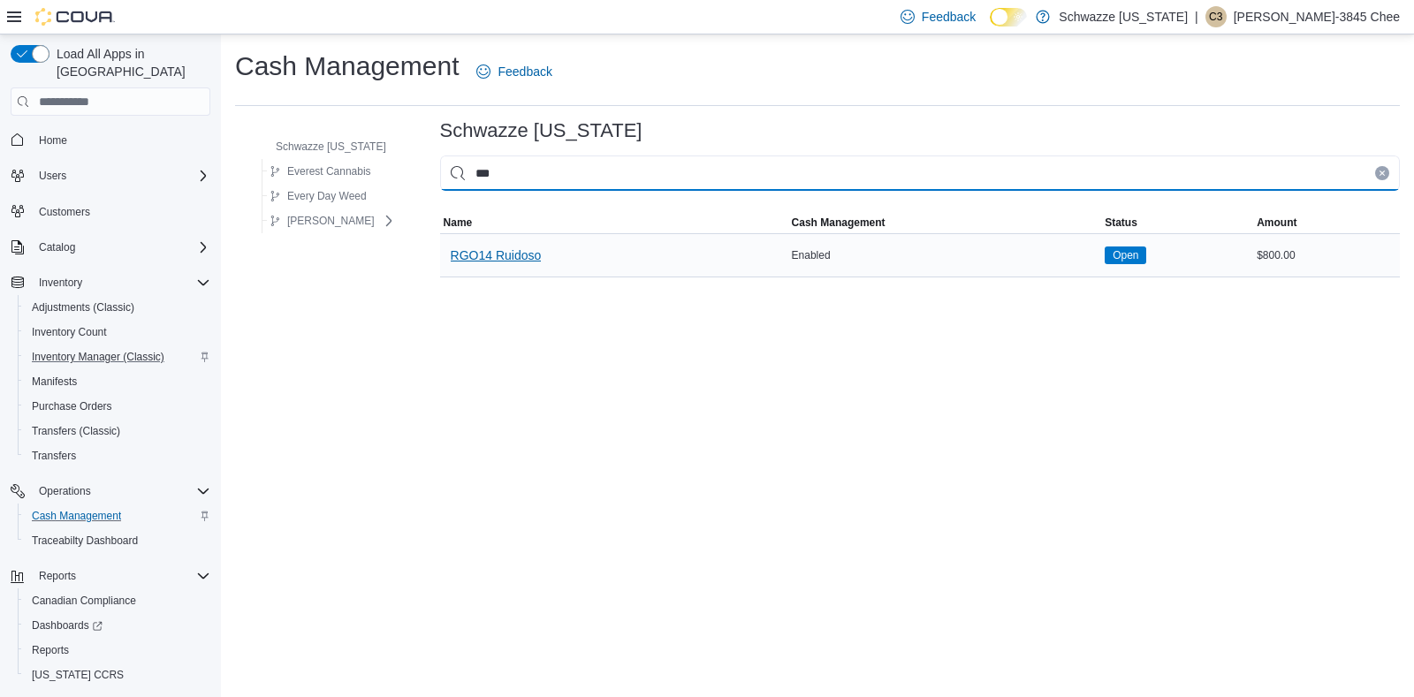
type input "***"
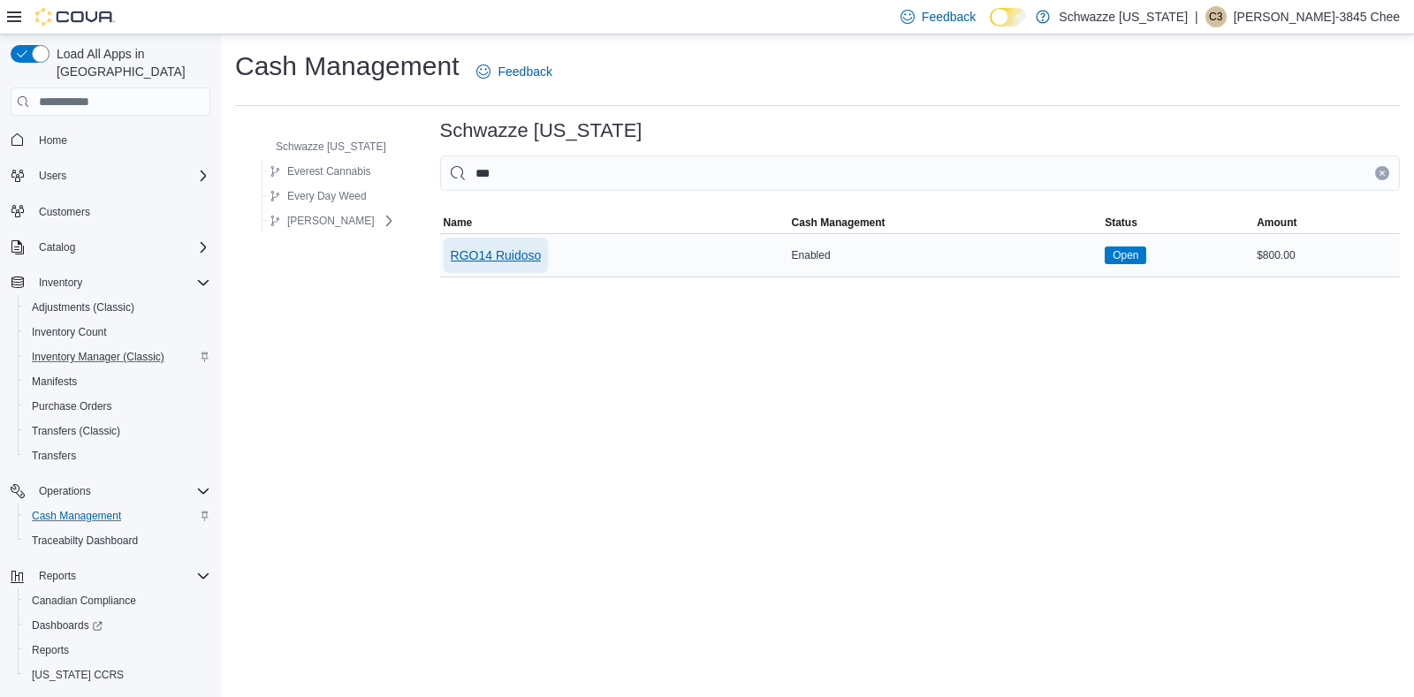
click at [505, 252] on span "RGO14 Ruidoso" at bounding box center [496, 256] width 91 height 18
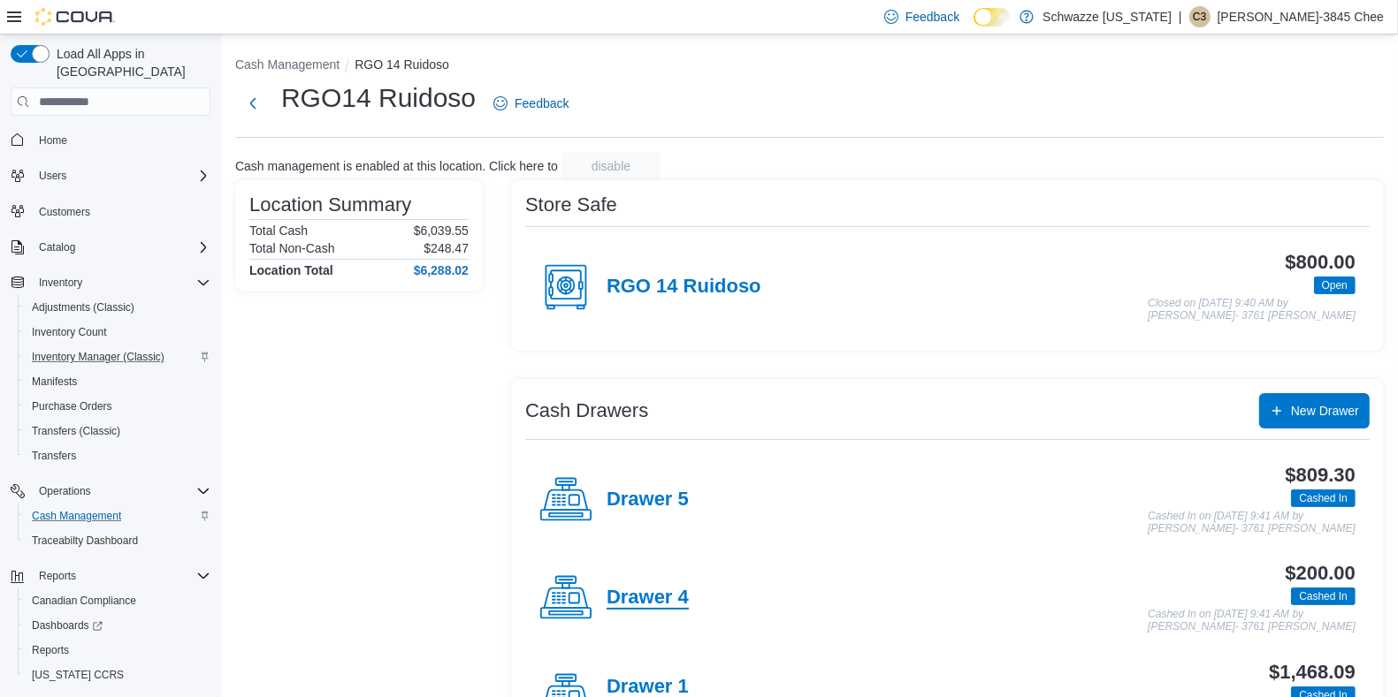
click at [652, 604] on h4 "Drawer 4" at bounding box center [647, 598] width 82 height 23
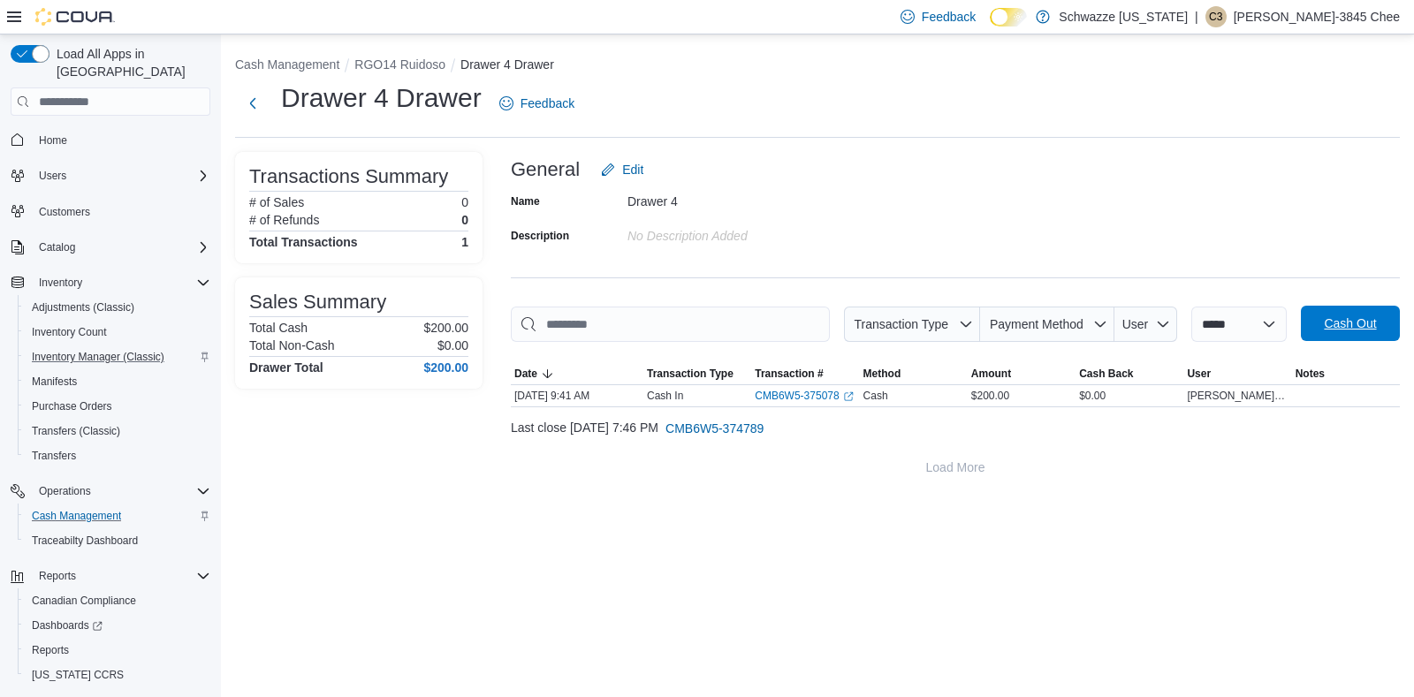
click at [1369, 314] on span "Cash Out" at bounding box center [1351, 323] width 78 height 35
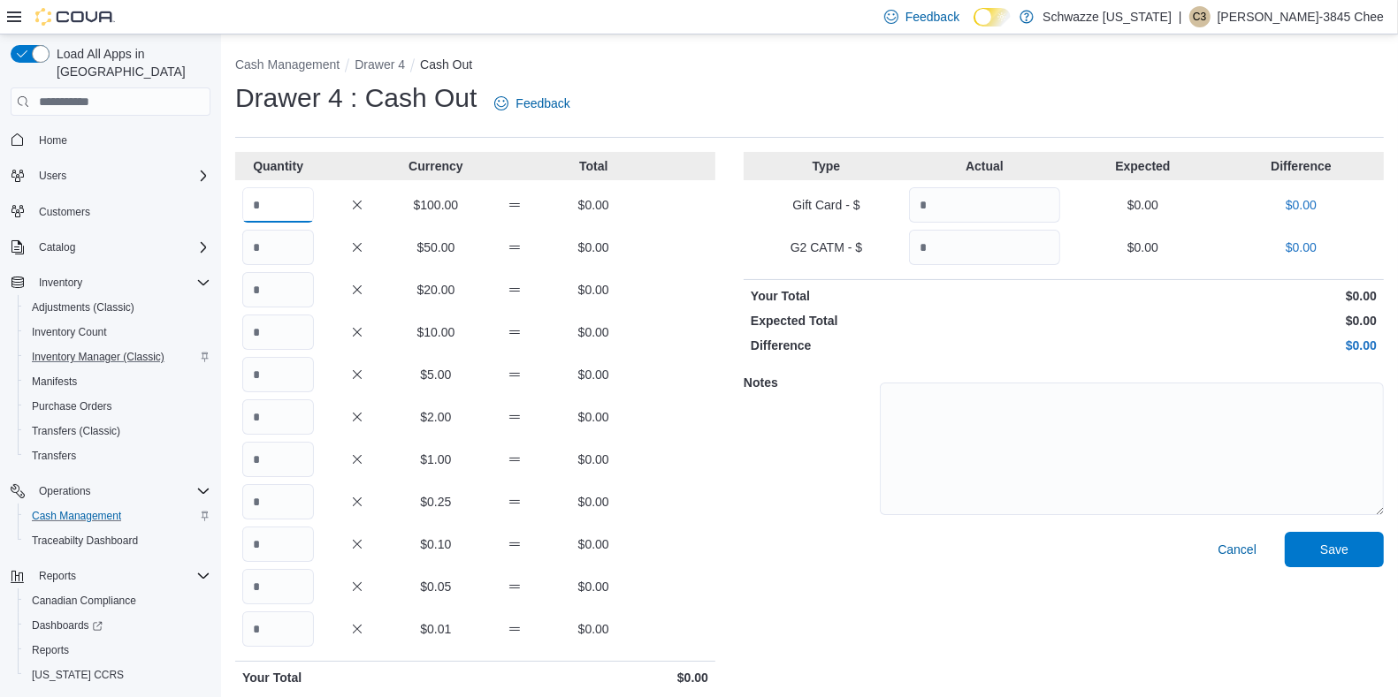
click at [259, 200] on input "Quantity" at bounding box center [278, 204] width 72 height 35
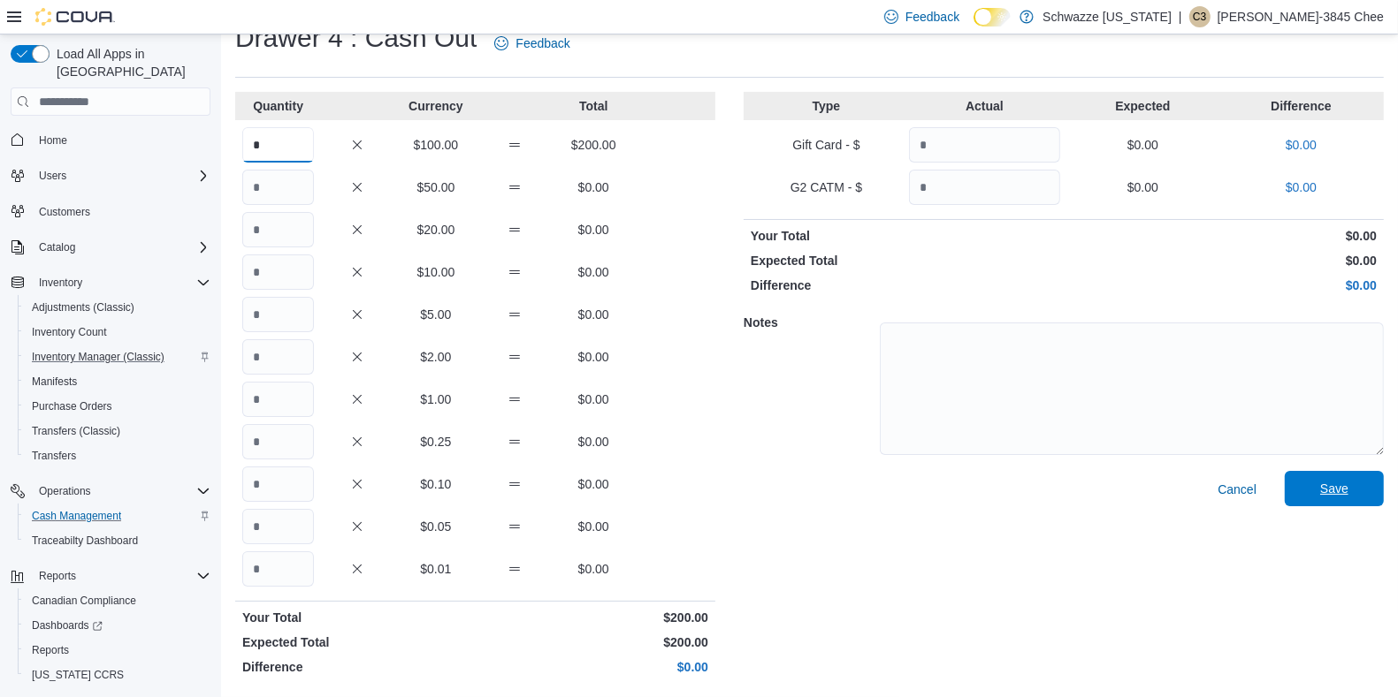
type input "*"
click at [1337, 478] on span "Save" at bounding box center [1334, 488] width 78 height 35
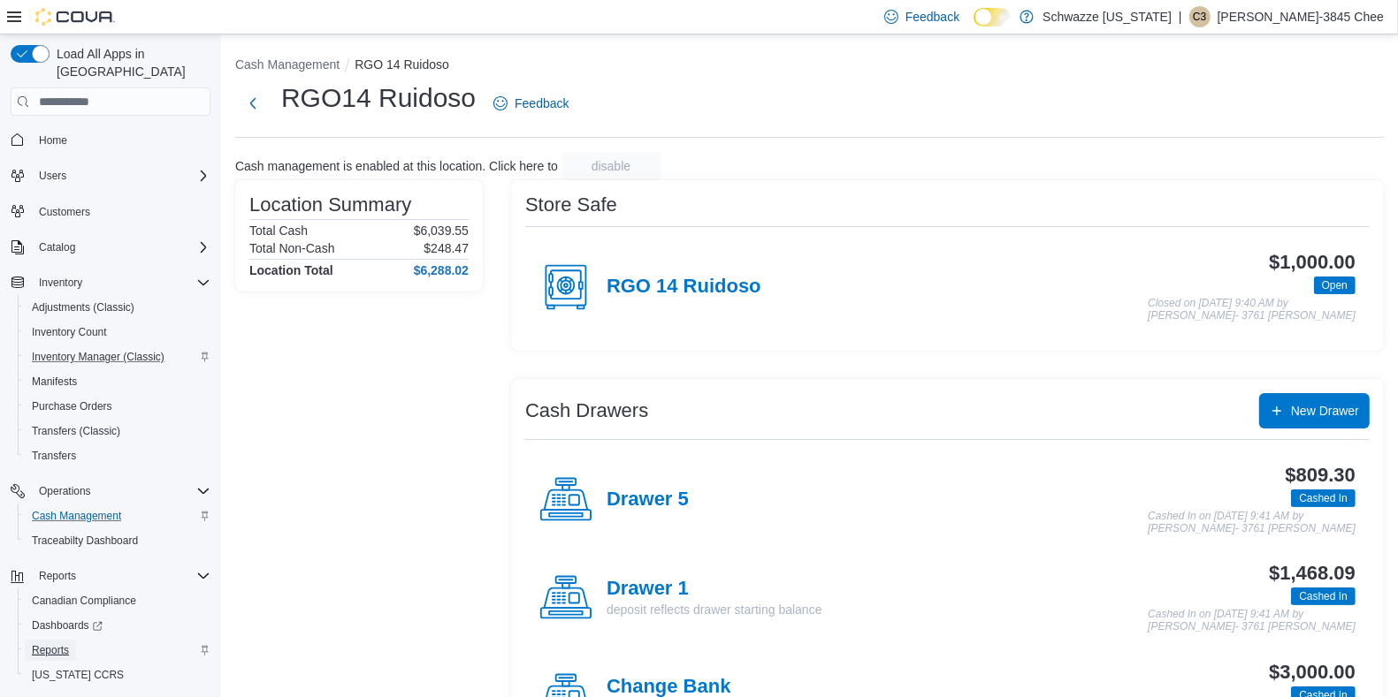
click at [49, 640] on span "Reports" at bounding box center [50, 650] width 37 height 21
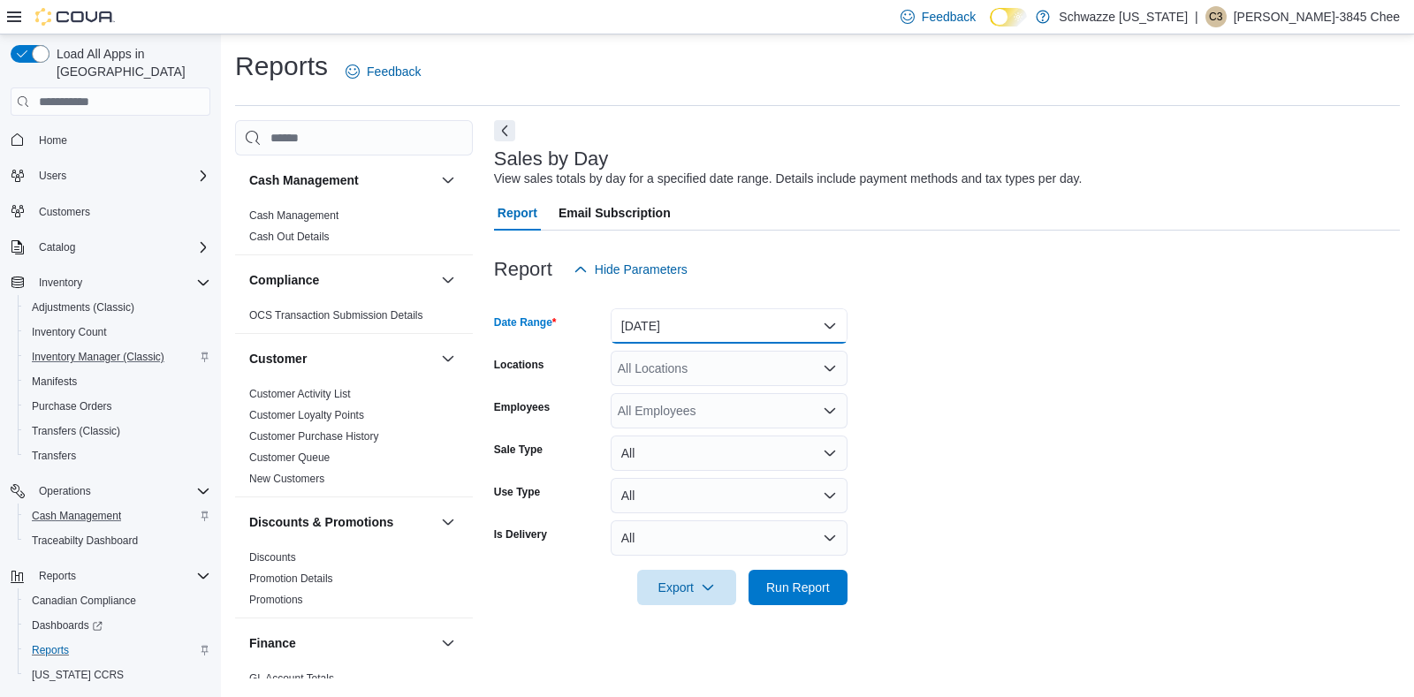
click at [730, 322] on button "Yesterday" at bounding box center [729, 326] width 237 height 35
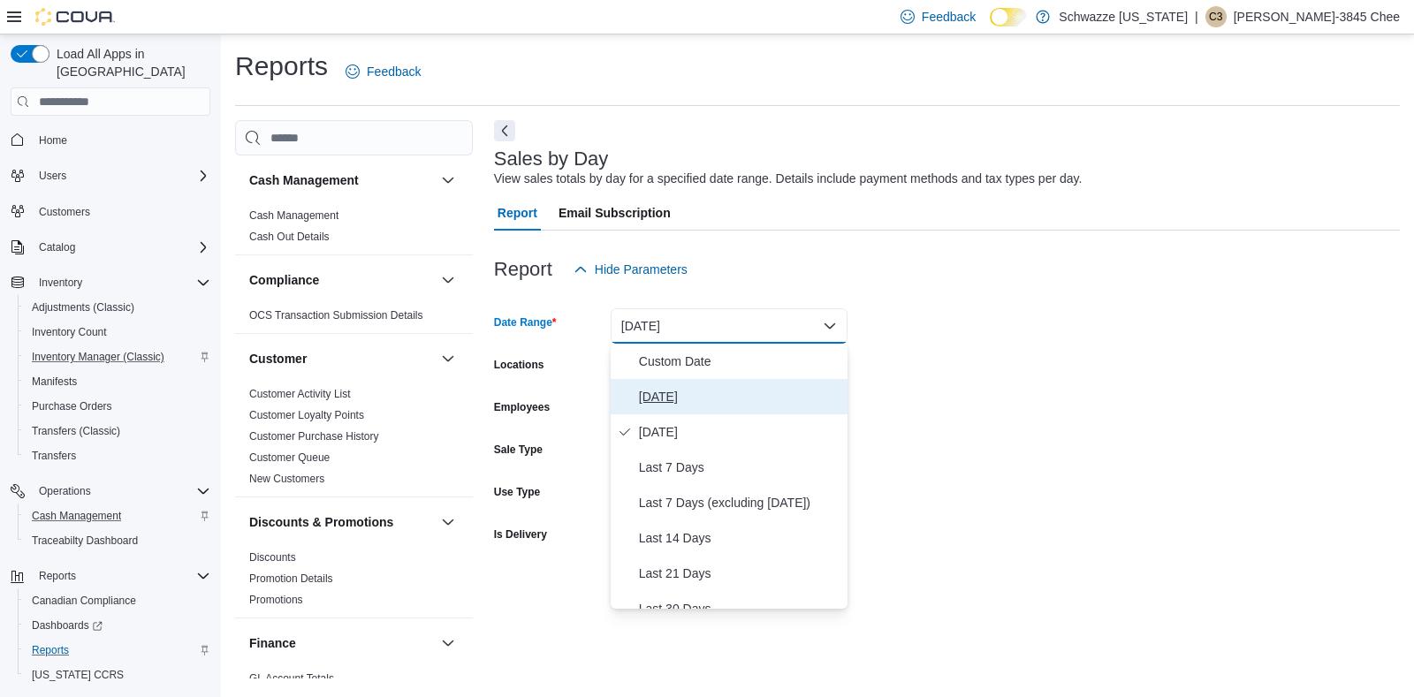
click at [664, 390] on span "[DATE]" at bounding box center [740, 396] width 202 height 21
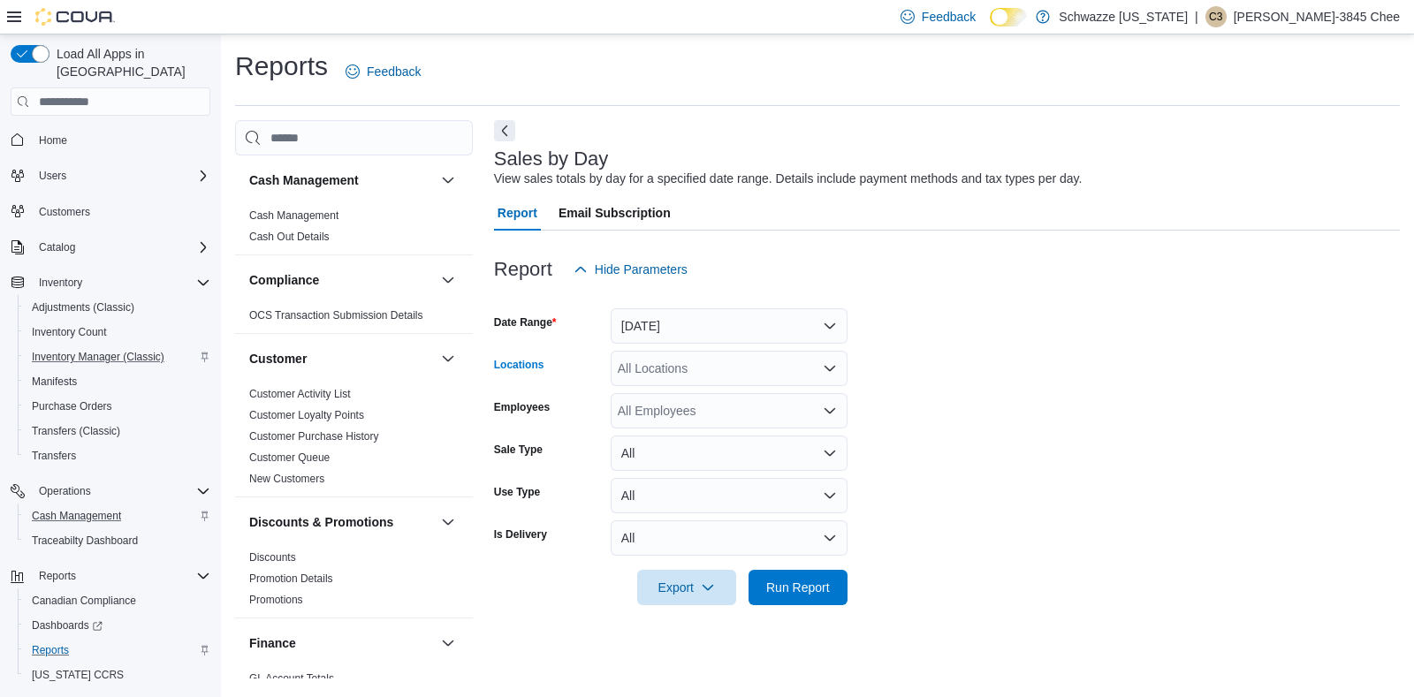
click at [672, 368] on div "All Locations" at bounding box center [729, 368] width 237 height 35
type input "**"
click at [743, 400] on span "RGO14 Ruidoso" at bounding box center [703, 399] width 91 height 18
click at [973, 431] on form "Date Range Today Locations RGO14 Ruidoso Employees All Employees Sale Type All …" at bounding box center [947, 446] width 906 height 318
click at [773, 583] on span "Run Report" at bounding box center [798, 587] width 64 height 18
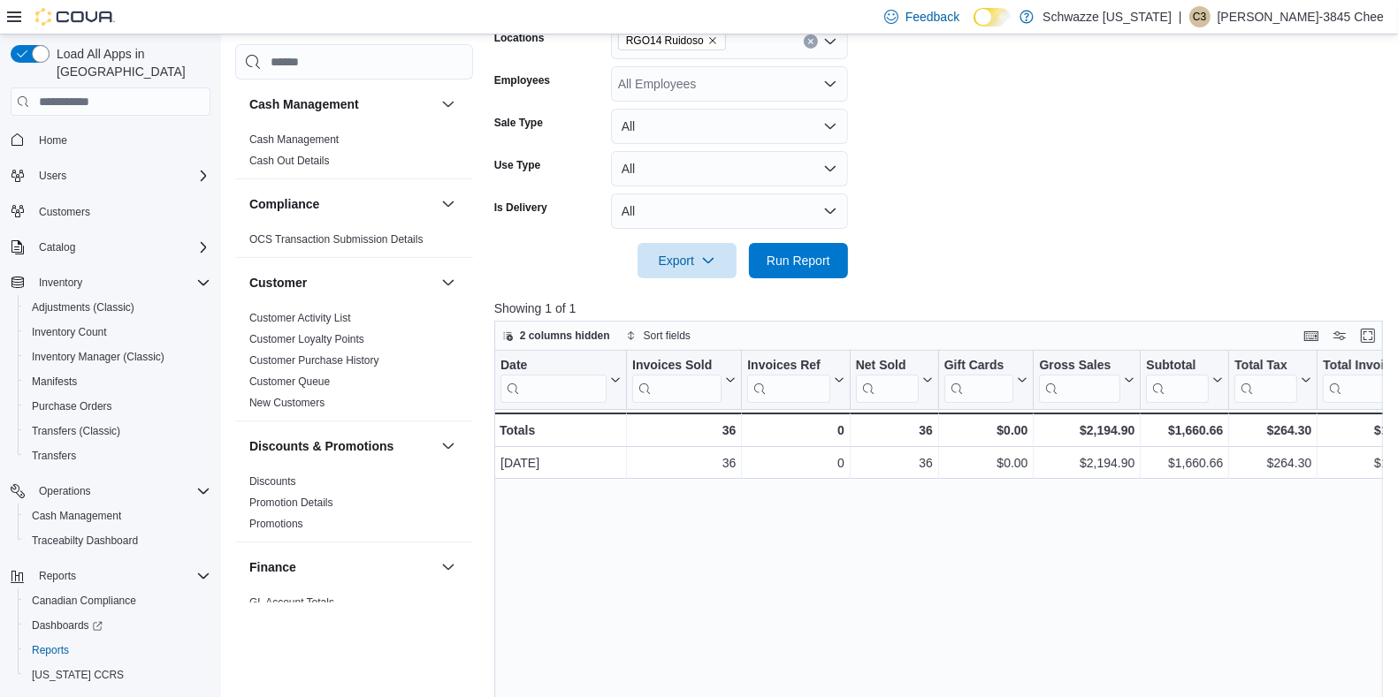
scroll to position [332, 0]
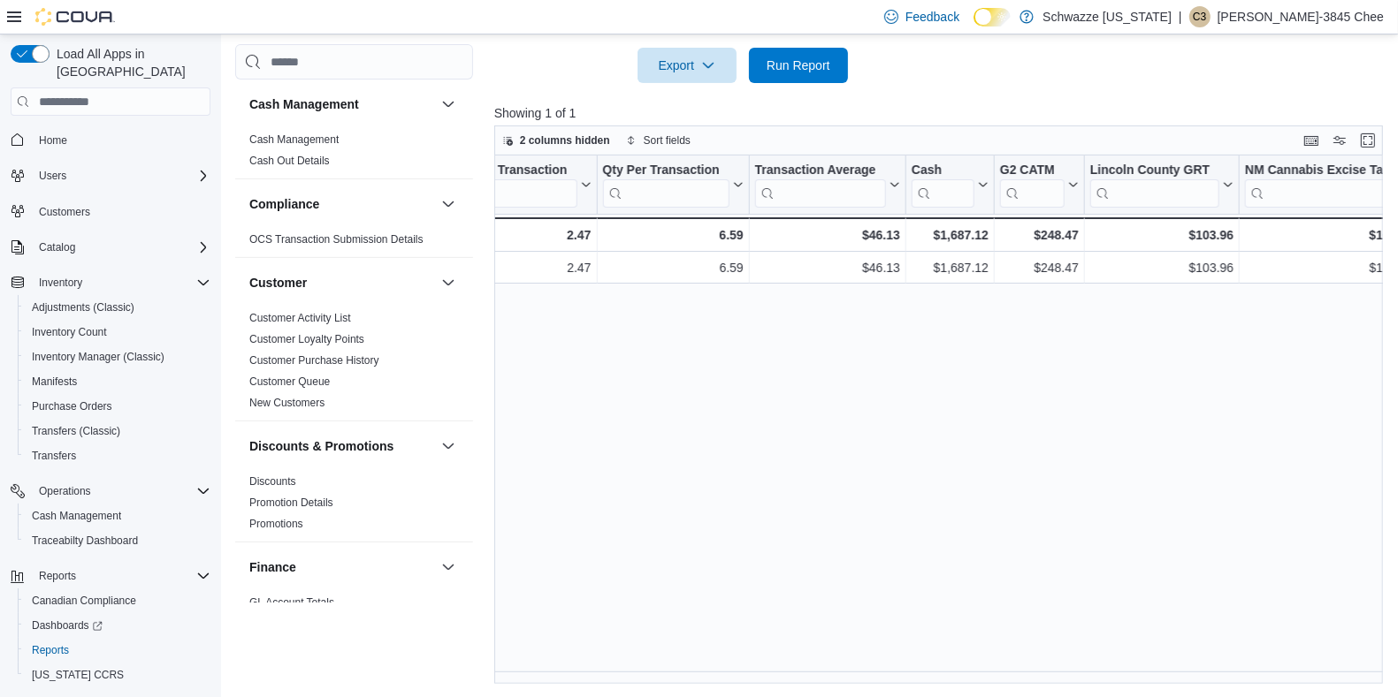
scroll to position [0, 1556]
